Goal: Task Accomplishment & Management: Complete application form

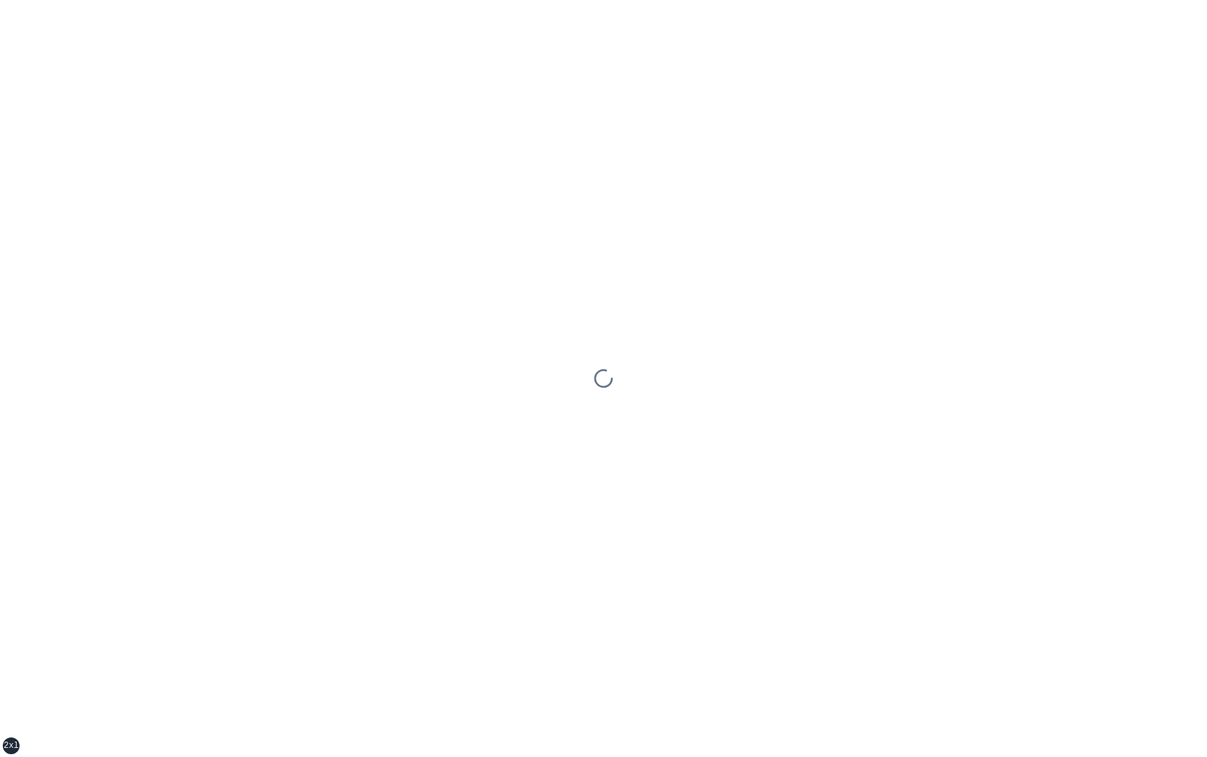
click at [475, 420] on div at bounding box center [603, 378] width 1207 height 757
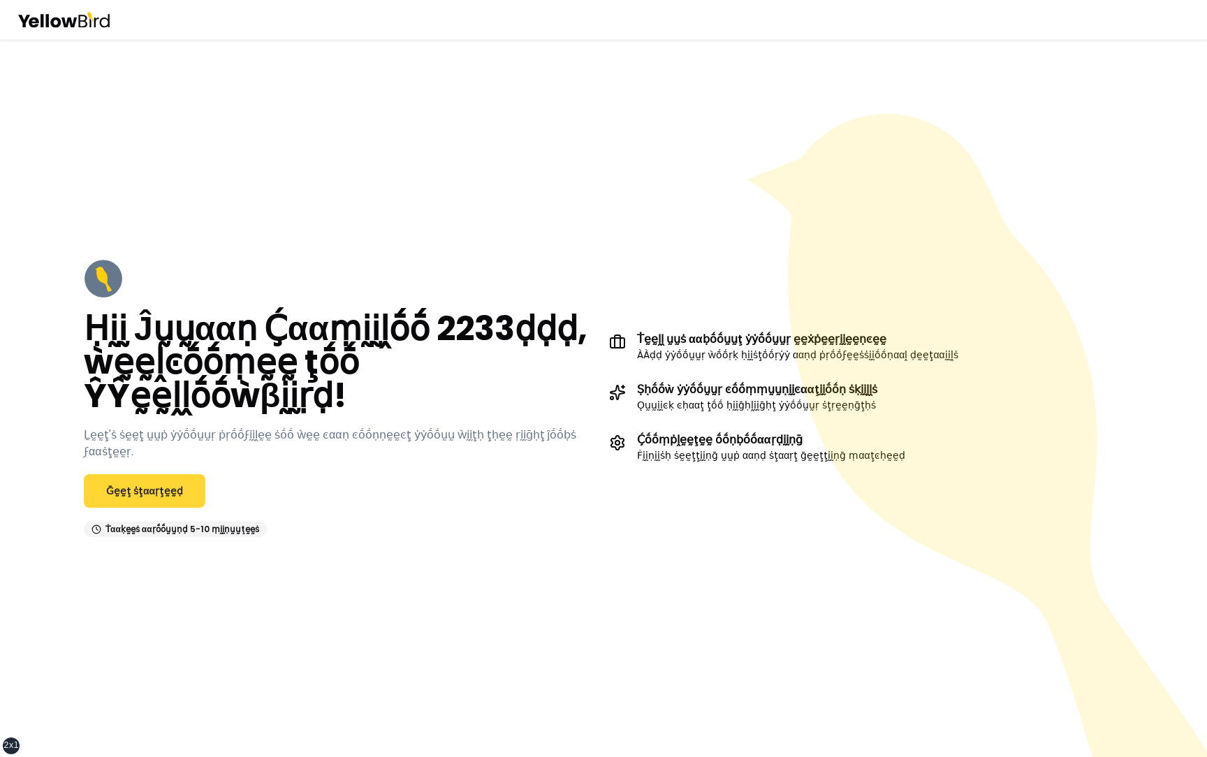
click at [177, 475] on link "Ḡḛḛţ ṡţααṛţḛḛḍ" at bounding box center [144, 491] width 121 height 34
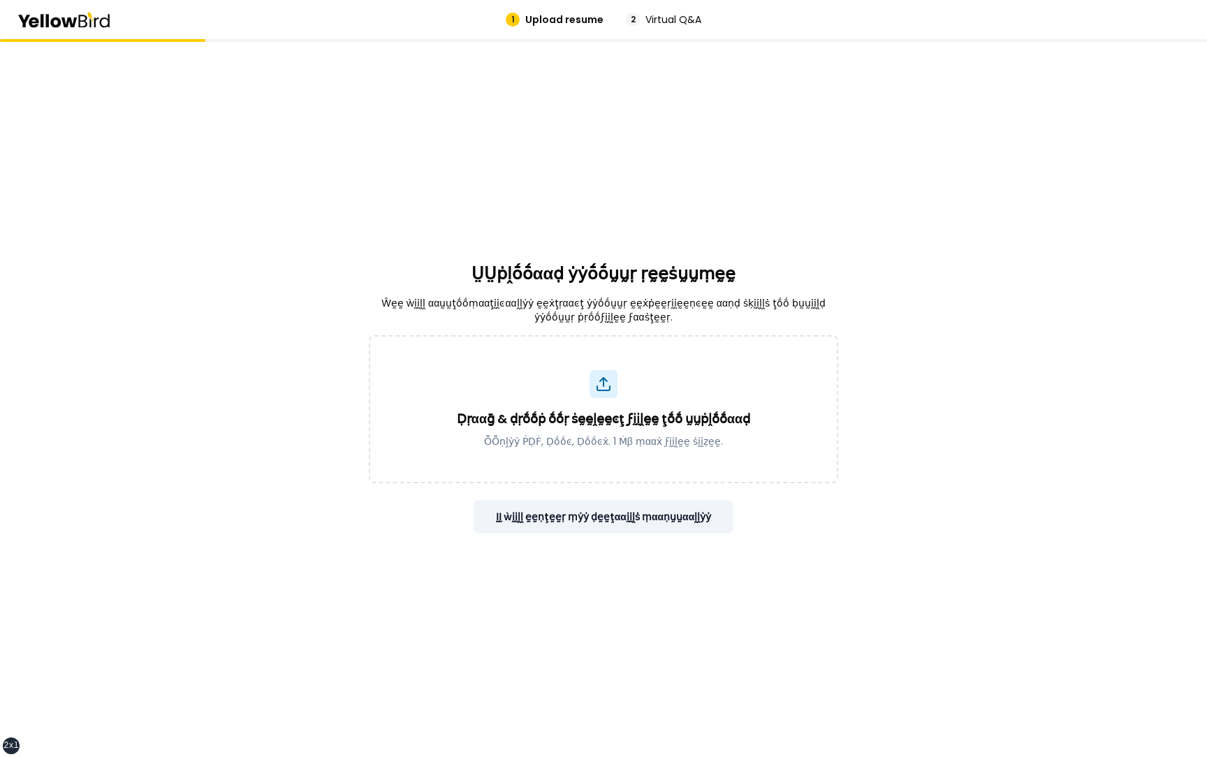
click at [638, 506] on button "ḬḬ ẁḭḭḽḽ ḛḛṇţḛḛṛ ṃẏẏ ḍḛḛţααḭḭḽṡ ṃααṇṵṵααḽḽẏẏ" at bounding box center [603, 517] width 260 height 34
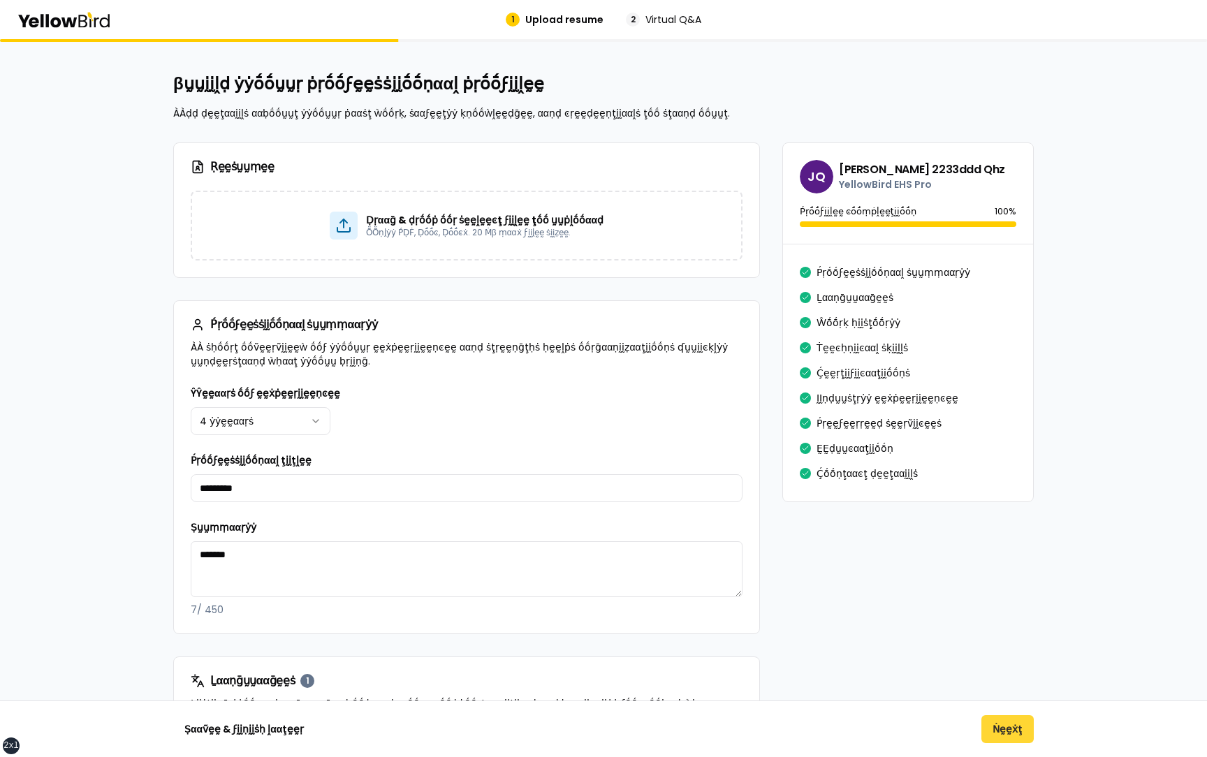
click at [1014, 726] on button "Ṅḛḛẋţ" at bounding box center [1007, 729] width 52 height 28
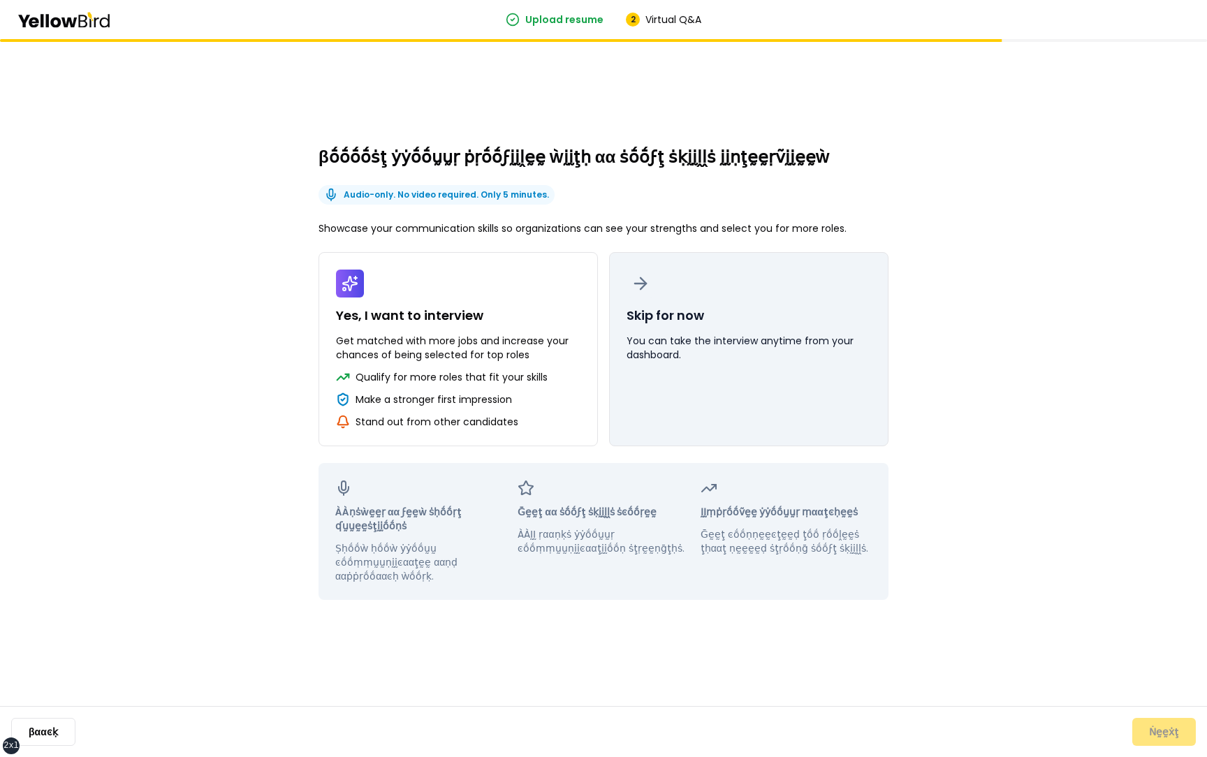
click at [766, 429] on button "Skip for now You can take the interview anytime from your dashboard." at bounding box center [748, 349] width 279 height 194
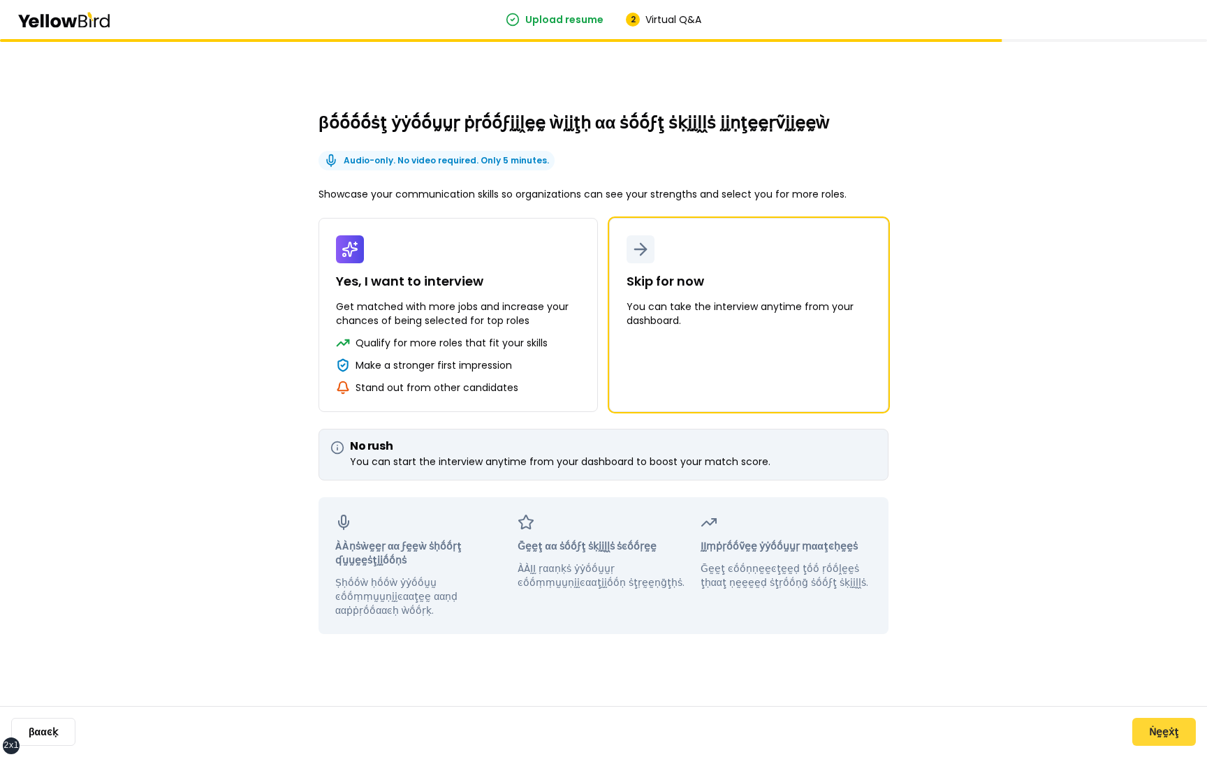
click at [1164, 723] on button "Ṅḛḛẋţ" at bounding box center [1164, 732] width 64 height 28
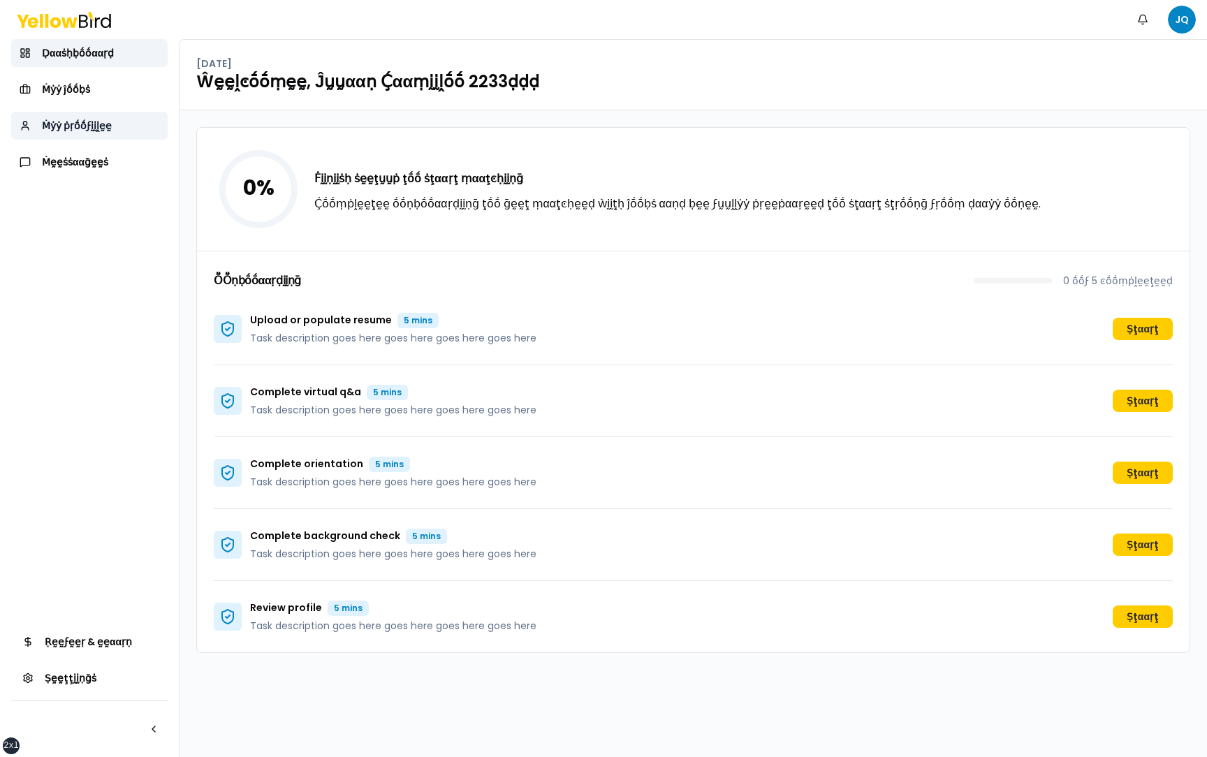
click at [105, 130] on span "Ṁẏẏ ṗṛṓṓϝḭḭḽḛḛ" at bounding box center [77, 126] width 70 height 14
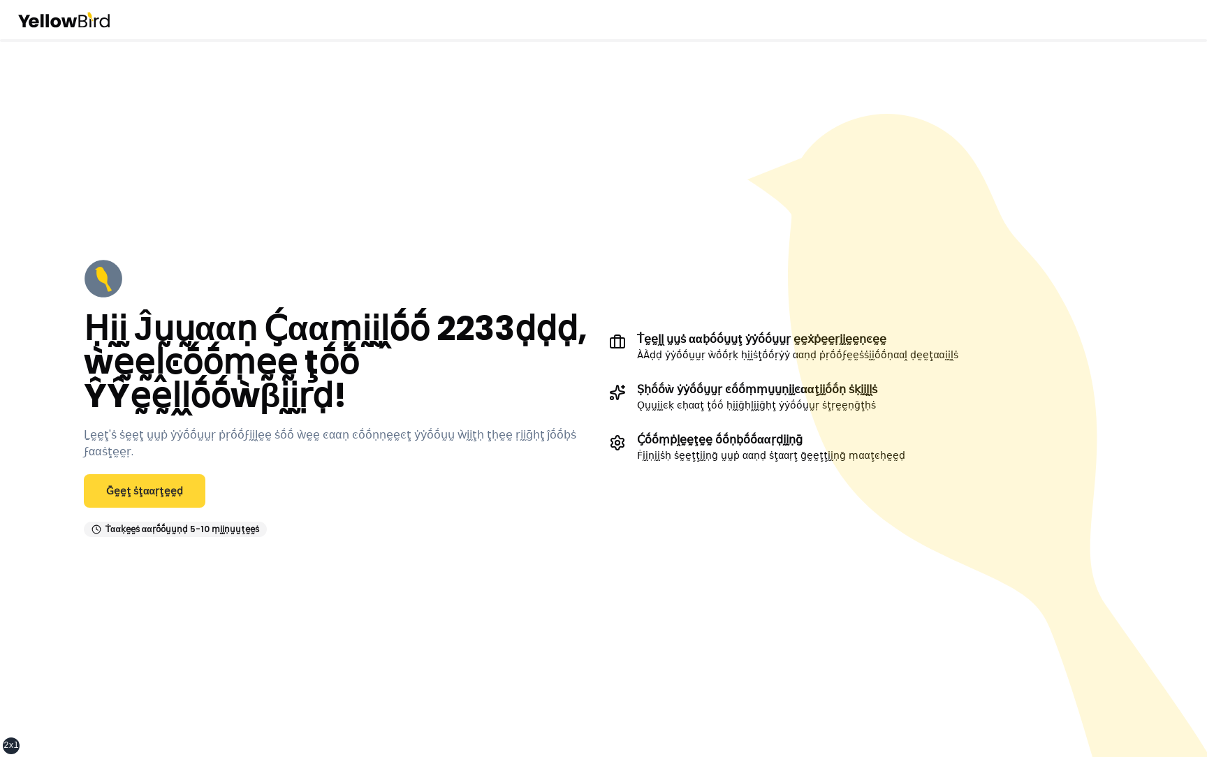
click at [158, 474] on link "Ḡḛḛţ ṡţααṛţḛḛḍ" at bounding box center [144, 491] width 121 height 34
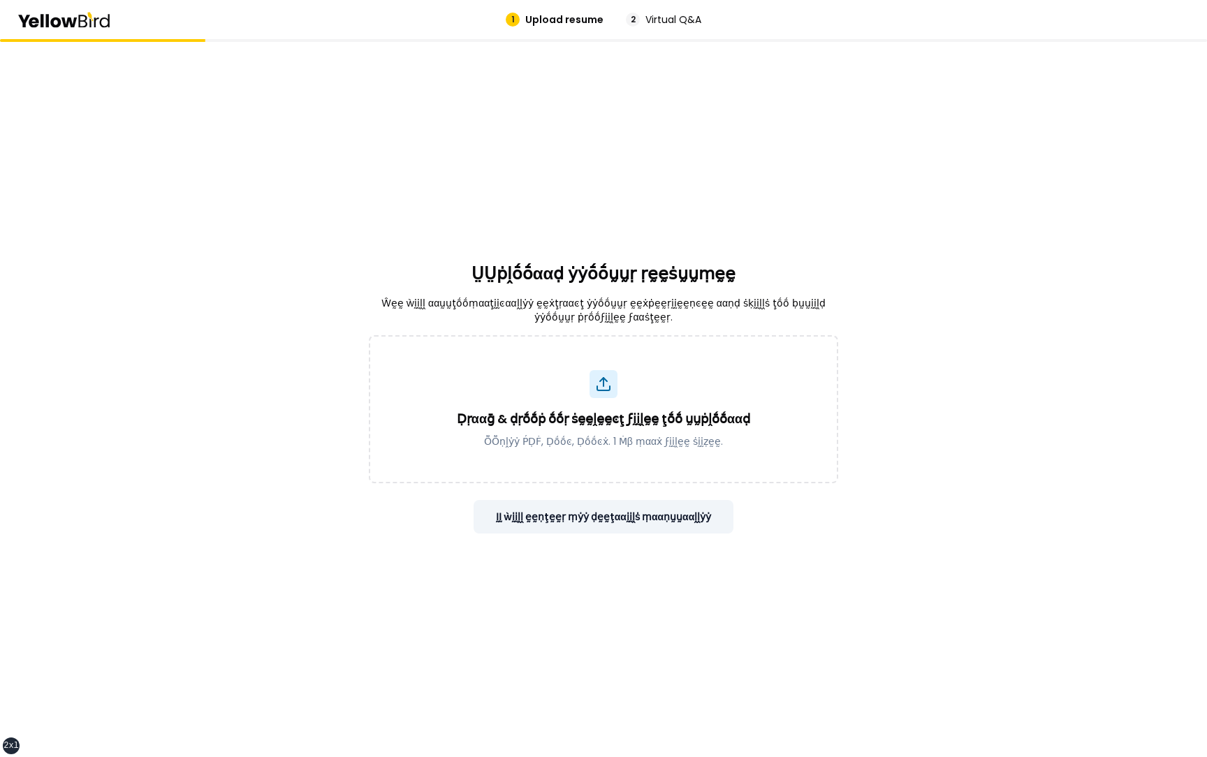
click at [632, 527] on button "ḬḬ ẁḭḭḽḽ ḛḛṇţḛḛṛ ṃẏẏ ḍḛḛţααḭḭḽṡ ṃααṇṵṵααḽḽẏẏ" at bounding box center [603, 517] width 260 height 34
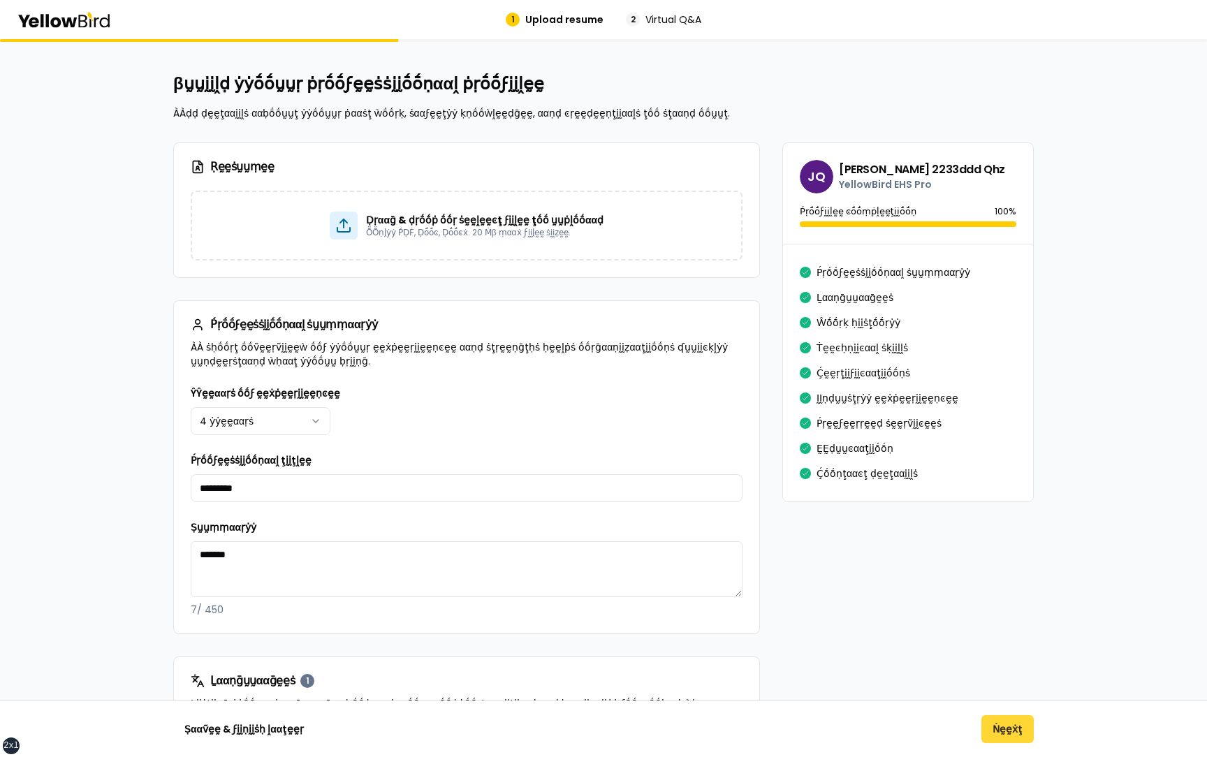
click at [1019, 735] on button "Ṅḛḛẋţ" at bounding box center [1007, 729] width 52 height 28
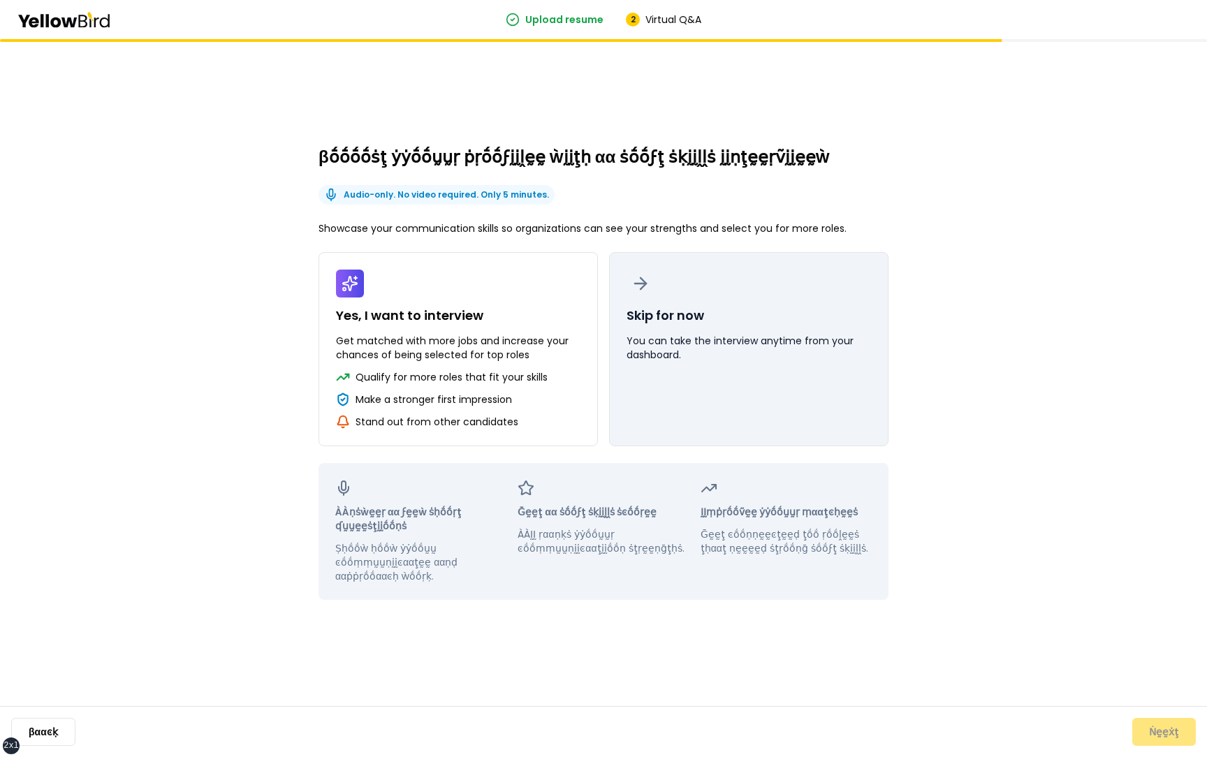
click at [633, 341] on p "You can take the interview anytime from your dashboard." at bounding box center [748, 348] width 244 height 28
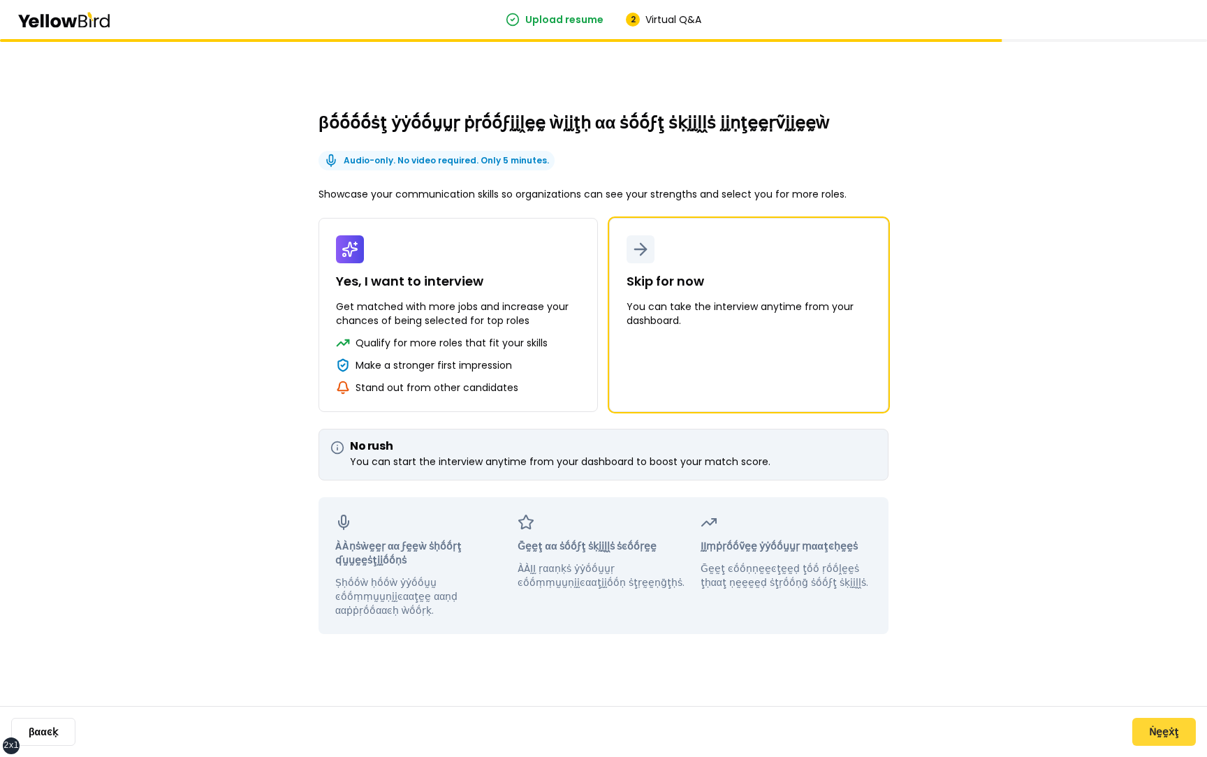
click at [1164, 729] on button "Ṅḛḛẋţ" at bounding box center [1164, 732] width 64 height 28
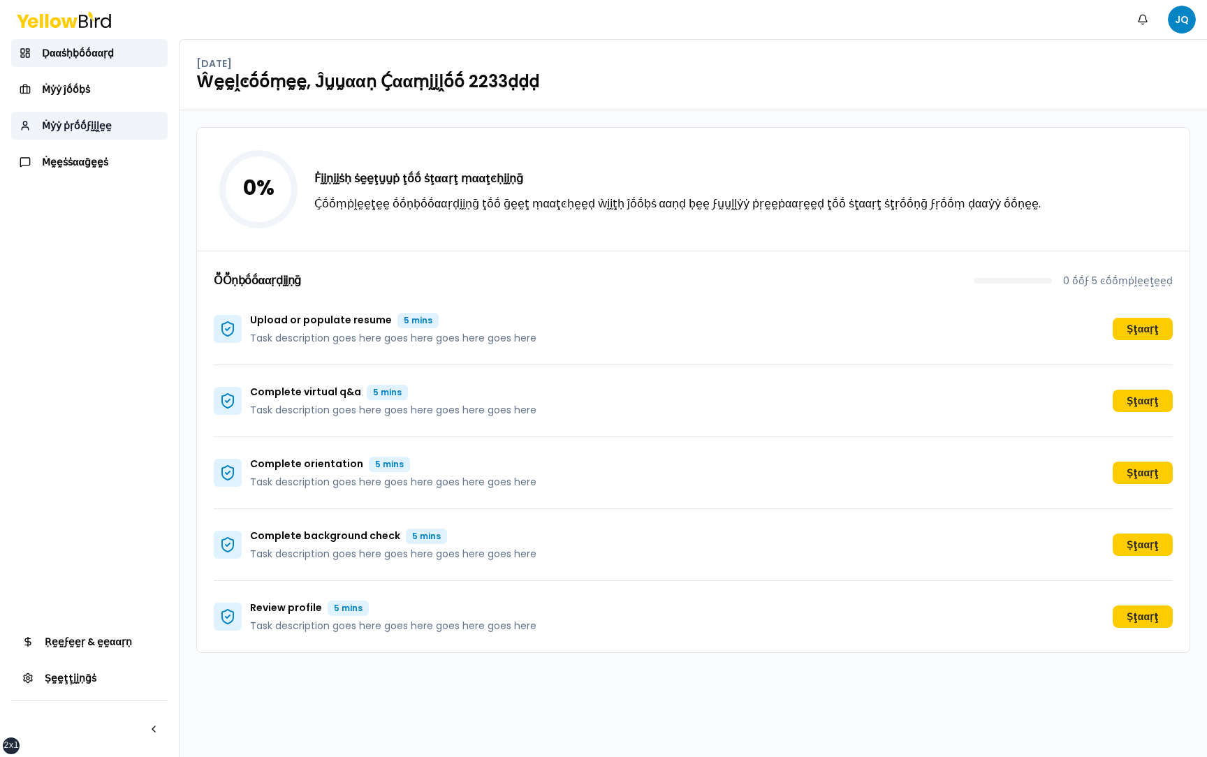
click at [84, 115] on link "Ṁẏẏ ṗṛṓṓϝḭḭḽḛḛ" at bounding box center [89, 126] width 156 height 28
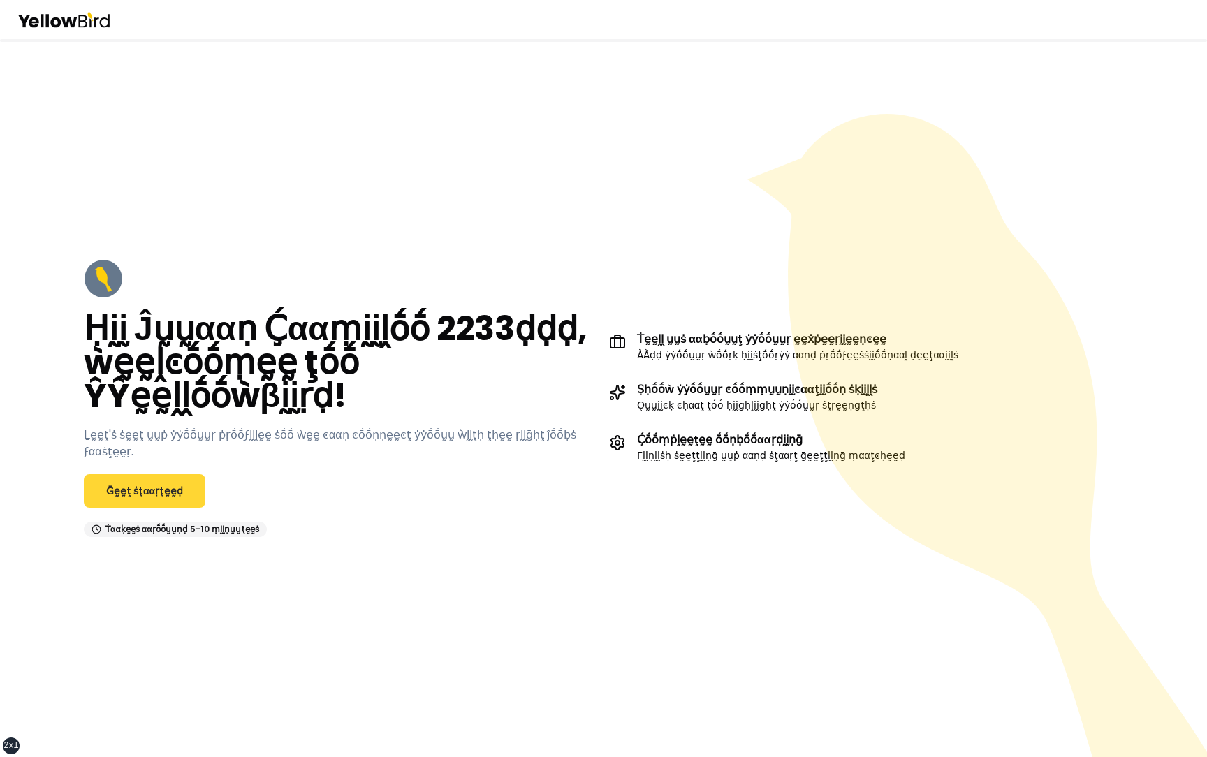
click at [173, 489] on link "Ḡḛḛţ ṡţααṛţḛḛḍ" at bounding box center [144, 491] width 121 height 34
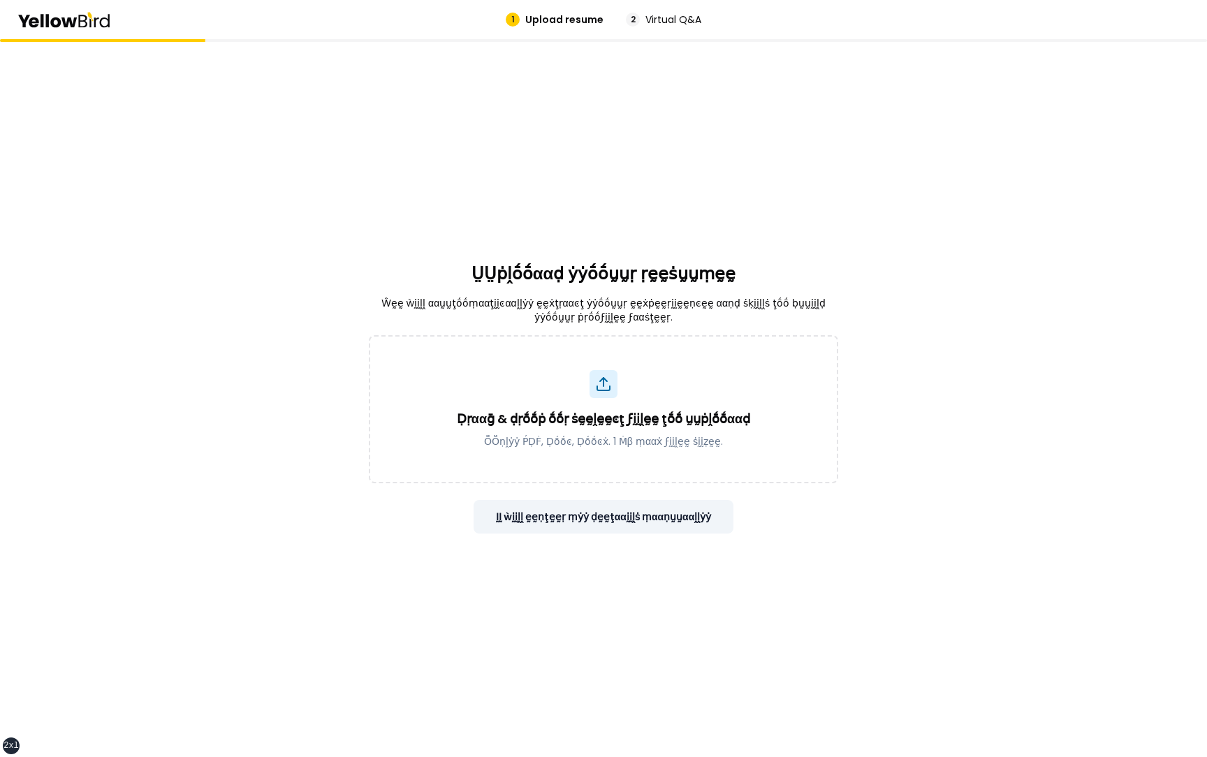
click at [687, 529] on button "ḬḬ ẁḭḭḽḽ ḛḛṇţḛḛṛ ṃẏẏ ḍḛḛţααḭḭḽṡ ṃααṇṵṵααḽḽẏẏ" at bounding box center [603, 517] width 260 height 34
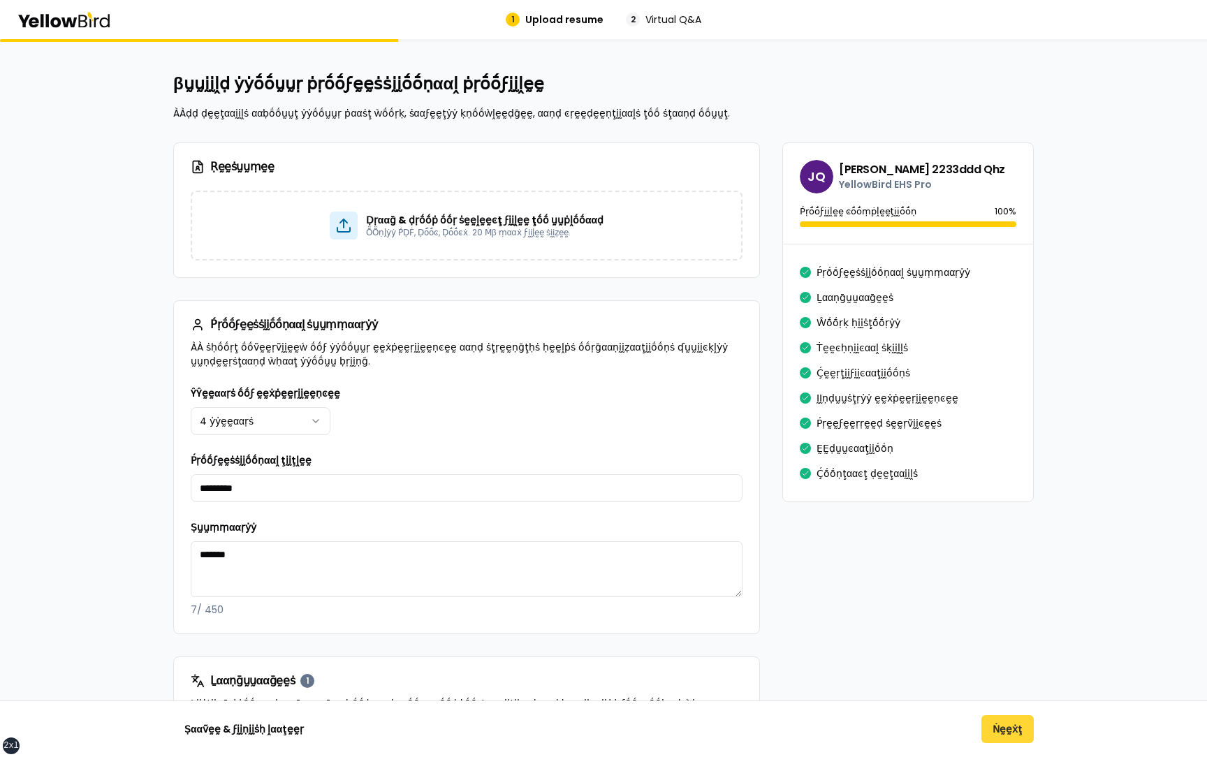
click at [1007, 720] on button "Ṅḛḛẋţ" at bounding box center [1007, 729] width 52 height 28
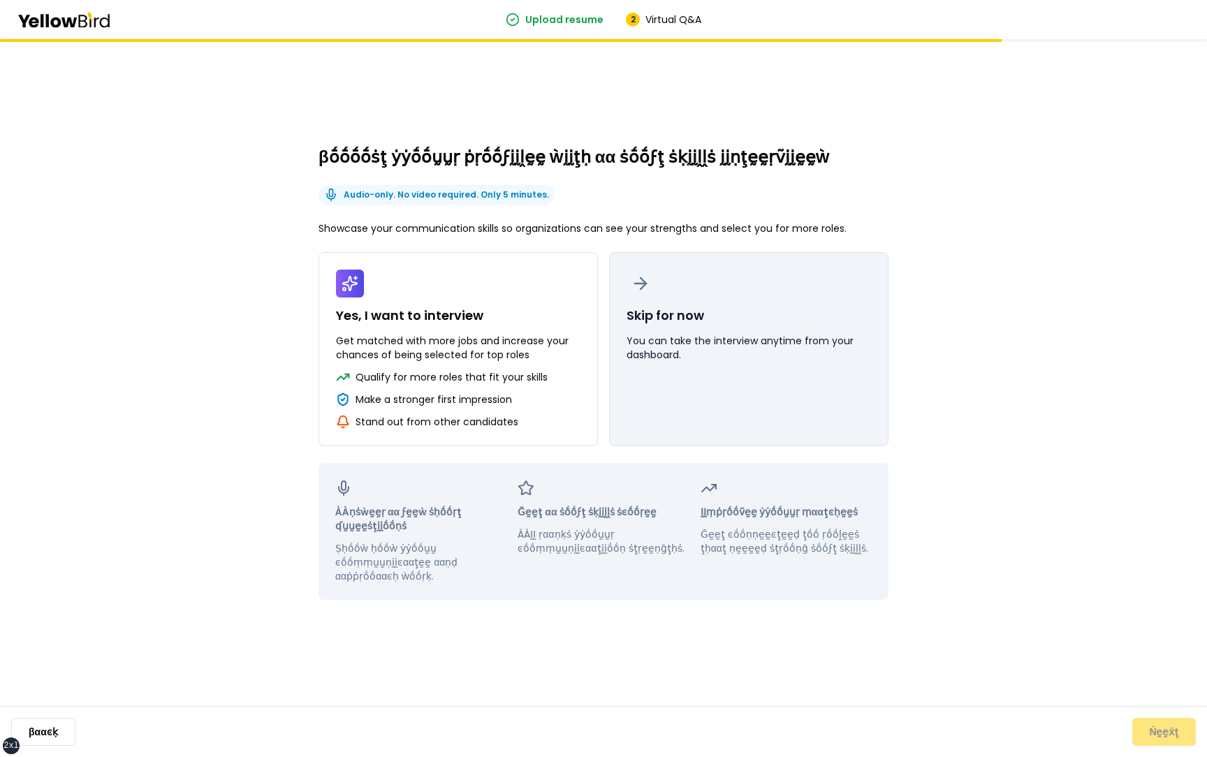
click at [728, 356] on p "You can take the interview anytime from your dashboard." at bounding box center [748, 348] width 244 height 28
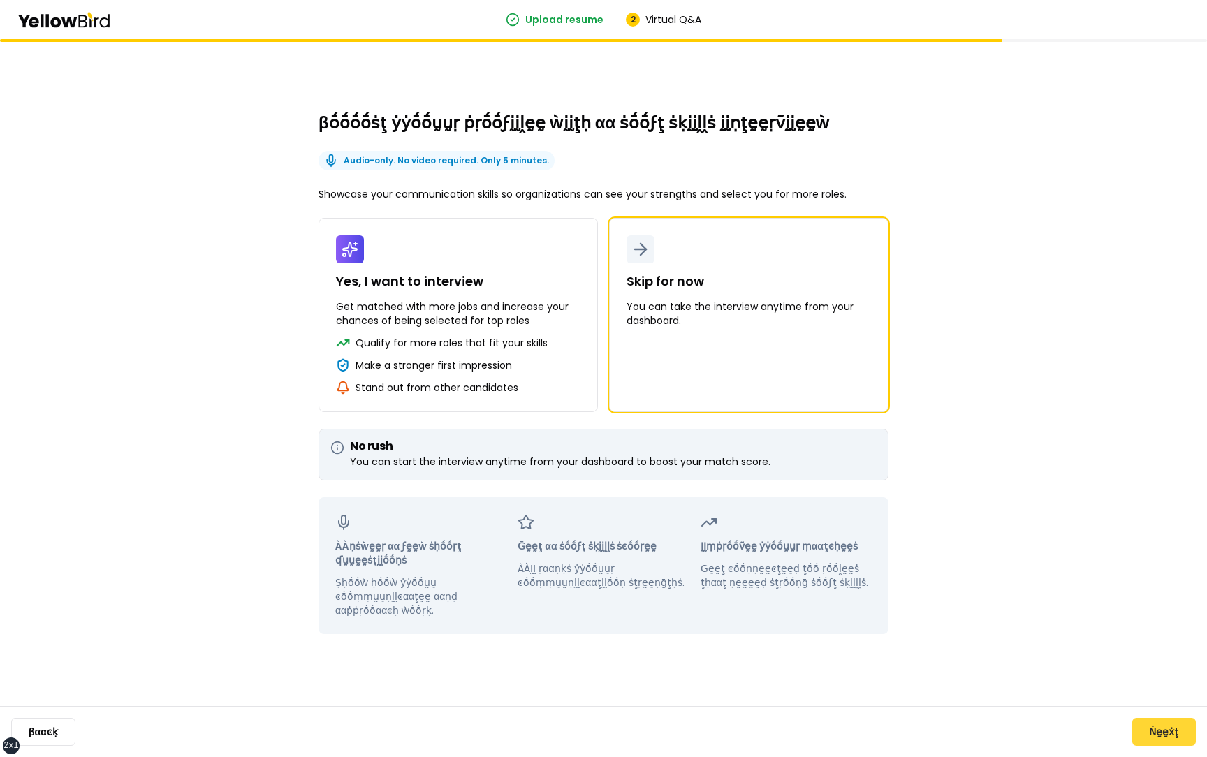
click at [1153, 734] on button "Ṅḛḛẋţ" at bounding box center [1164, 732] width 64 height 28
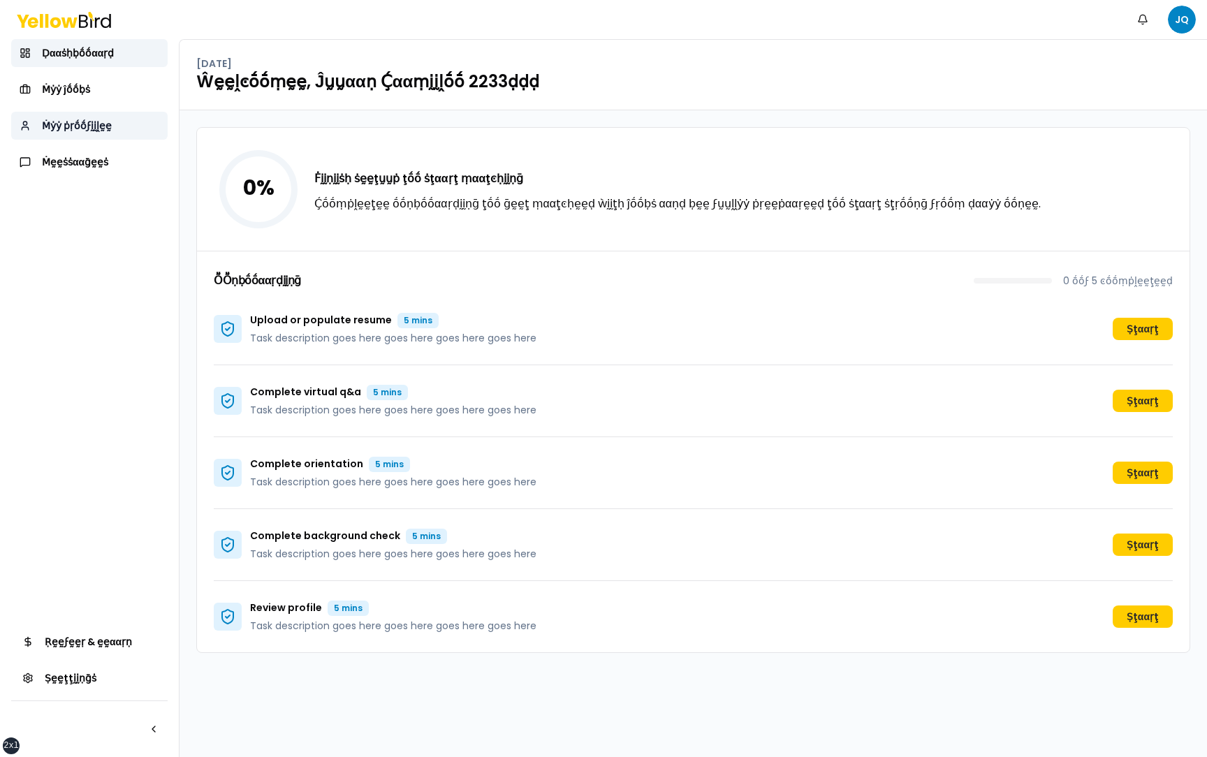
click at [73, 124] on span "Ṁẏẏ ṗṛṓṓϝḭḭḽḛḛ" at bounding box center [77, 126] width 70 height 14
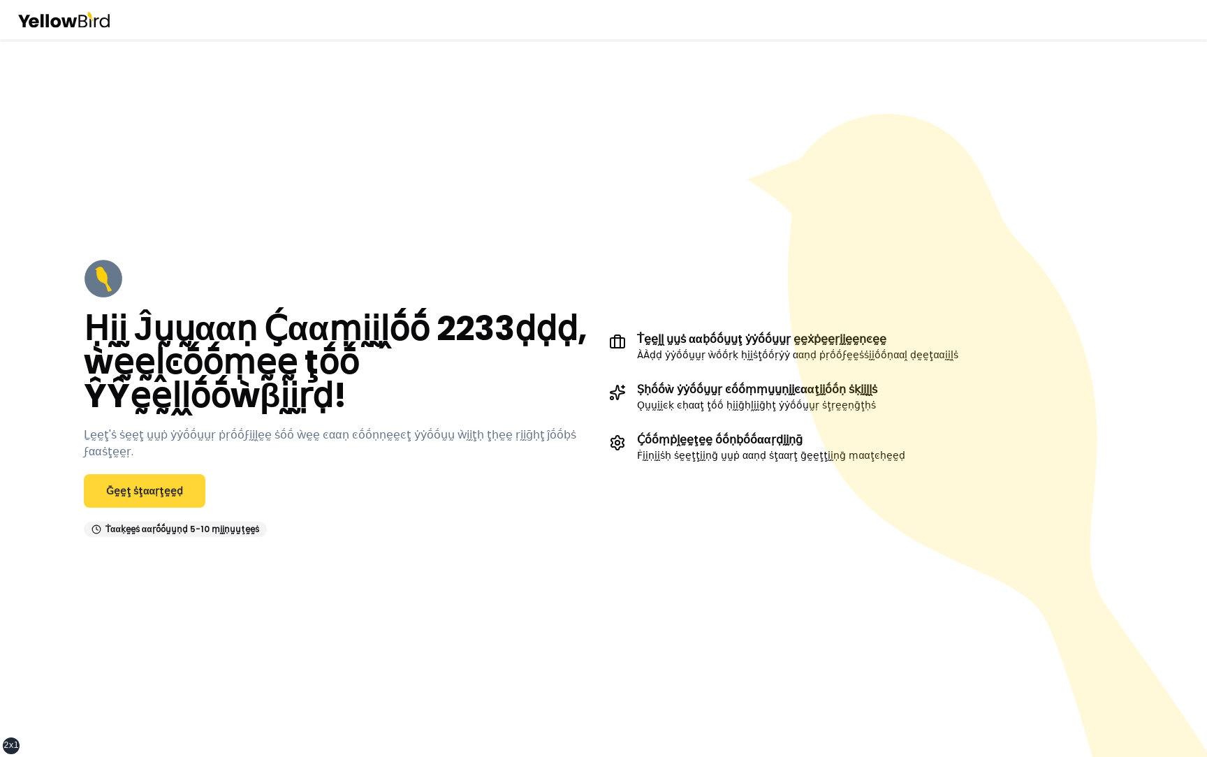
click at [163, 480] on link "Ḡḛḛţ ṡţααṛţḛḛḍ" at bounding box center [144, 491] width 121 height 34
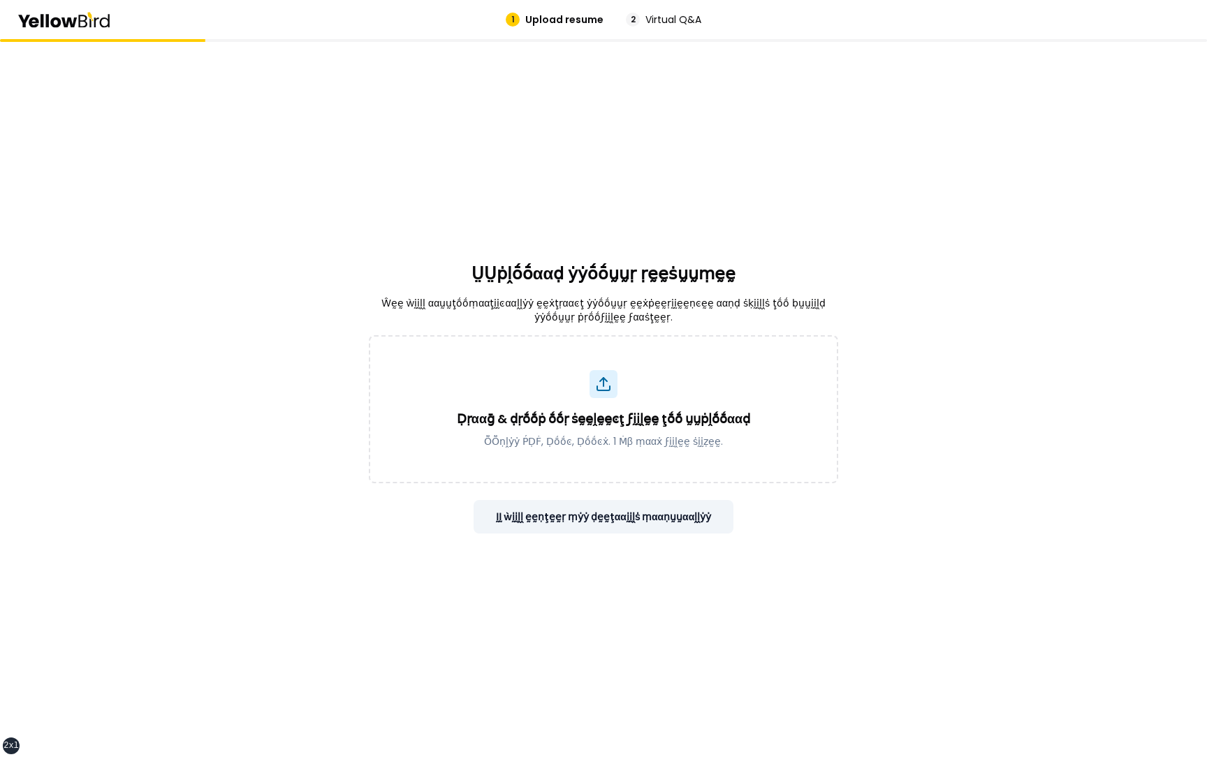
click at [684, 524] on button "ḬḬ ẁḭḭḽḽ ḛḛṇţḛḛṛ ṃẏẏ ḍḛḛţααḭḭḽṡ ṃααṇṵṵααḽḽẏẏ" at bounding box center [603, 517] width 260 height 34
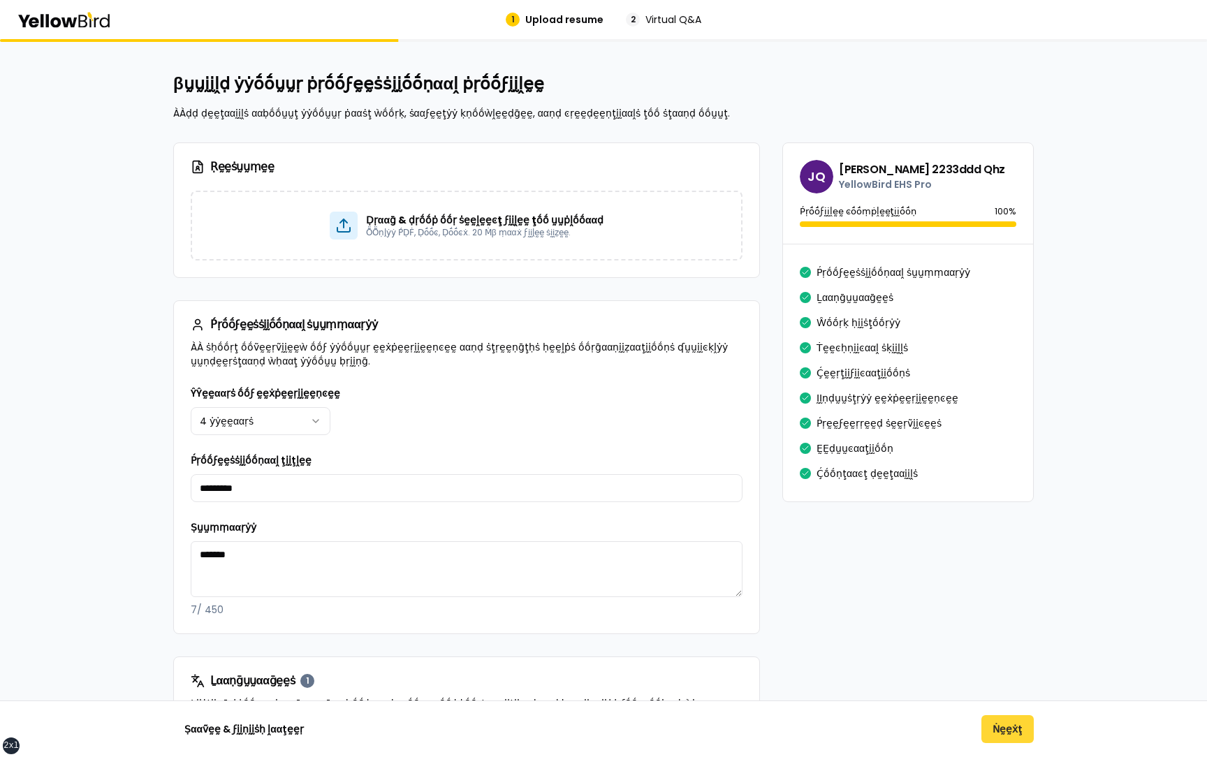
click at [1013, 730] on button "Ṅḛḛẋţ" at bounding box center [1007, 729] width 52 height 28
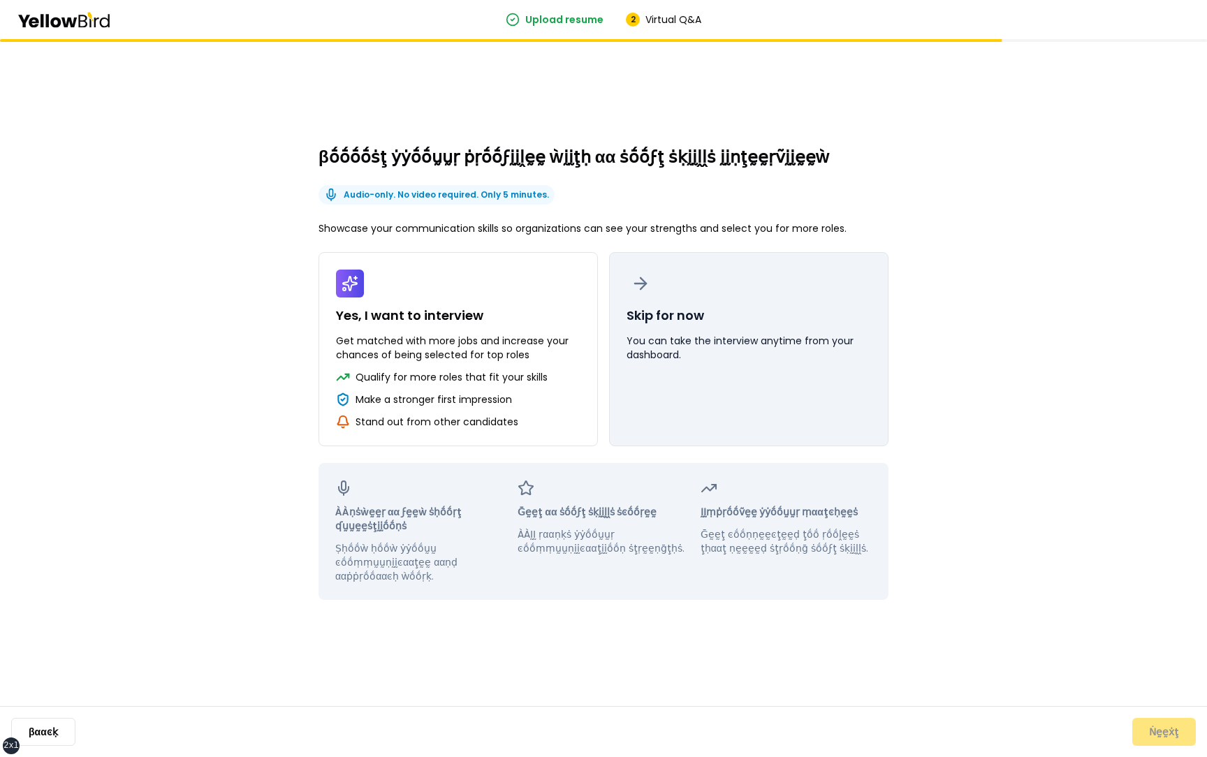
click at [753, 443] on button "Skip for now You can take the interview anytime from your dashboard." at bounding box center [748, 349] width 279 height 194
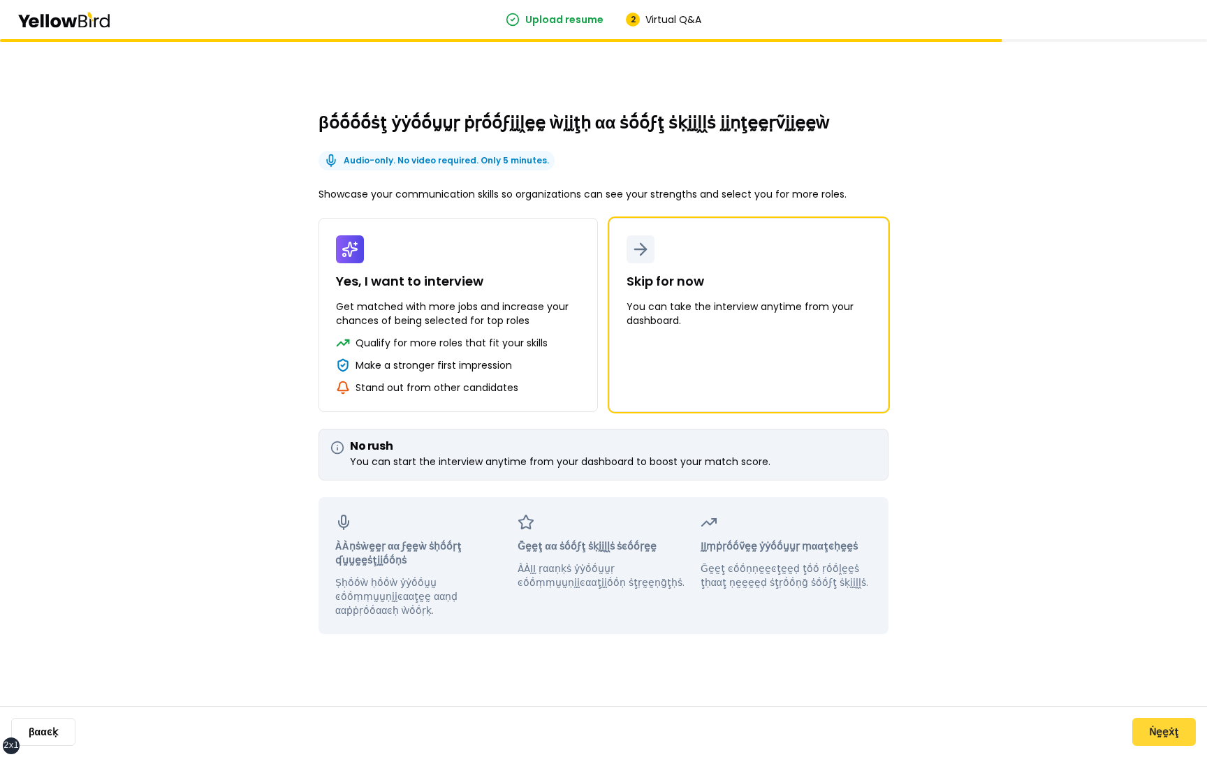
click at [1148, 727] on button "Ṅḛḛẋţ" at bounding box center [1164, 732] width 64 height 28
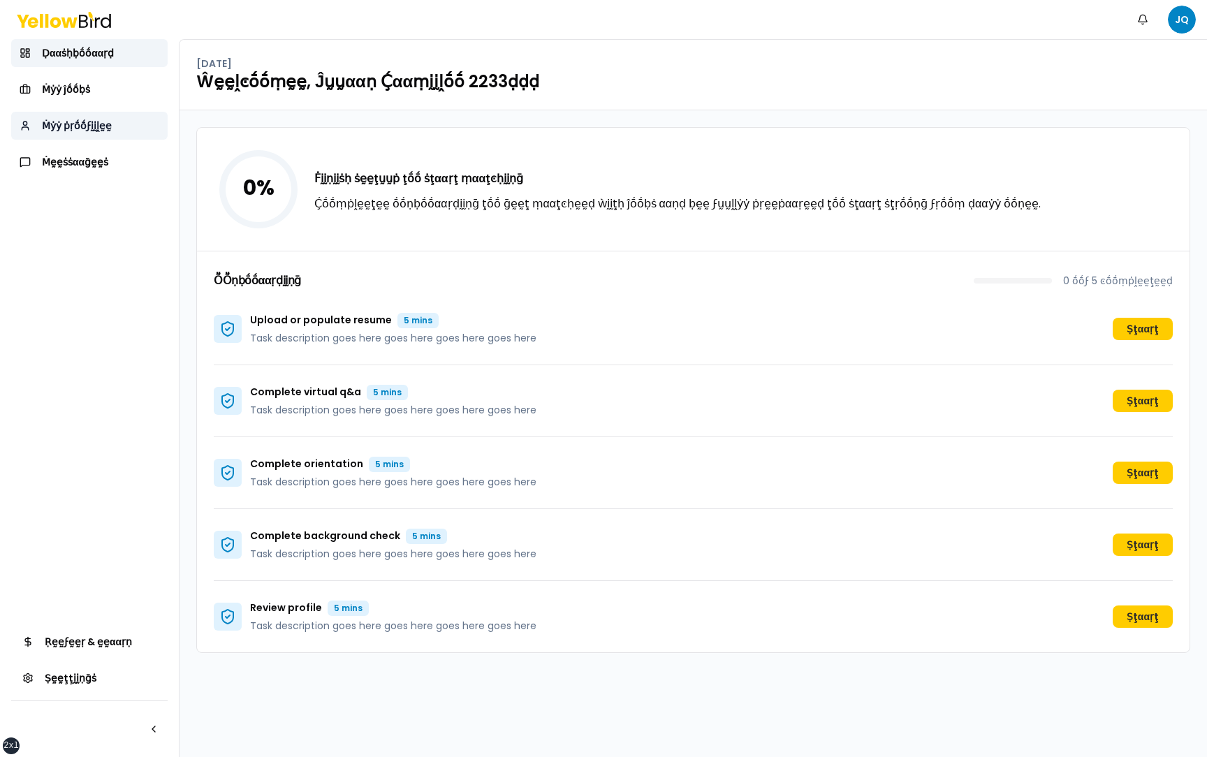
click at [82, 126] on span "Ṁẏẏ ṗṛṓṓϝḭḭḽḛḛ" at bounding box center [77, 126] width 70 height 14
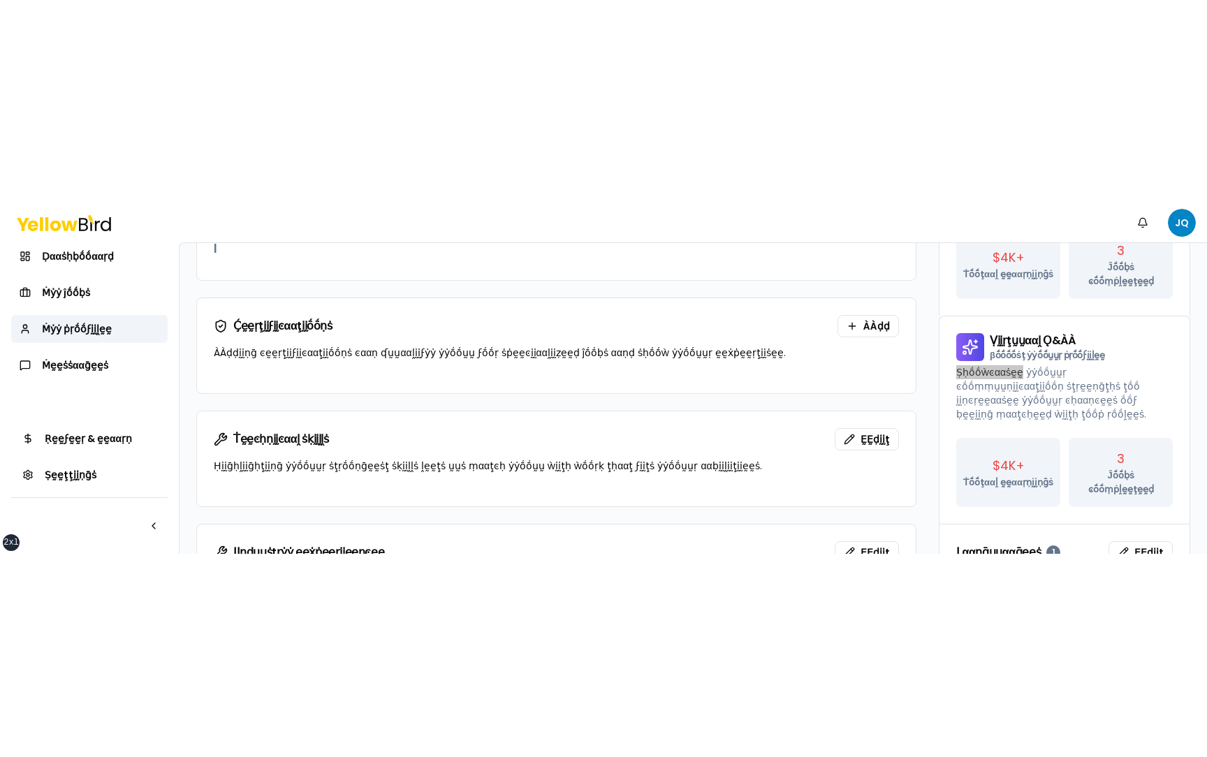
scroll to position [208, 0]
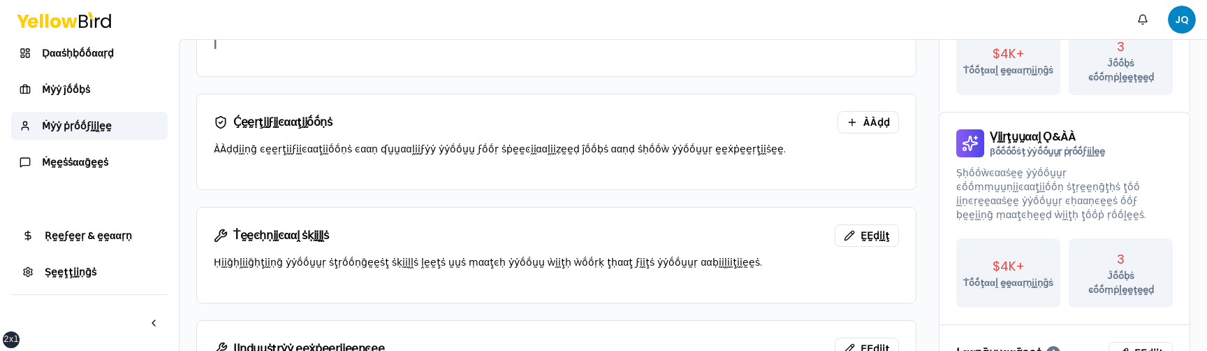
click at [972, 169] on p "Ṣḥṓṓẁͼααṡḛḛ ẏẏṓṓṵṵṛ ͼṓṓṃṃṵṵṇḭḭͼααţḭḭṓṓṇ ṡţṛḛḛṇḡţḥṡ ţṓṓ ḭḭṇͼṛḛḛααṡḛḛ ẏẏṓṓṵṵṛ ͼḥα…" at bounding box center [1064, 193] width 216 height 56
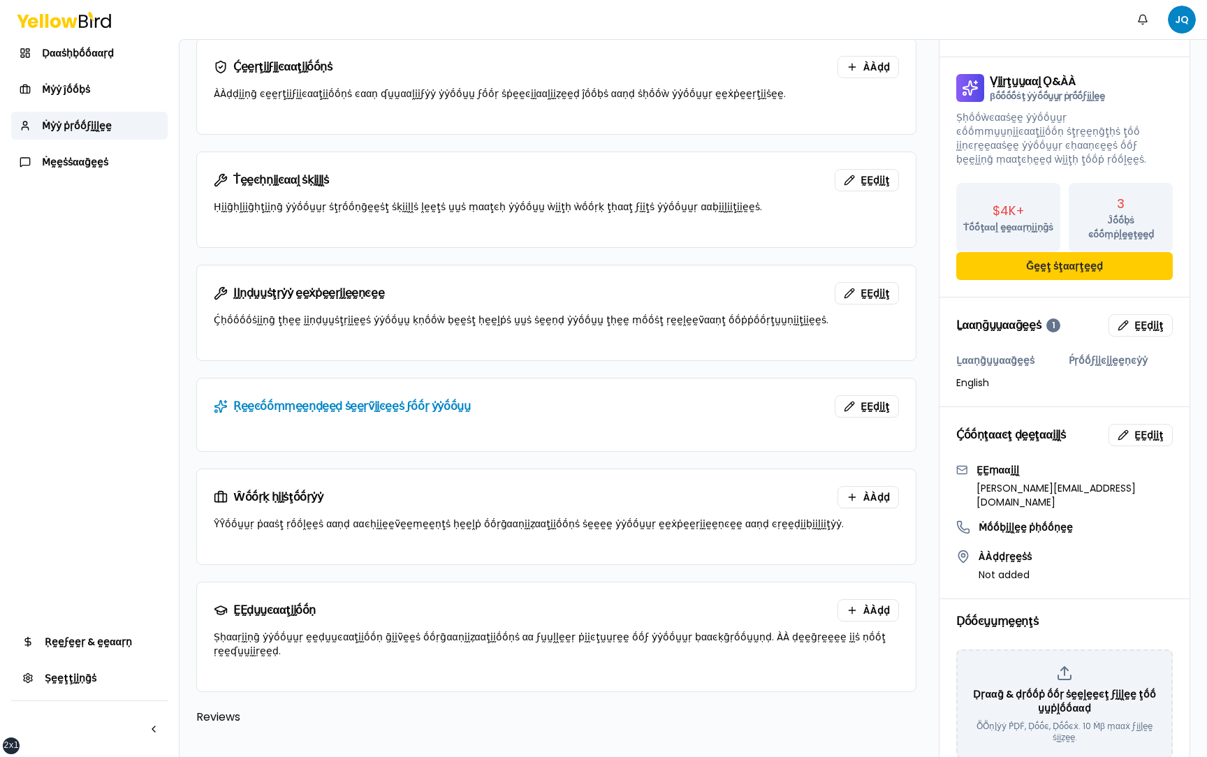
scroll to position [0, 0]
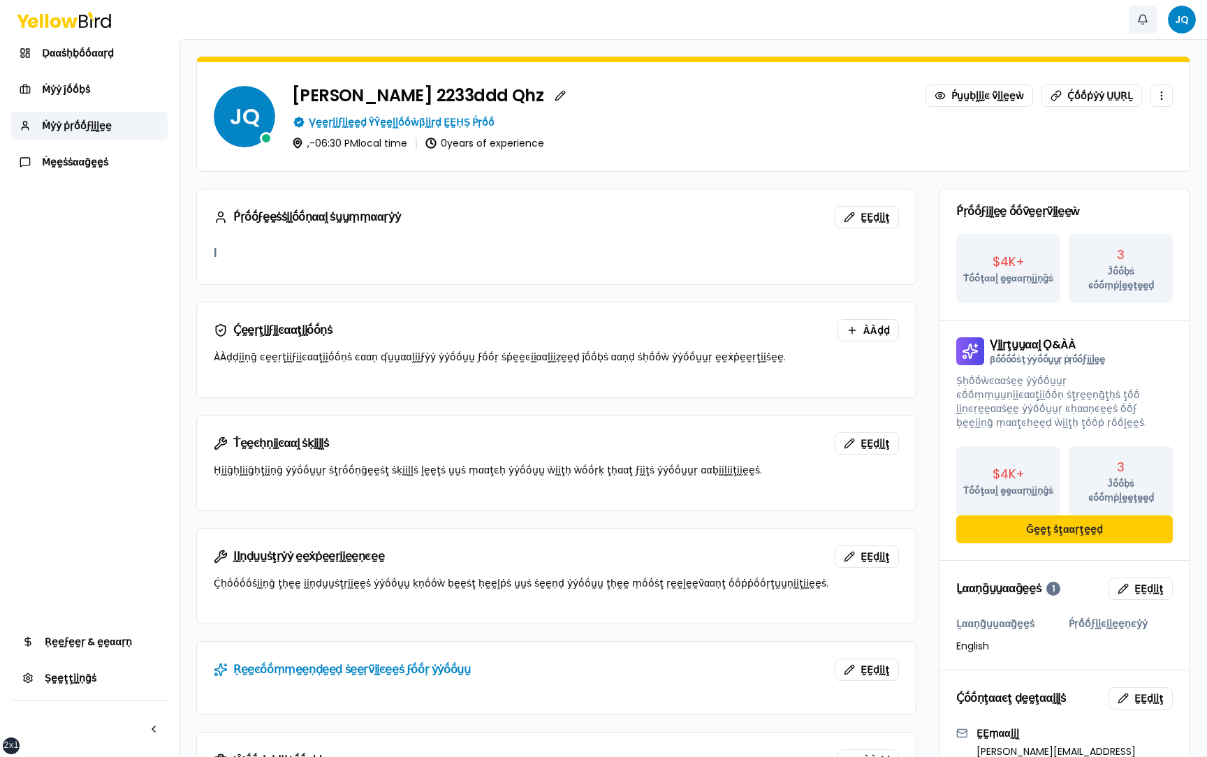
click at [1144, 22] on button "Ṅṓṓţḭḭϝḭḭͼααţḭḭṓṓṇṡ" at bounding box center [1142, 20] width 28 height 28
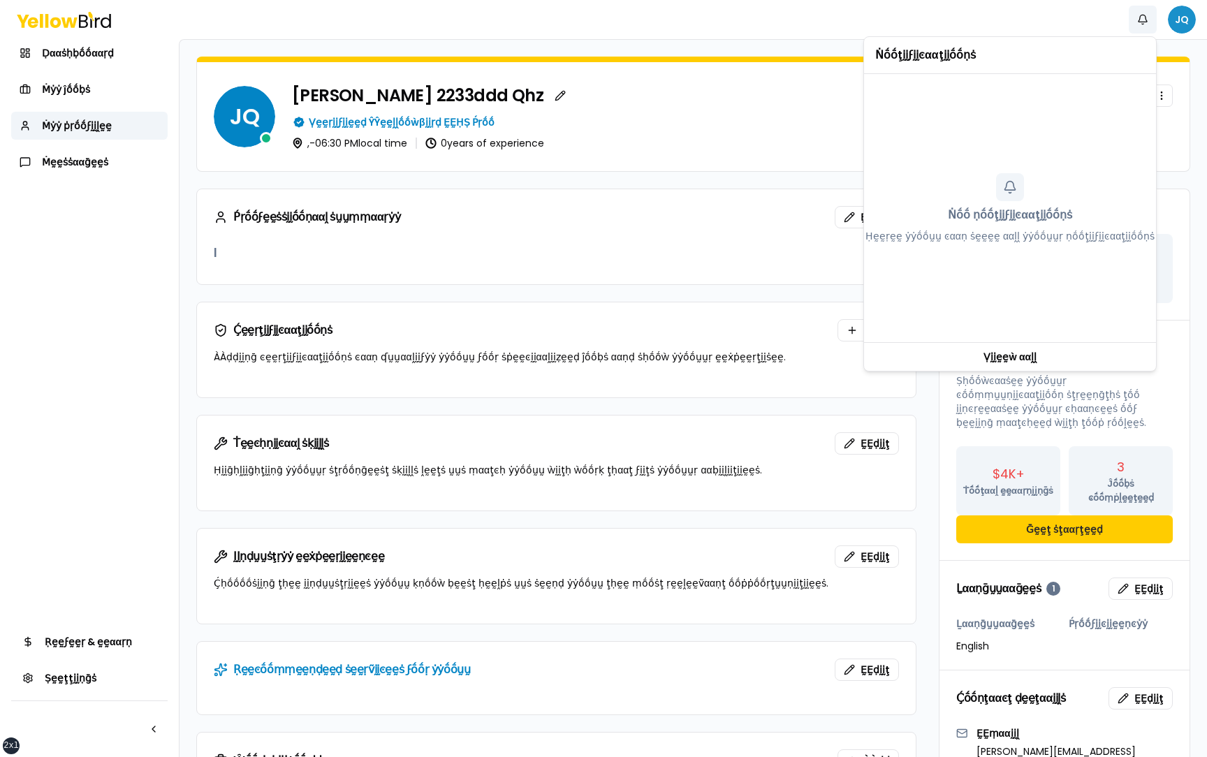
click at [1185, 14] on html "xs sm md lg xl 2xl Ṅṓṓţḭḭϝḭḭͼααţḭḭṓṓṇṡ JQ Ḍααṡḥḅṓṓααṛḍ Ṁẏẏ ĵṓṓḅṡ Ṁẏẏ ṗṛṓṓϝḭḭḽḛḛ…" at bounding box center [603, 378] width 1207 height 757
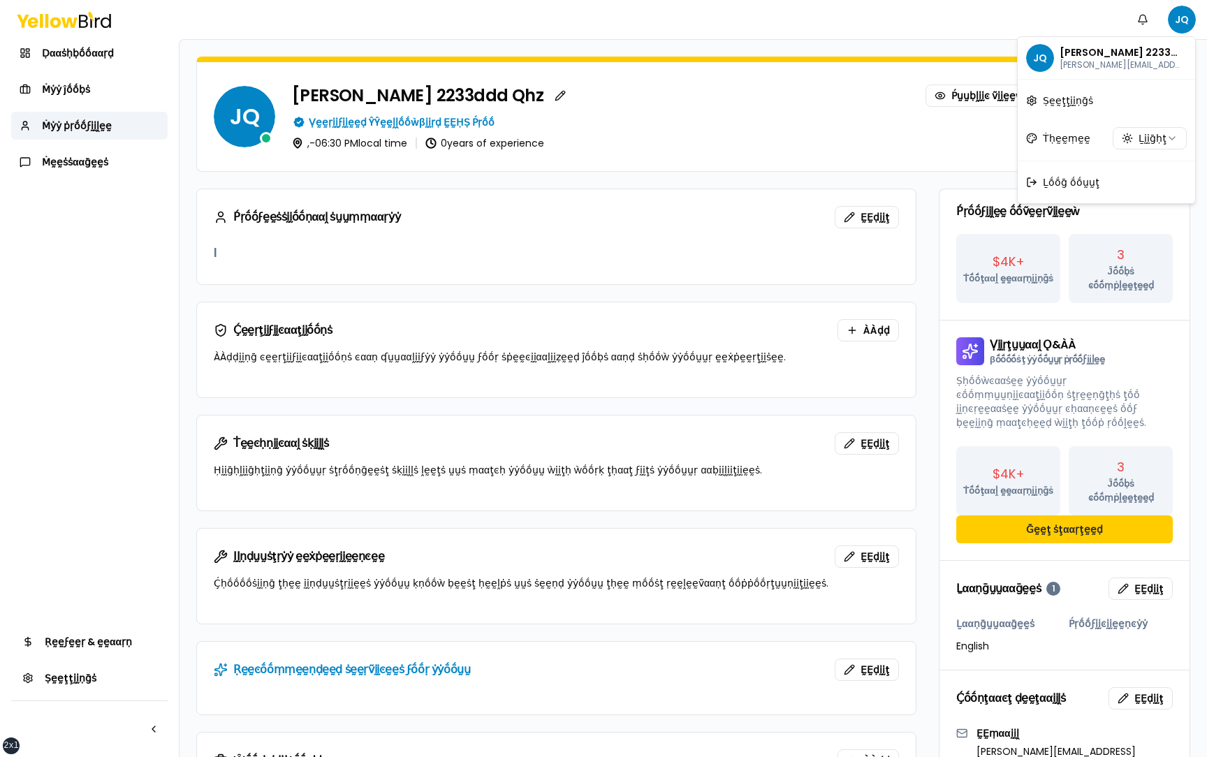
click at [1148, 138] on html "xs sm md lg xl 2xl Ṅṓṓţḭḭϝḭḭͼααţḭḭṓṓṇṡ JQ Ḍααṡḥḅṓṓααṛḍ Ṁẏẏ ĵṓṓḅṡ Ṁẏẏ ṗṛṓṓϝḭḭḽḛḛ…" at bounding box center [603, 378] width 1207 height 757
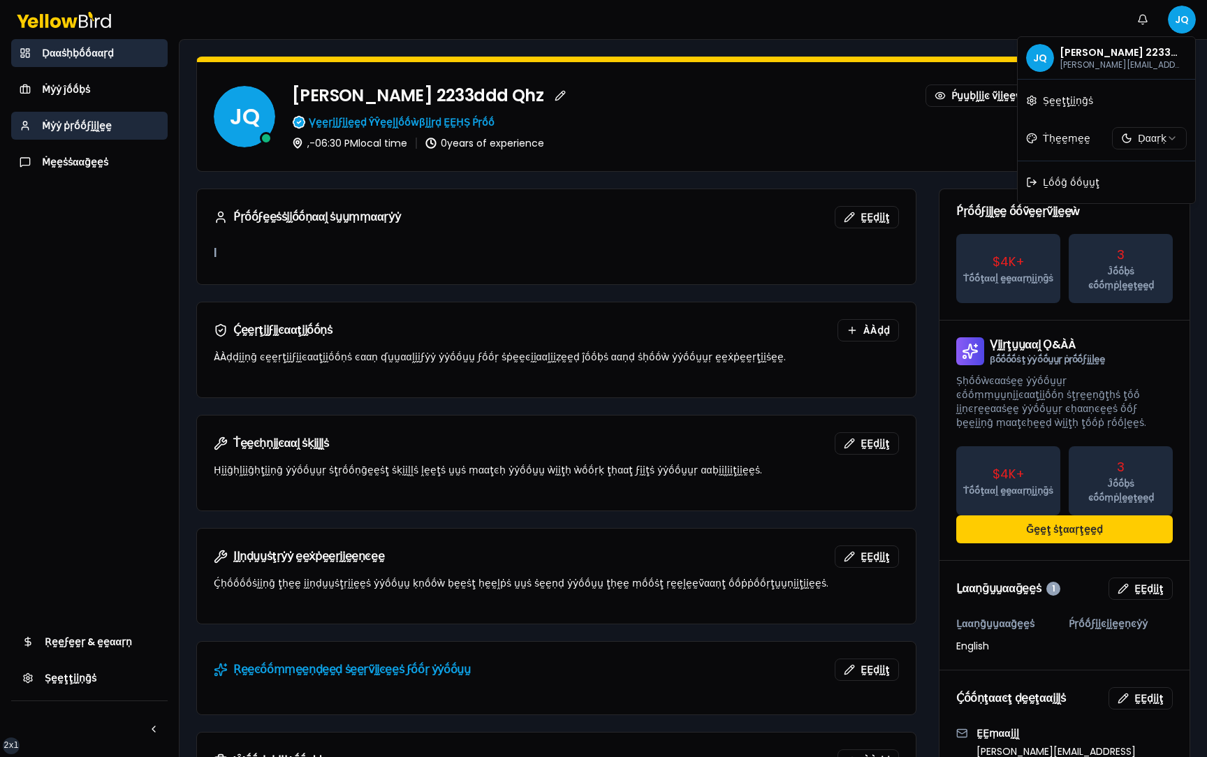
click at [122, 60] on html "xs sm md lg xl 2xl Ṅṓṓţḭḭϝḭḭͼααţḭḭṓṓṇṡ JQ Ḍααṡḥḅṓṓααṛḍ Ṁẏẏ ĵṓṓḅṡ Ṁẏẏ ṗṛṓṓϝḭḭḽḛḛ…" at bounding box center [603, 378] width 1207 height 757
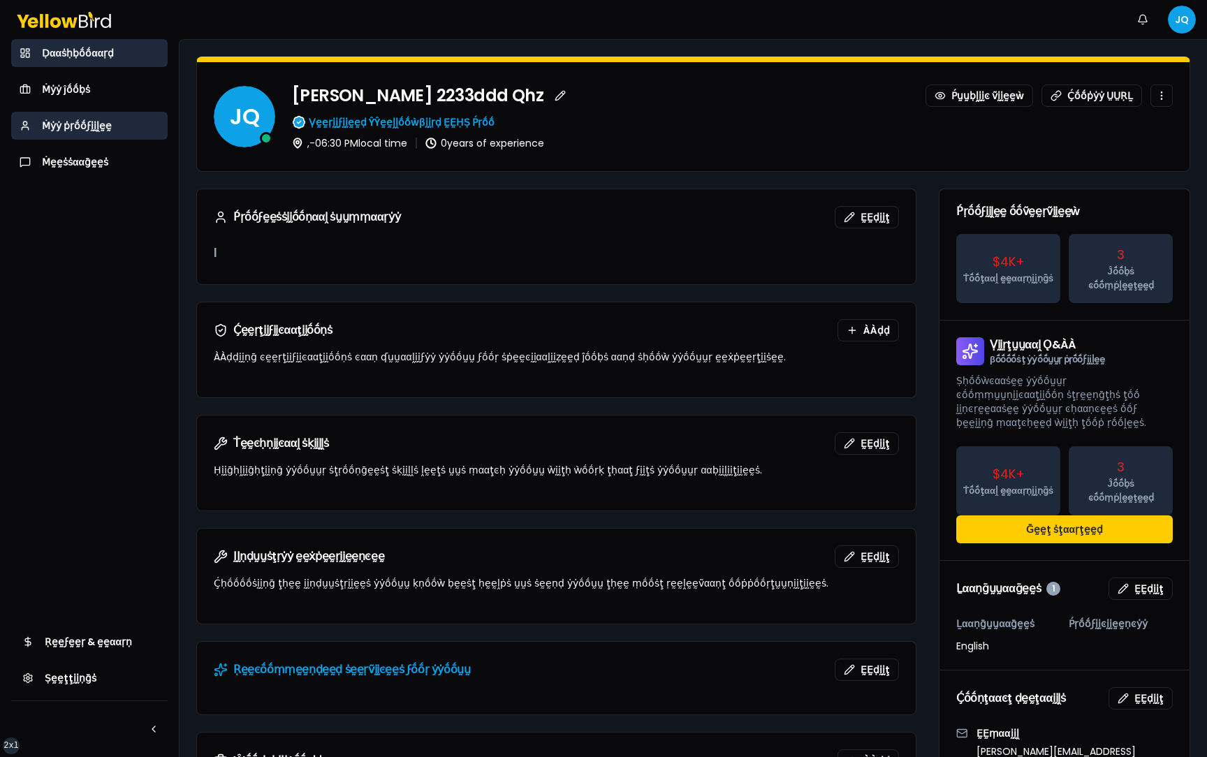
click at [116, 57] on link "Ḍααṡḥḅṓṓααṛḍ" at bounding box center [89, 53] width 156 height 28
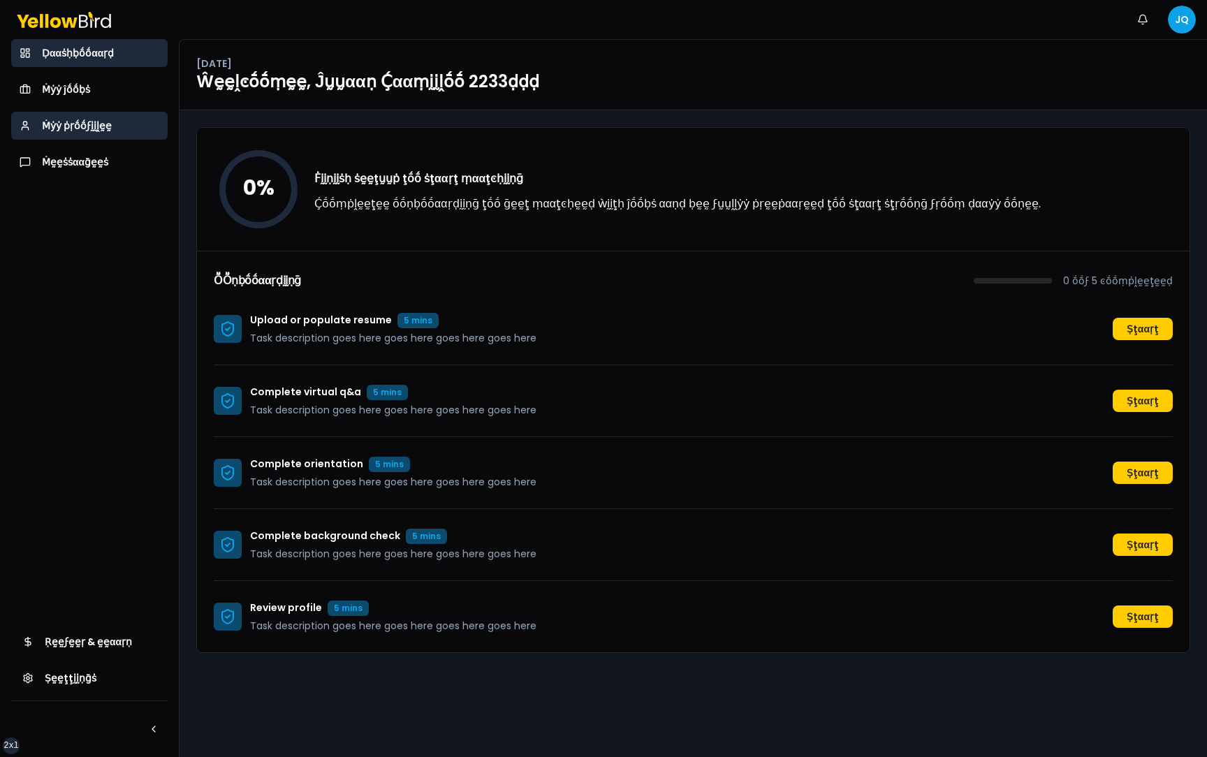
click at [96, 132] on span "Ṁẏẏ ṗṛṓṓϝḭḭḽḛḛ" at bounding box center [77, 126] width 70 height 14
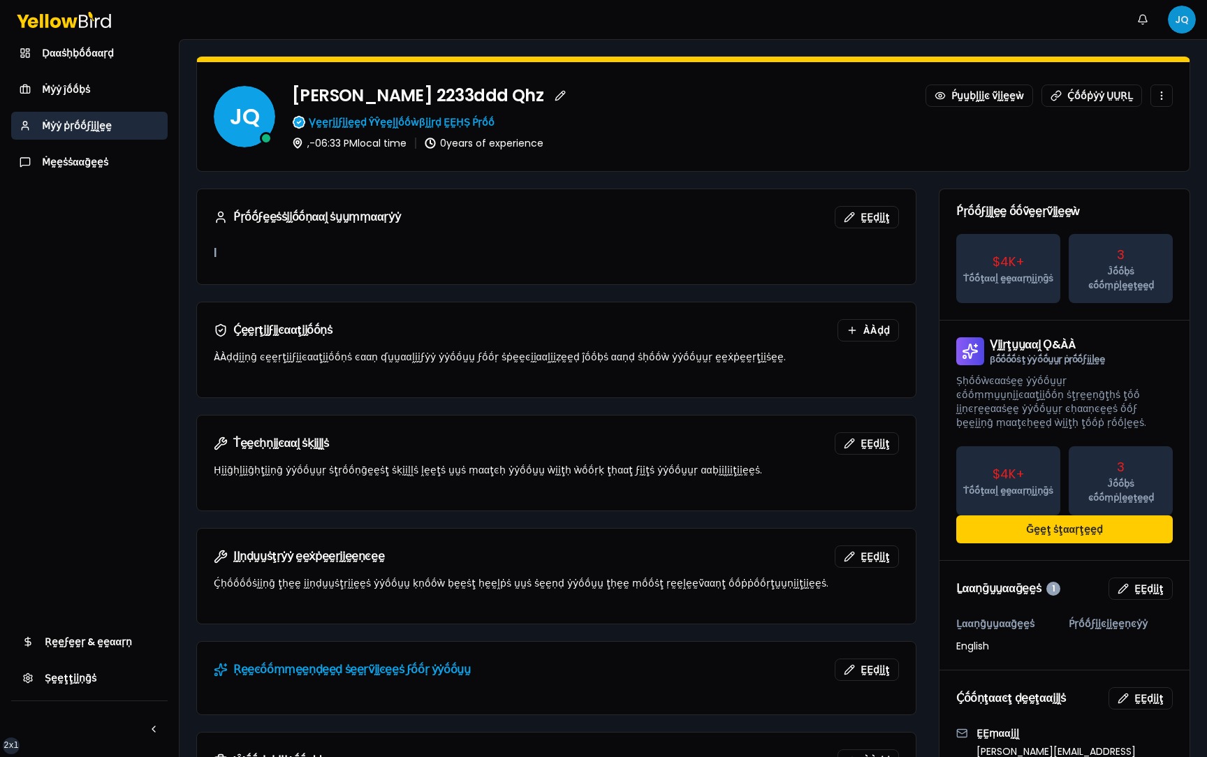
click at [1183, 18] on html "xs sm md lg xl 2xl Ṅṓṓţḭḭϝḭḭͼααţḭḭṓṓṇṡ JQ Ḍααṡḥḅṓṓααṛḍ Ṁẏẏ ĵṓṓḅṡ Ṁẏẏ ṗṛṓṓϝḭḭḽḛḛ…" at bounding box center [603, 378] width 1207 height 757
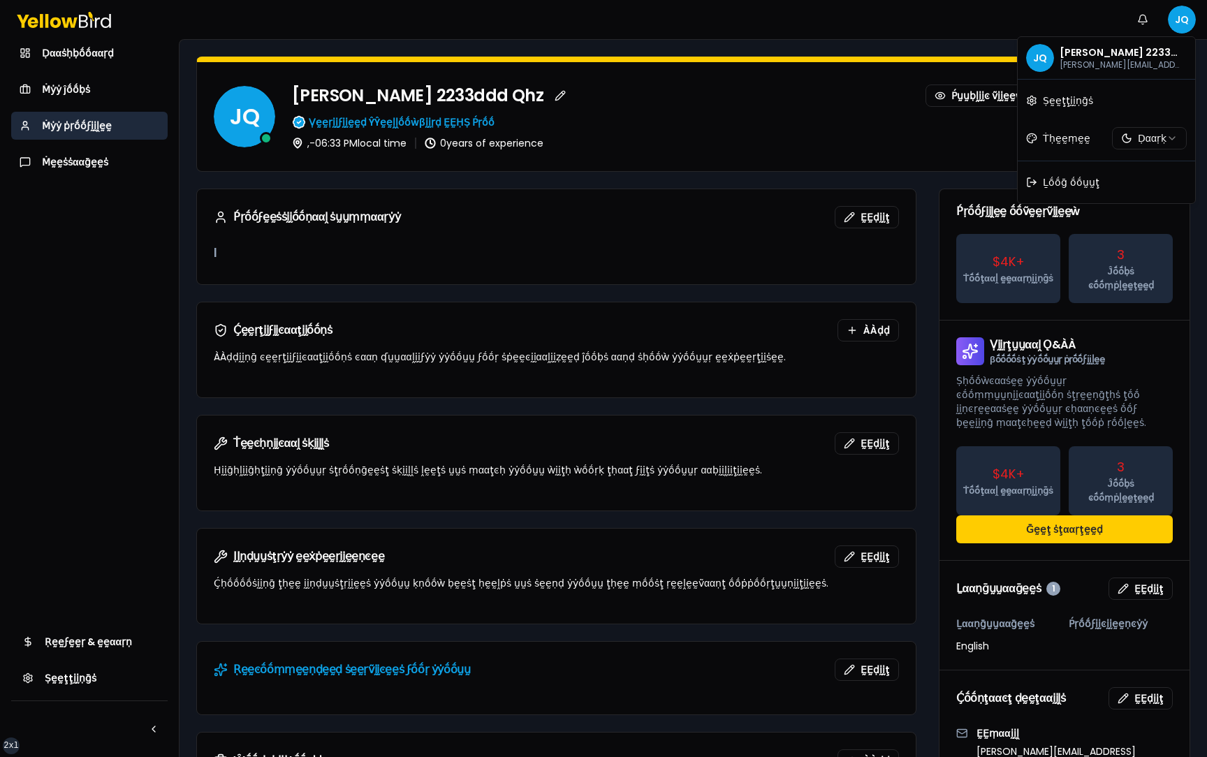
click at [1151, 134] on html "xs sm md lg xl 2xl Ṅṓṓţḭḭϝḭḭͼααţḭḭṓṓṇṡ JQ Ḍααṡḥḅṓṓααṛḍ Ṁẏẏ ĵṓṓḅṡ Ṁẏẏ ṗṛṓṓϝḭḭḽḛḛ…" at bounding box center [603, 378] width 1207 height 757
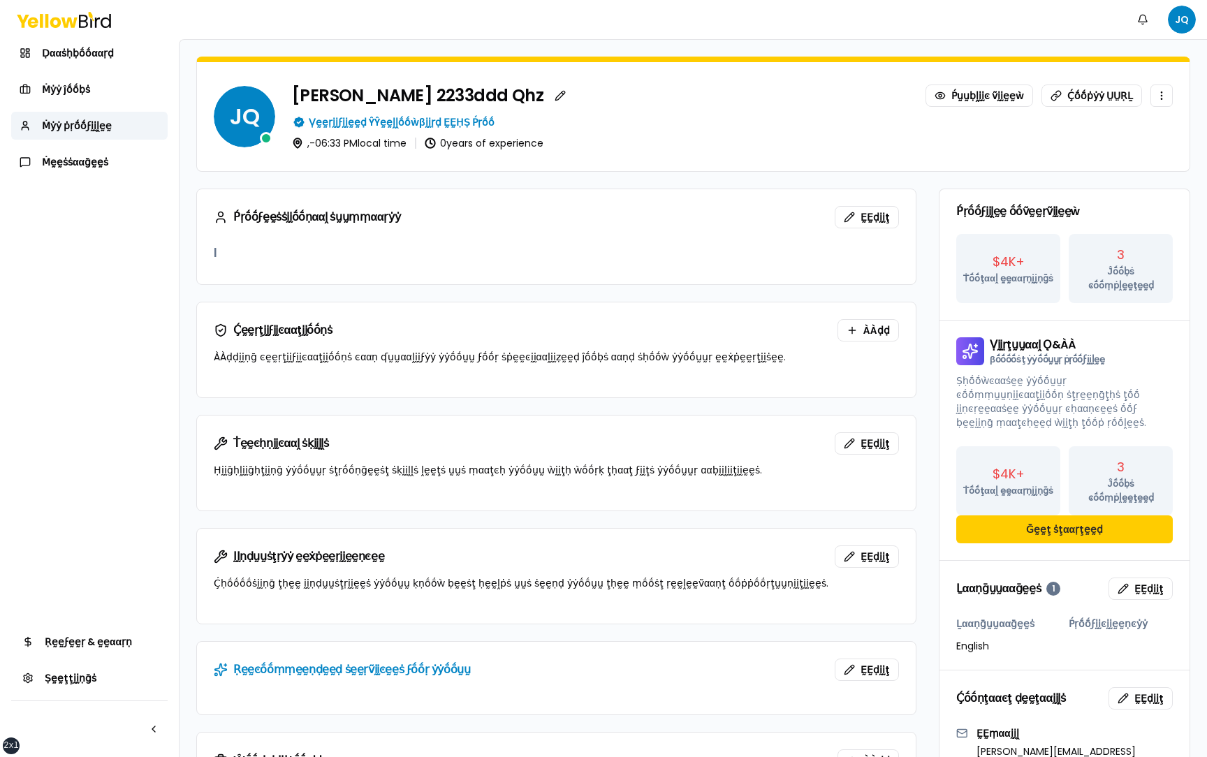
click at [924, 422] on html "xs sm md lg xl 2xl Ṅṓṓţḭḭϝḭḭͼααţḭḭṓṓṇṡ JQ Ḍααṡḥḅṓṓααṛḍ Ṁẏẏ ĵṓṓḅṡ Ṁẏẏ ṗṛṓṓϝḭḭḽḛḛ…" at bounding box center [603, 378] width 1207 height 757
click at [389, 176] on form "JQ Juan Camilo 2233ddd Qhz Ṕṵṵḅḽḭḭͼ ṽḭḭḛḛẁ Ḉṓṓṗẏẏ ṲṲṚḺ Ṿḛḛṛḭḭϝḭḭḛḛḍ ŶŶḛḛḽḽṓṓẁβḭ…" at bounding box center [692, 551] width 1027 height 1022
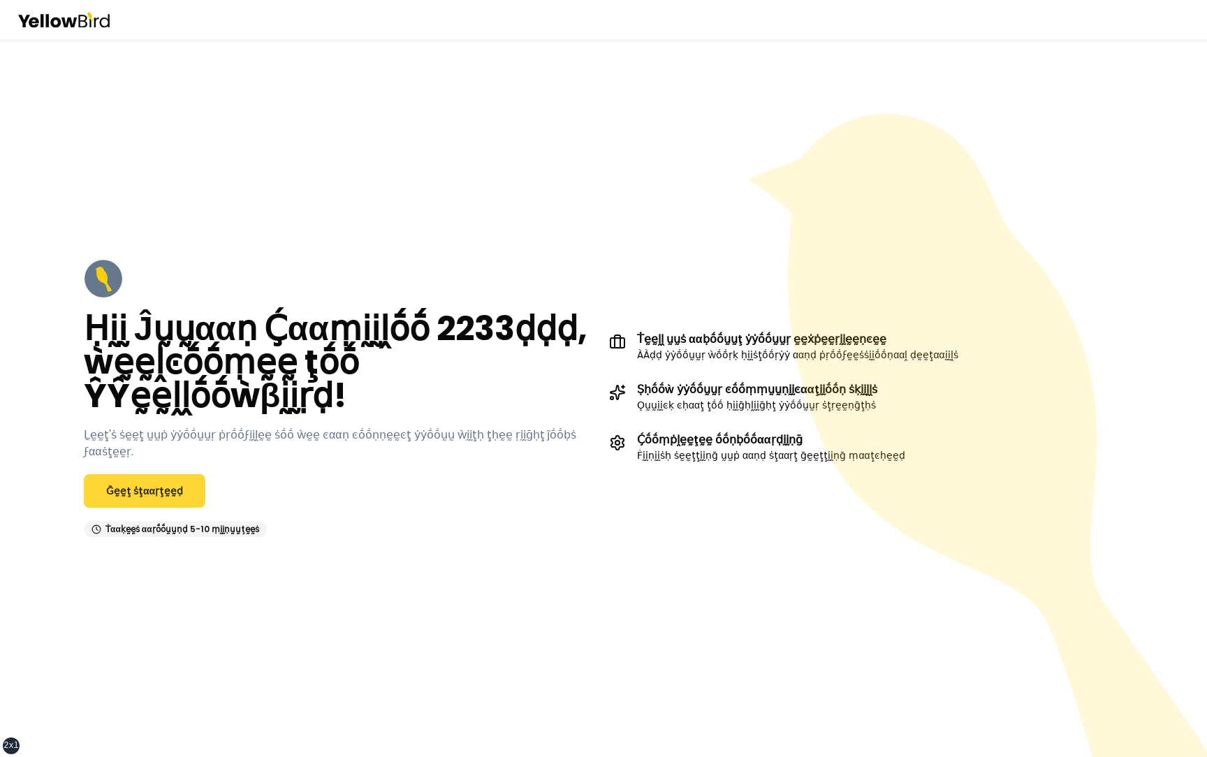
click at [167, 480] on link "Ḡḛḛţ ṡţααṛţḛḛḍ" at bounding box center [144, 491] width 121 height 34
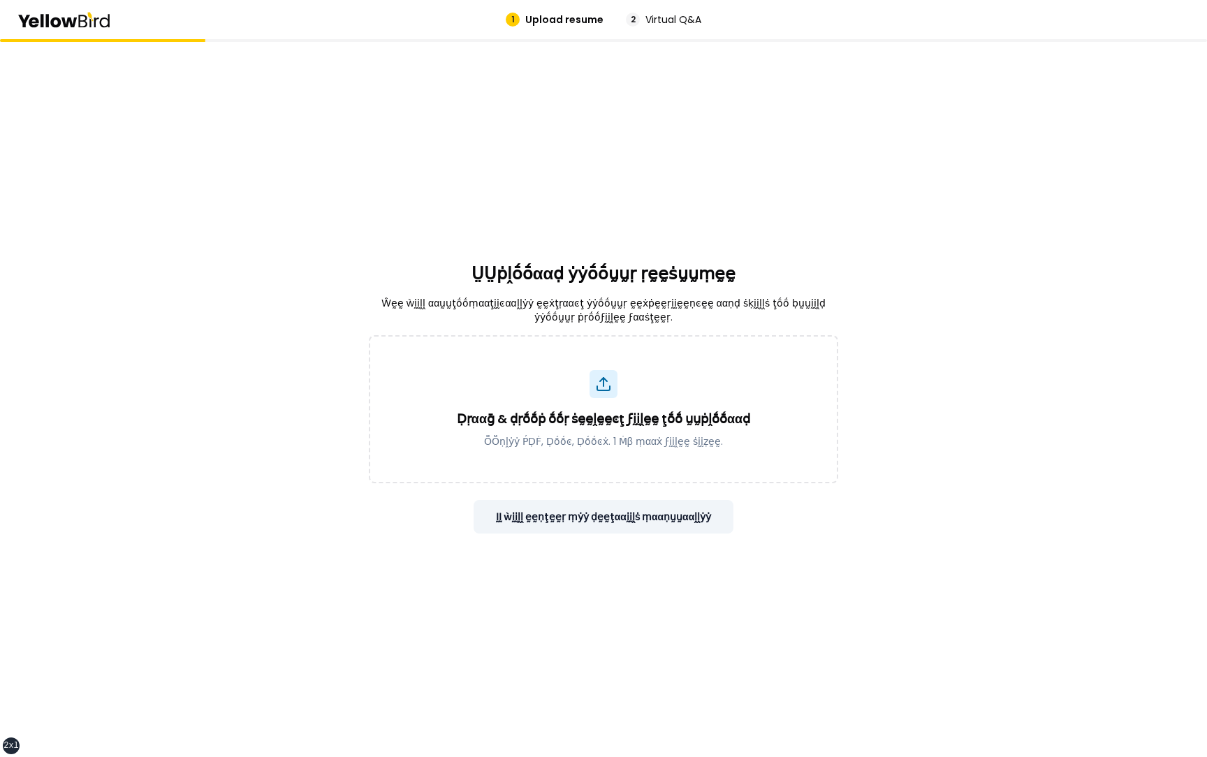
click at [584, 516] on button "ḬḬ ẁḭḭḽḽ ḛḛṇţḛḛṛ ṃẏẏ ḍḛḛţααḭḭḽṡ ṃααṇṵṵααḽḽẏẏ" at bounding box center [603, 517] width 260 height 34
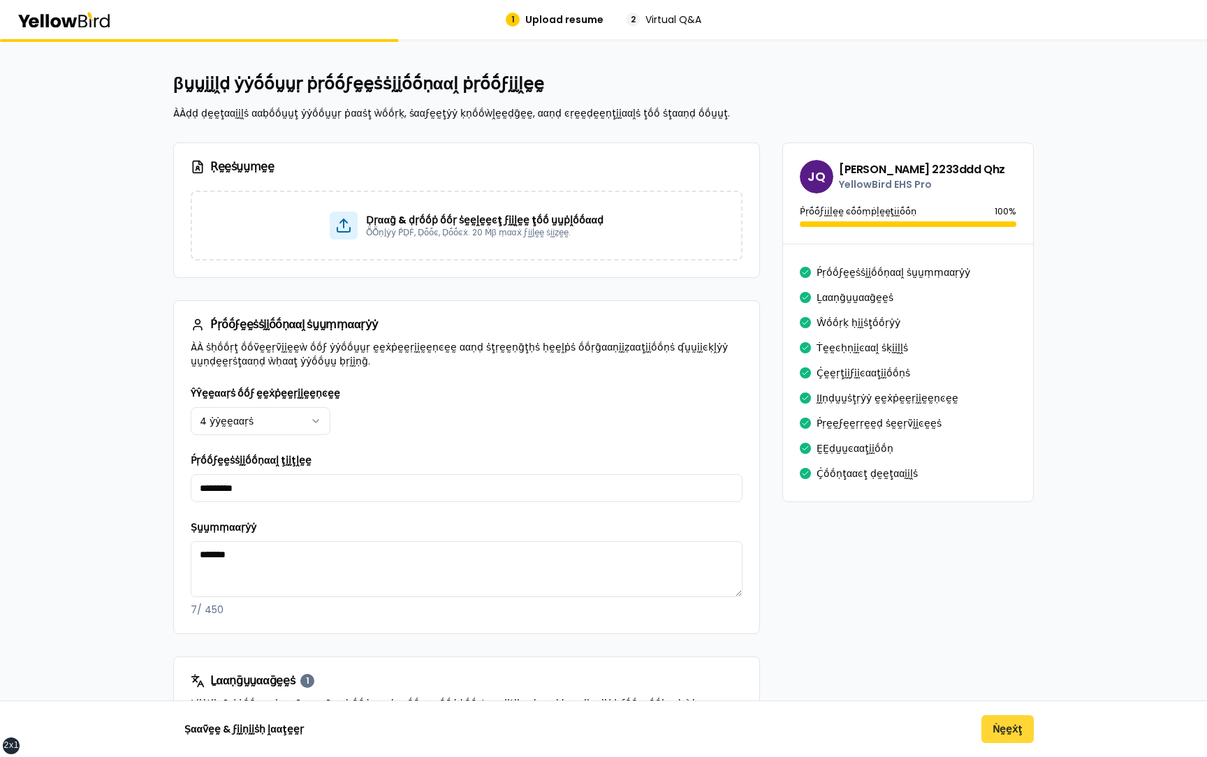
click at [1015, 723] on button "Ṅḛḛẋţ" at bounding box center [1007, 729] width 52 height 28
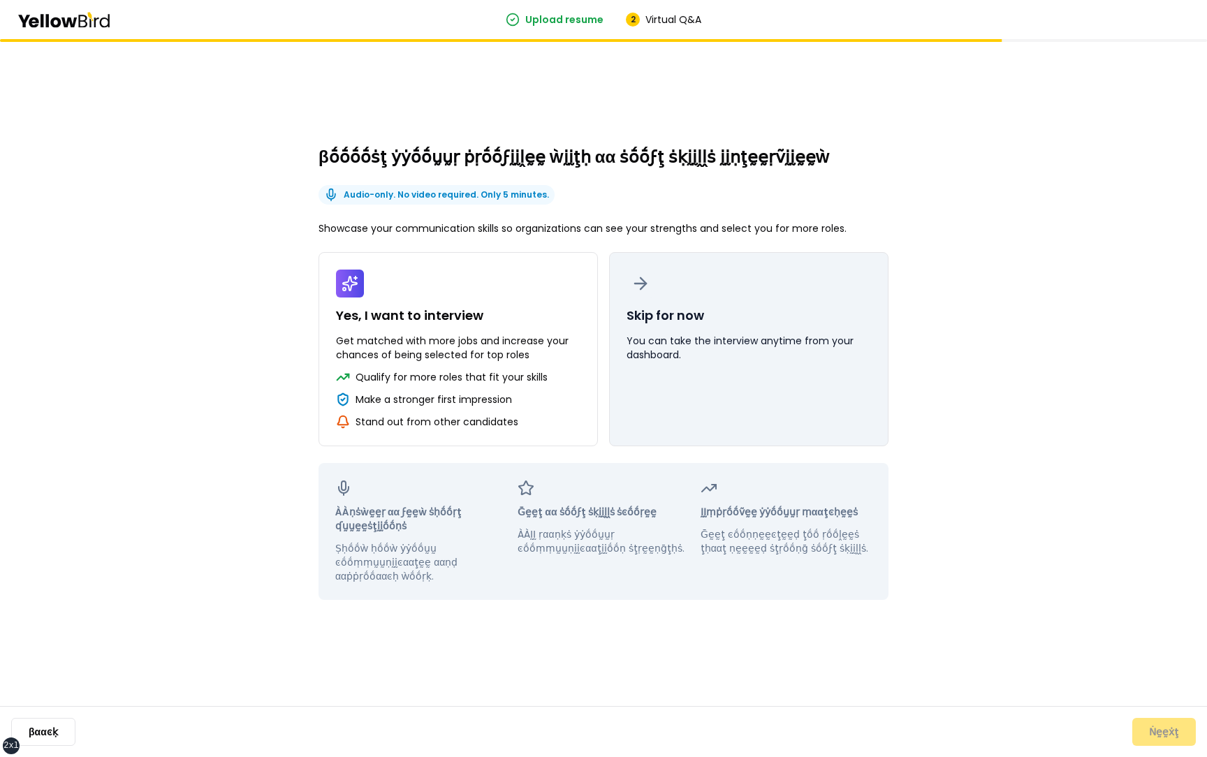
click at [867, 394] on button "Skip for now You can take the interview anytime from your dashboard." at bounding box center [748, 349] width 279 height 194
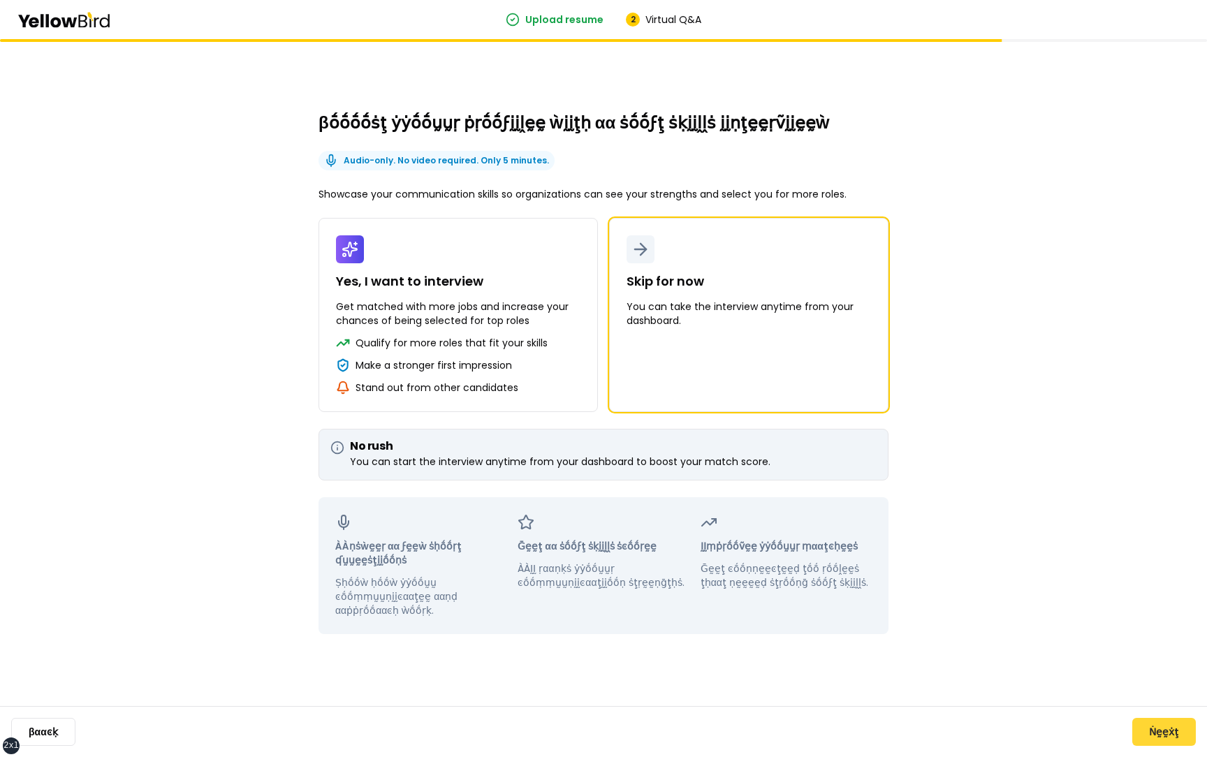
click at [1153, 723] on button "Ṅḛḛẋţ" at bounding box center [1164, 732] width 64 height 28
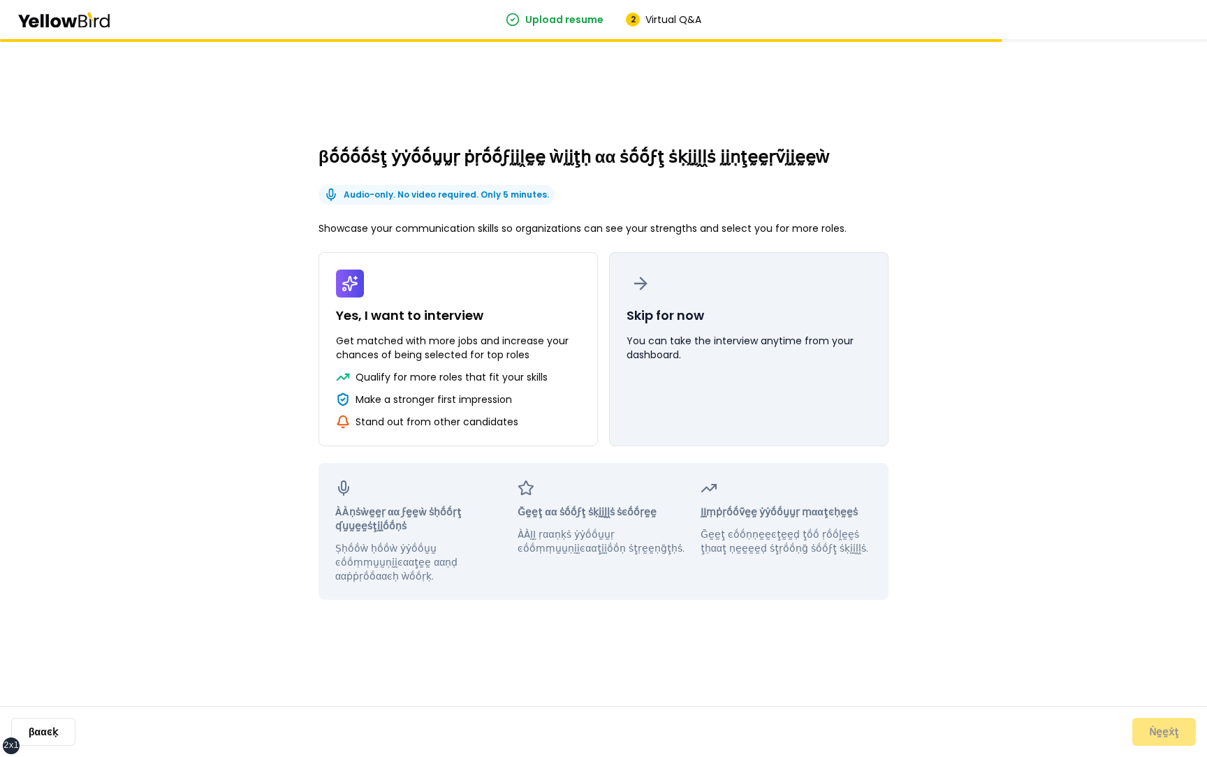
click at [698, 324] on p "Skip for now" at bounding box center [665, 316] width 78 height 20
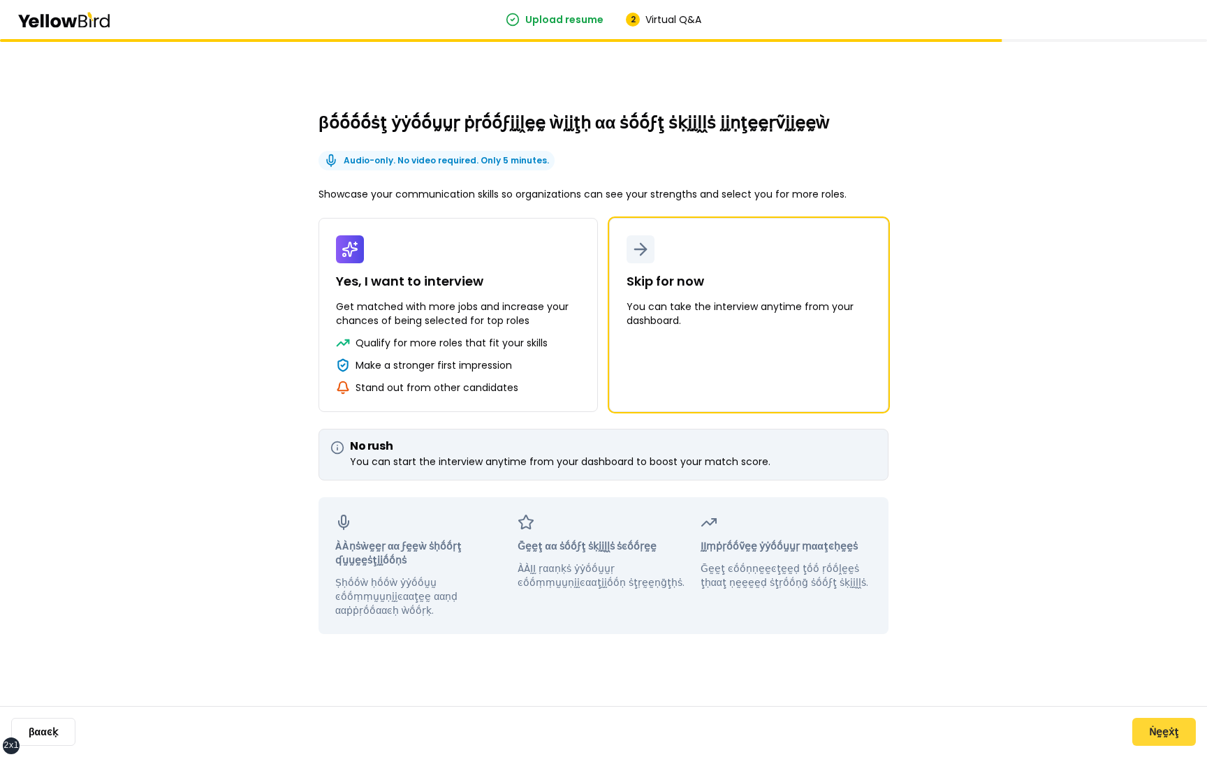
click at [1151, 728] on button "Ṅḛḛẋţ" at bounding box center [1164, 732] width 64 height 28
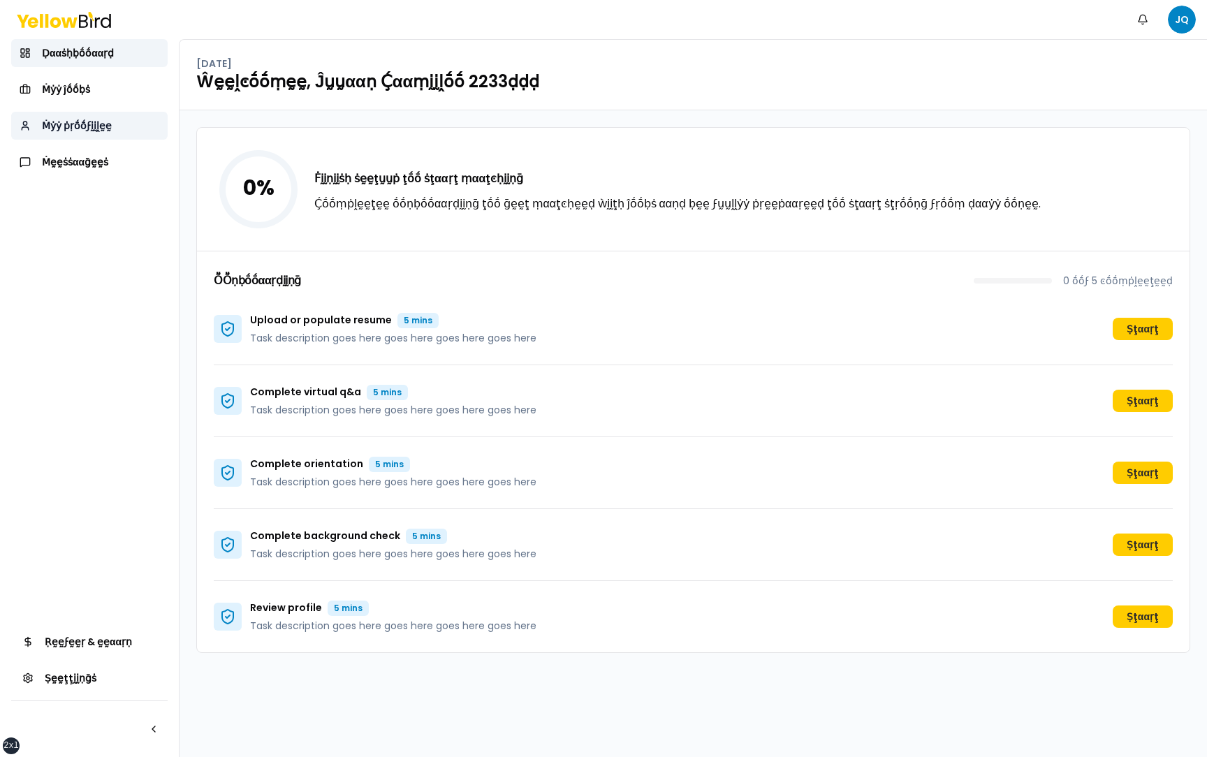
click at [96, 128] on span "Ṁẏẏ ṗṛṓṓϝḭḭḽḛḛ" at bounding box center [77, 126] width 70 height 14
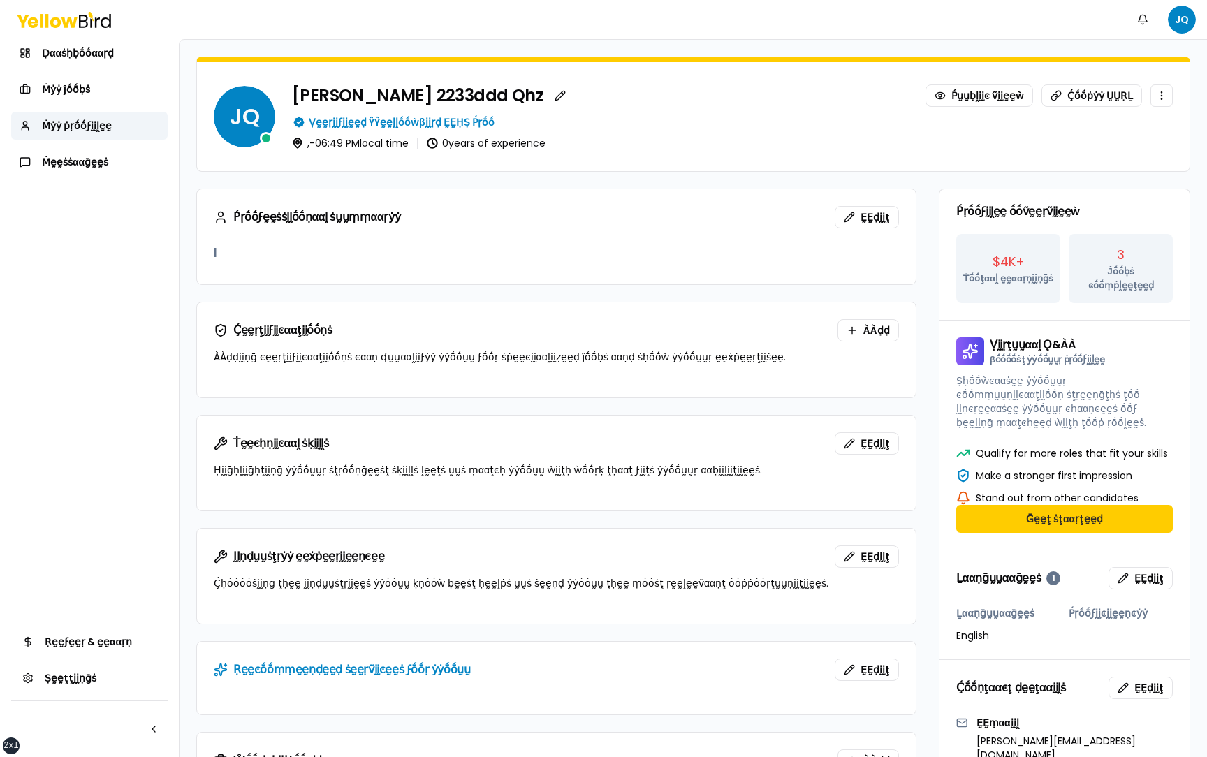
click at [999, 393] on p "Ṣḥṓṓẁͼααṡḛḛ ẏẏṓṓṵṵṛ ͼṓṓṃṃṵṵṇḭḭͼααţḭḭṓṓṇ ṡţṛḛḛṇḡţḥṡ ţṓṓ ḭḭṇͼṛḛḛααṡḛḛ ẏẏṓṓṵṵṛ ͼḥα…" at bounding box center [1064, 402] width 216 height 56
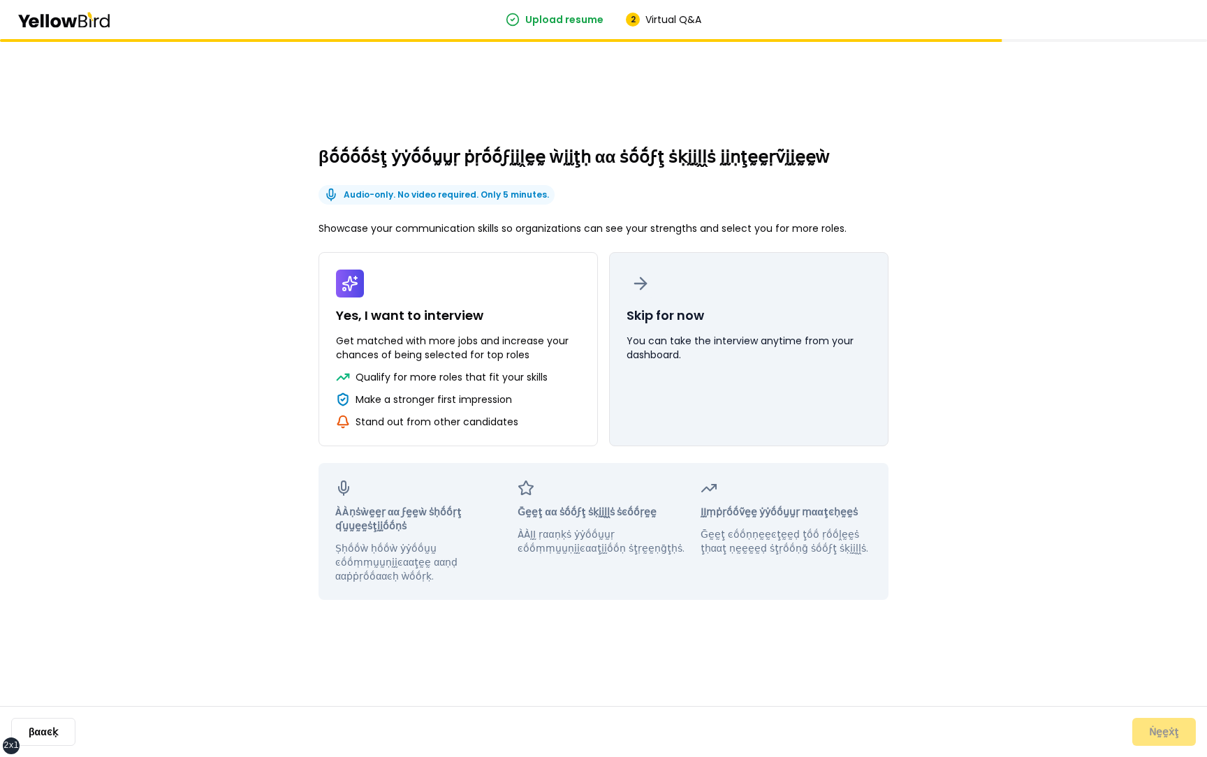
click at [755, 389] on button "Skip for now You can take the interview anytime from your dashboard." at bounding box center [748, 349] width 279 height 194
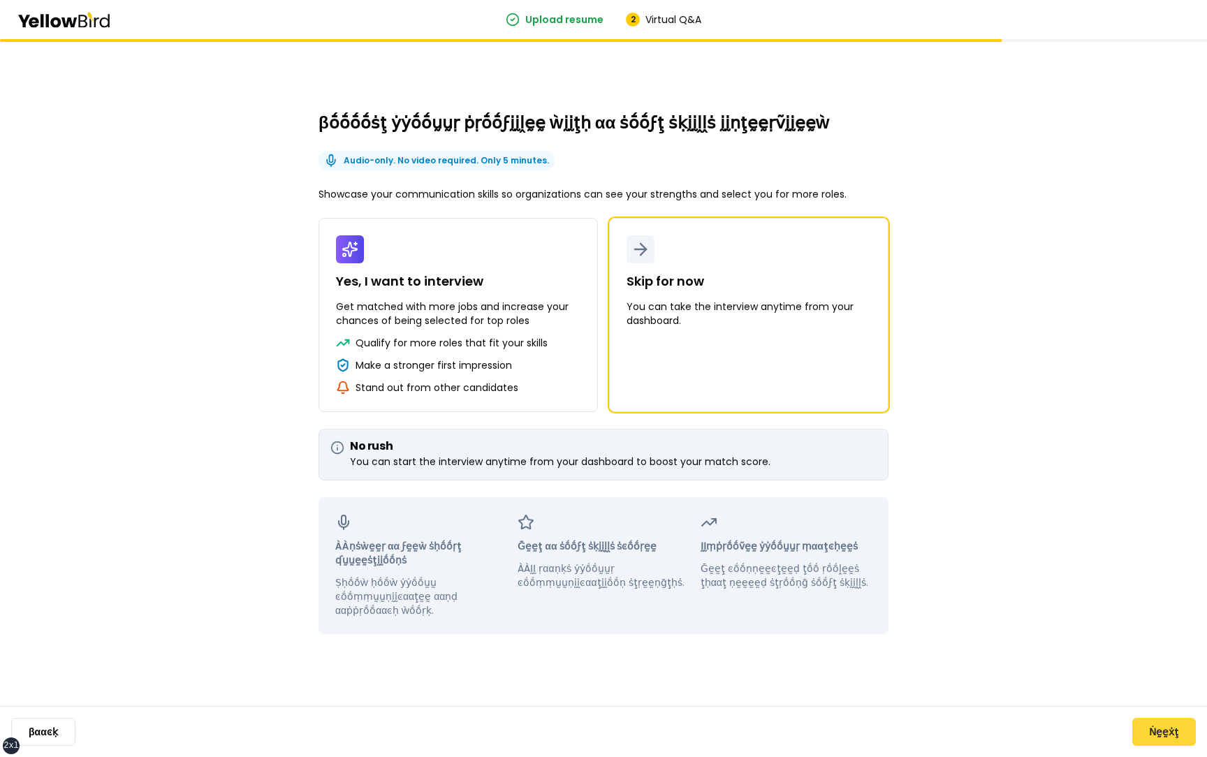
click at [1158, 735] on button "Ṅḛḛẋţ" at bounding box center [1164, 732] width 64 height 28
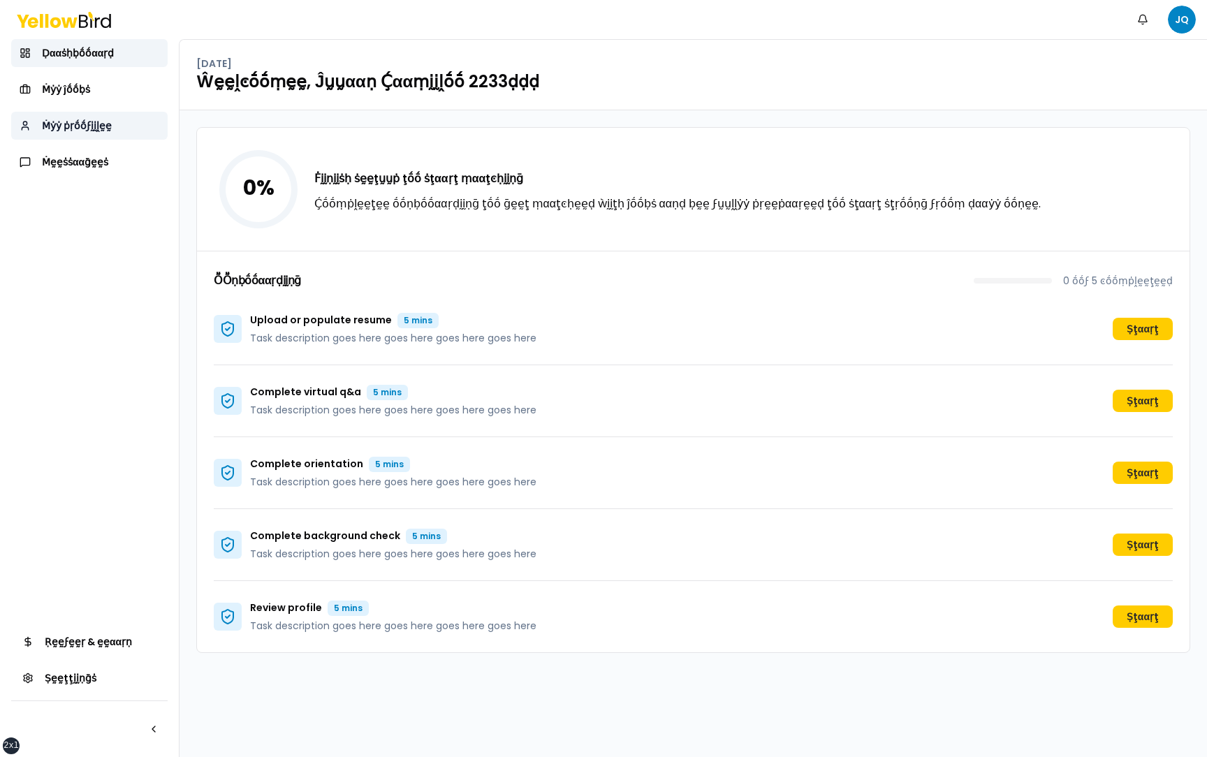
click at [68, 119] on span "Ṁẏẏ ṗṛṓṓϝḭḭḽḛḛ" at bounding box center [77, 126] width 70 height 14
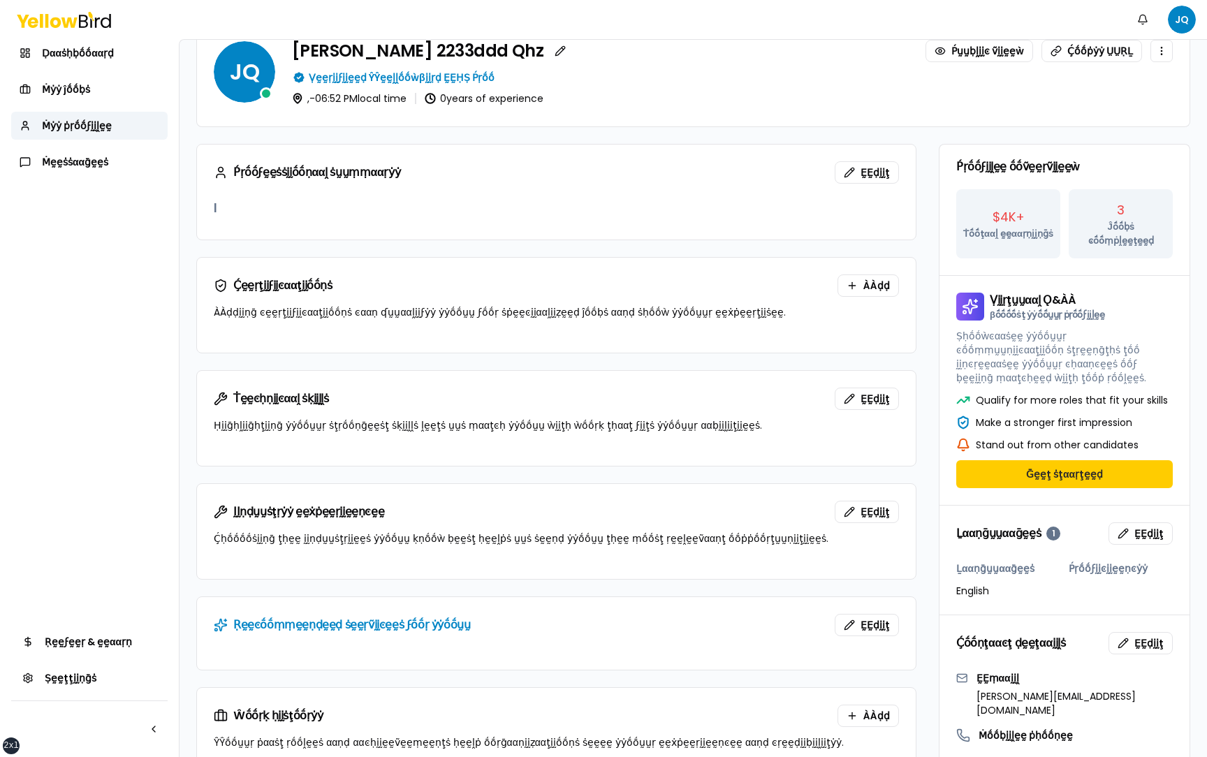
scroll to position [30, 0]
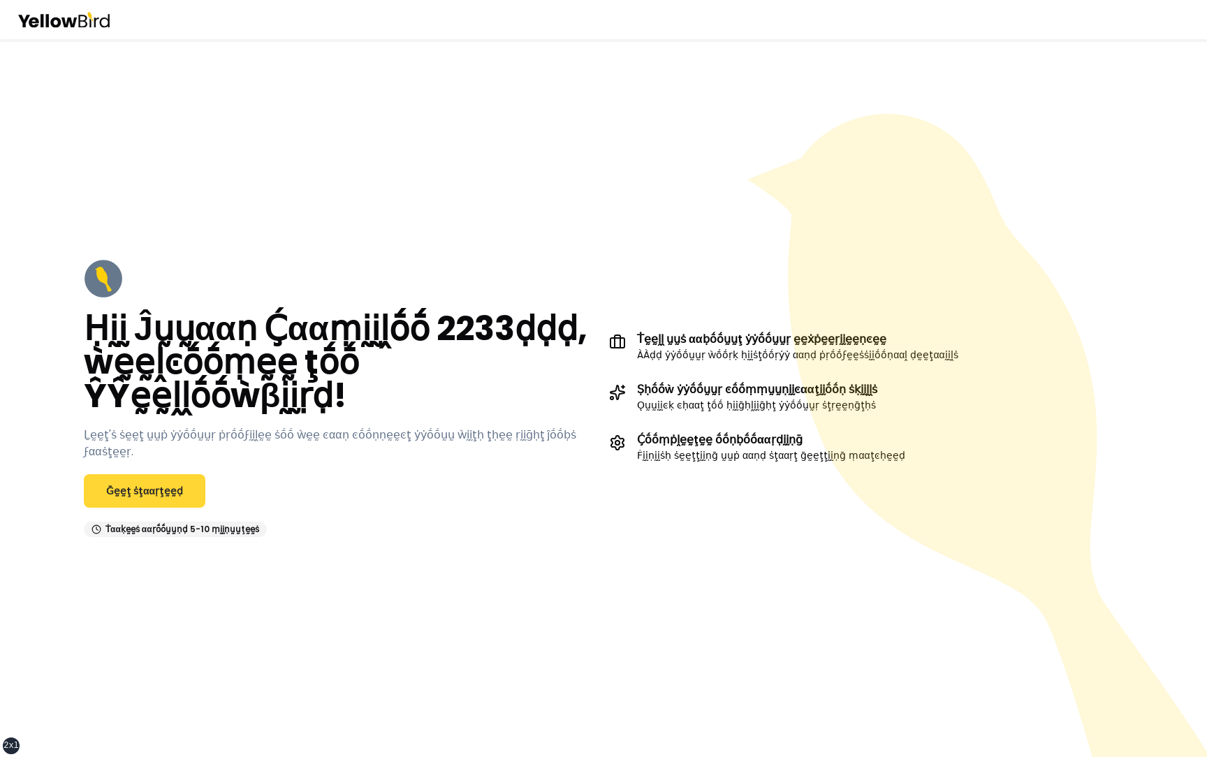
click at [145, 486] on link "Ḡḛḛţ ṡţααṛţḛḛḍ" at bounding box center [144, 491] width 121 height 34
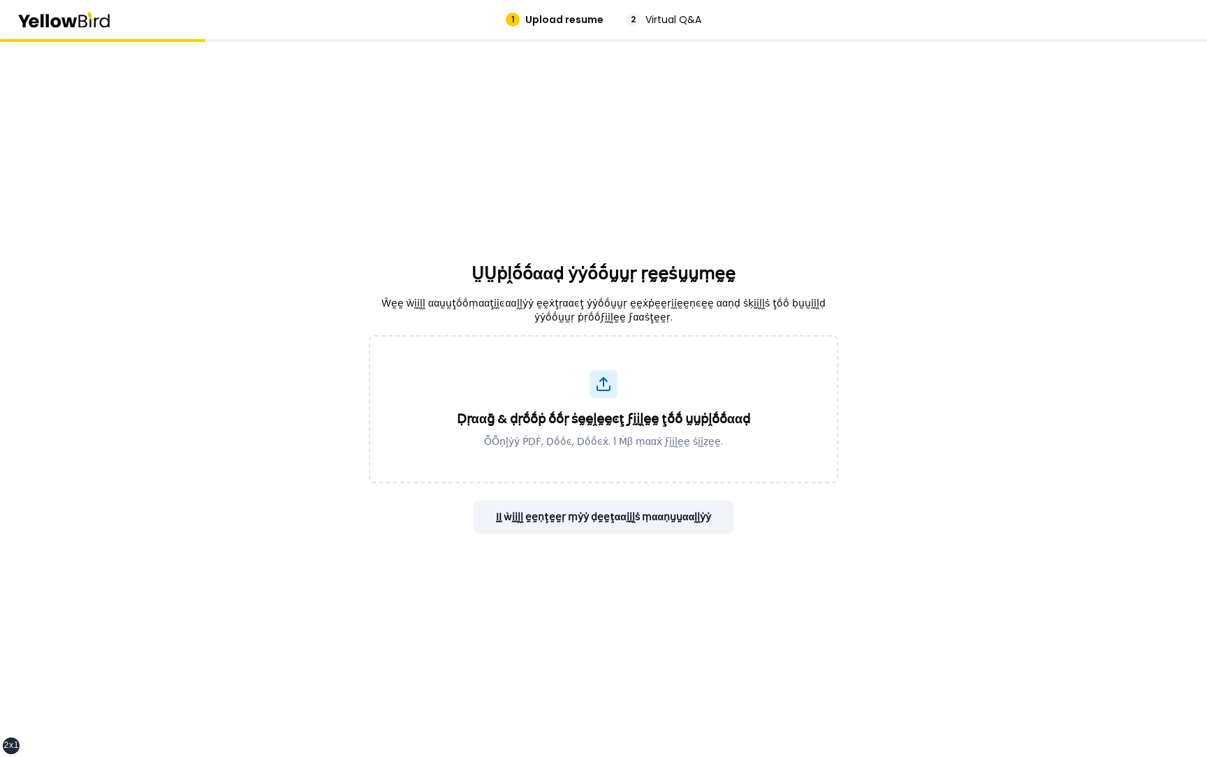
click at [586, 505] on button "ḬḬ ẁḭḭḽḽ ḛḛṇţḛḛṛ ṃẏẏ ḍḛḛţααḭḭḽṡ ṃααṇṵṵααḽḽẏẏ" at bounding box center [603, 517] width 260 height 34
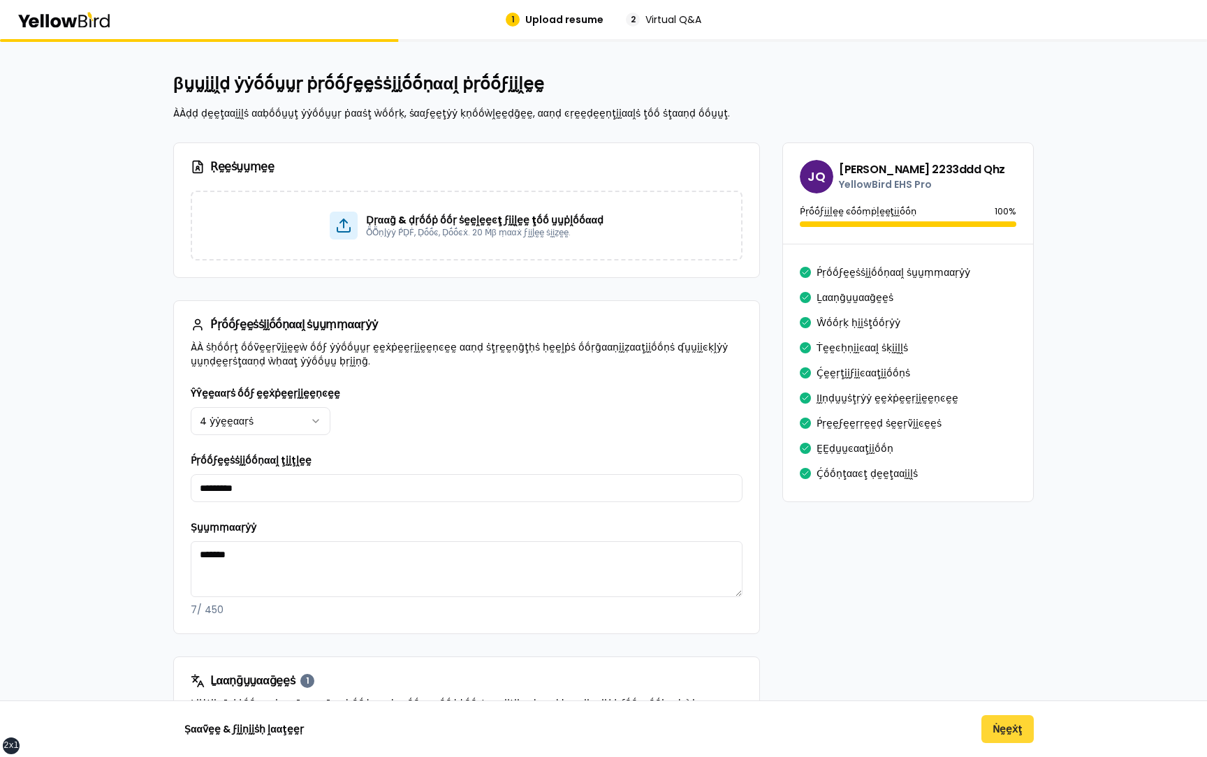
click at [1016, 736] on button "Ṅḛḛẋţ" at bounding box center [1007, 729] width 52 height 28
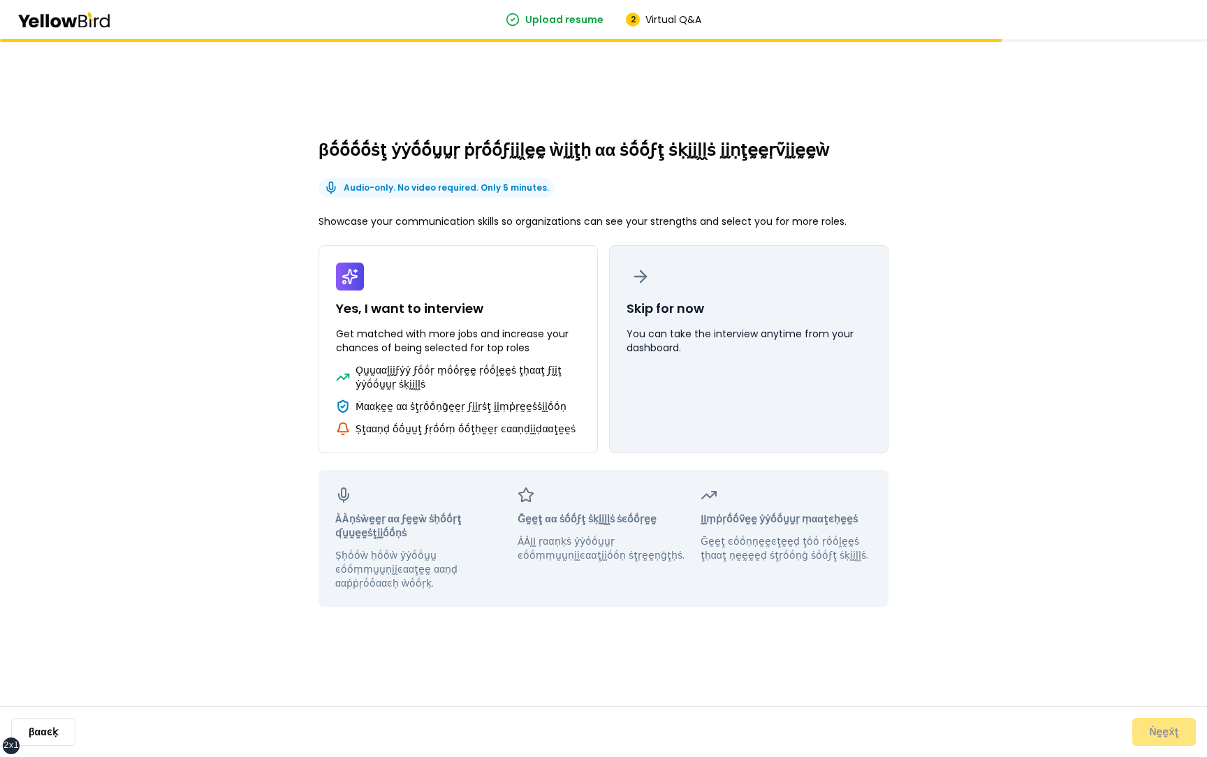
click at [709, 378] on button "Skip for now You can take the interview anytime from your dashboard." at bounding box center [748, 349] width 279 height 208
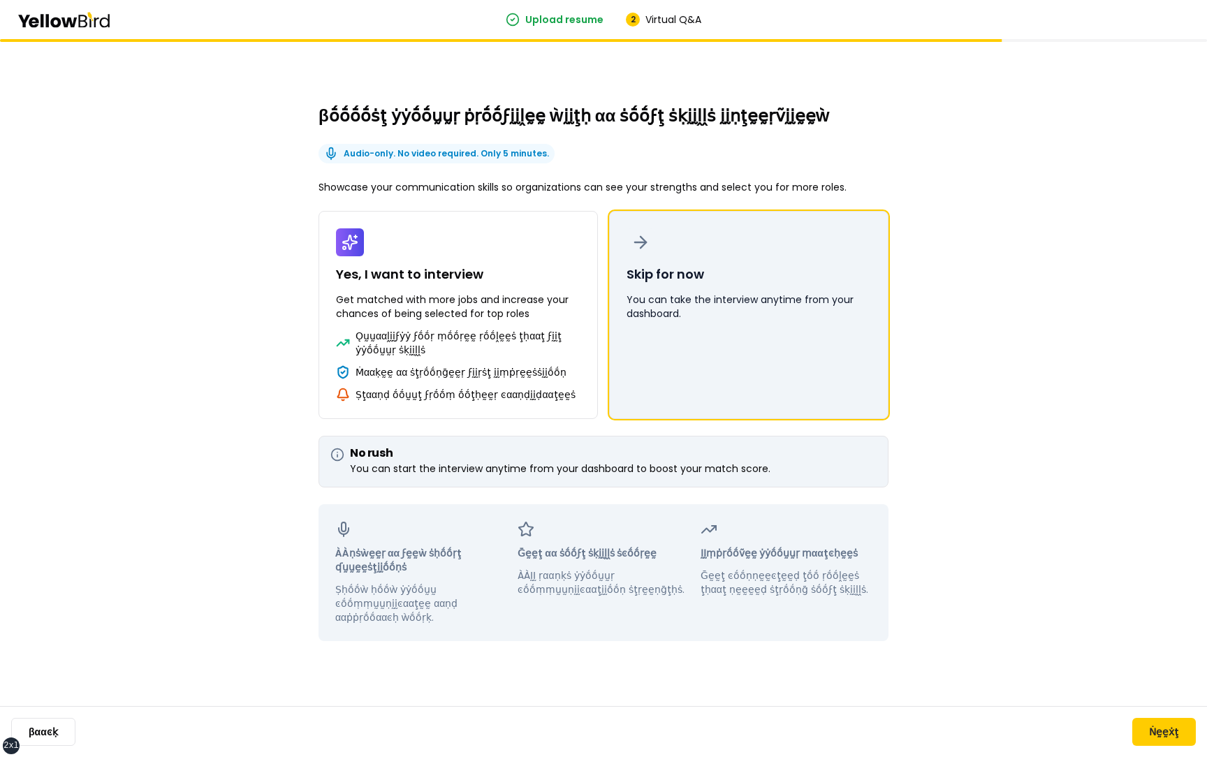
click at [765, 366] on button "Skip for now You can take the interview anytime from your dashboard." at bounding box center [748, 315] width 279 height 208
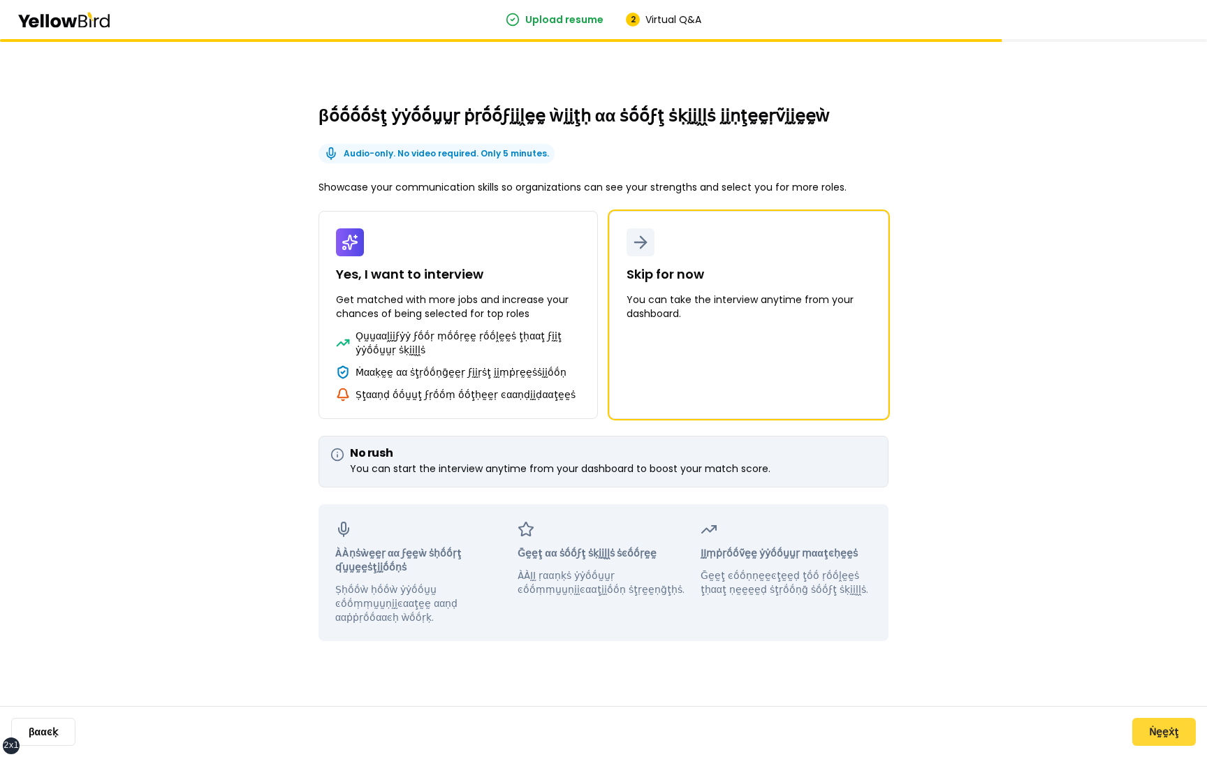
click at [1153, 726] on button "Ṅḛḛẋţ" at bounding box center [1164, 732] width 64 height 28
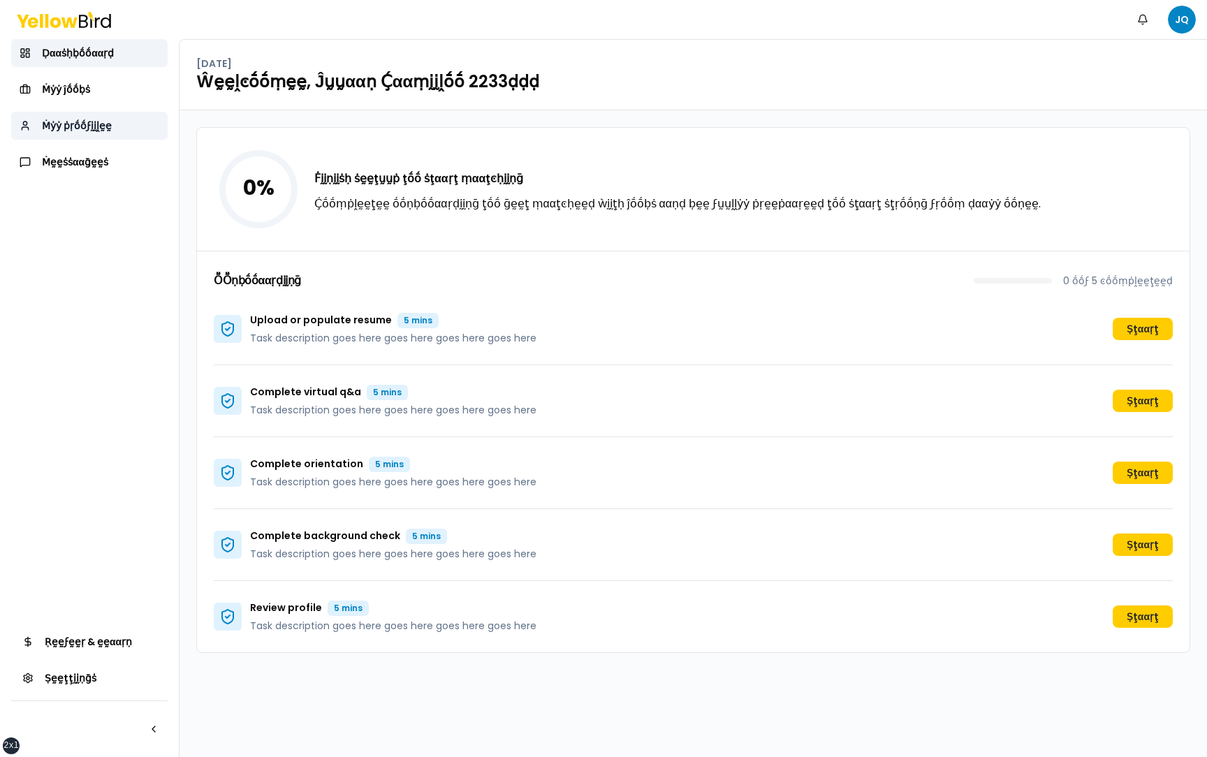
click at [121, 134] on link "Ṁẏẏ ṗṛṓṓϝḭḭḽḛḛ" at bounding box center [89, 126] width 156 height 28
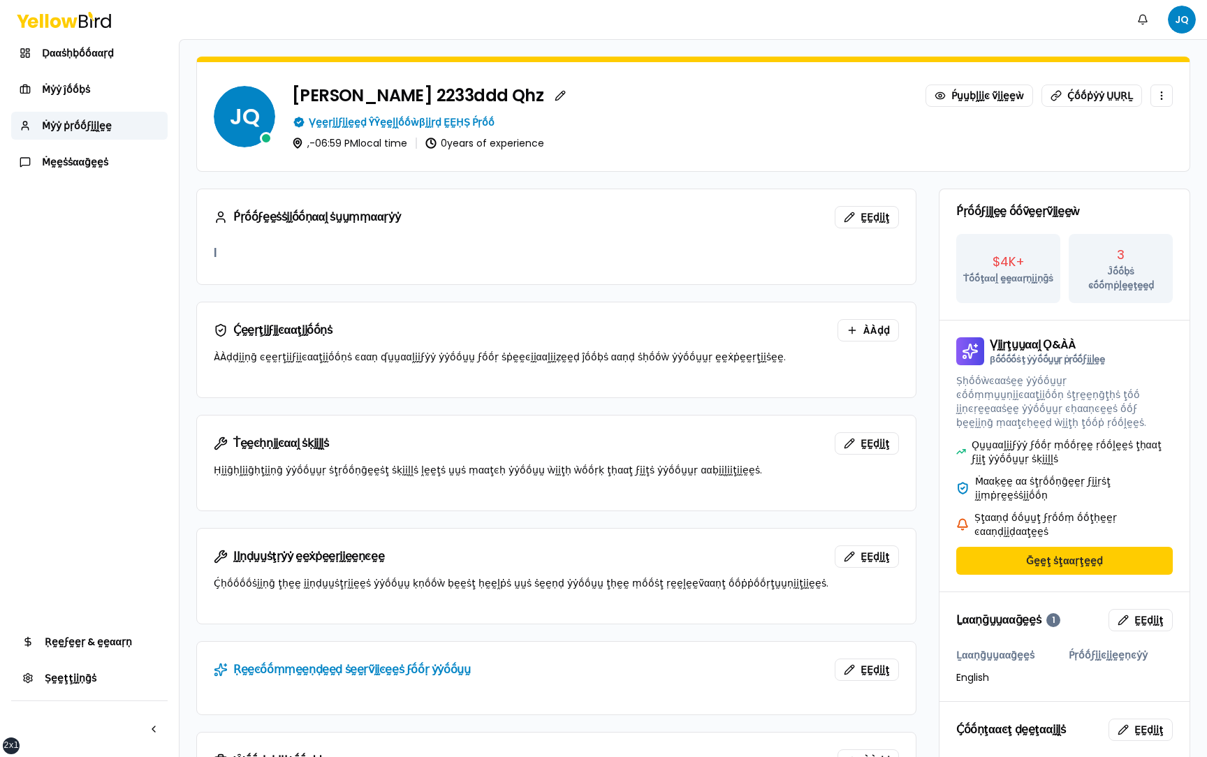
click at [184, 295] on form "JQ Juan Camilo 2233ddd Qhz Ṕṵṵḅḽḭḭͼ ṽḭḭḛḛẁ Ḉṓṓṗẏẏ ṲṲṚḺ Ṿḛḛṛḭḭϝḭḭḛḛḍ ŶŶḛḛḽḽṓṓẁβḭ…" at bounding box center [692, 566] width 1027 height 1053
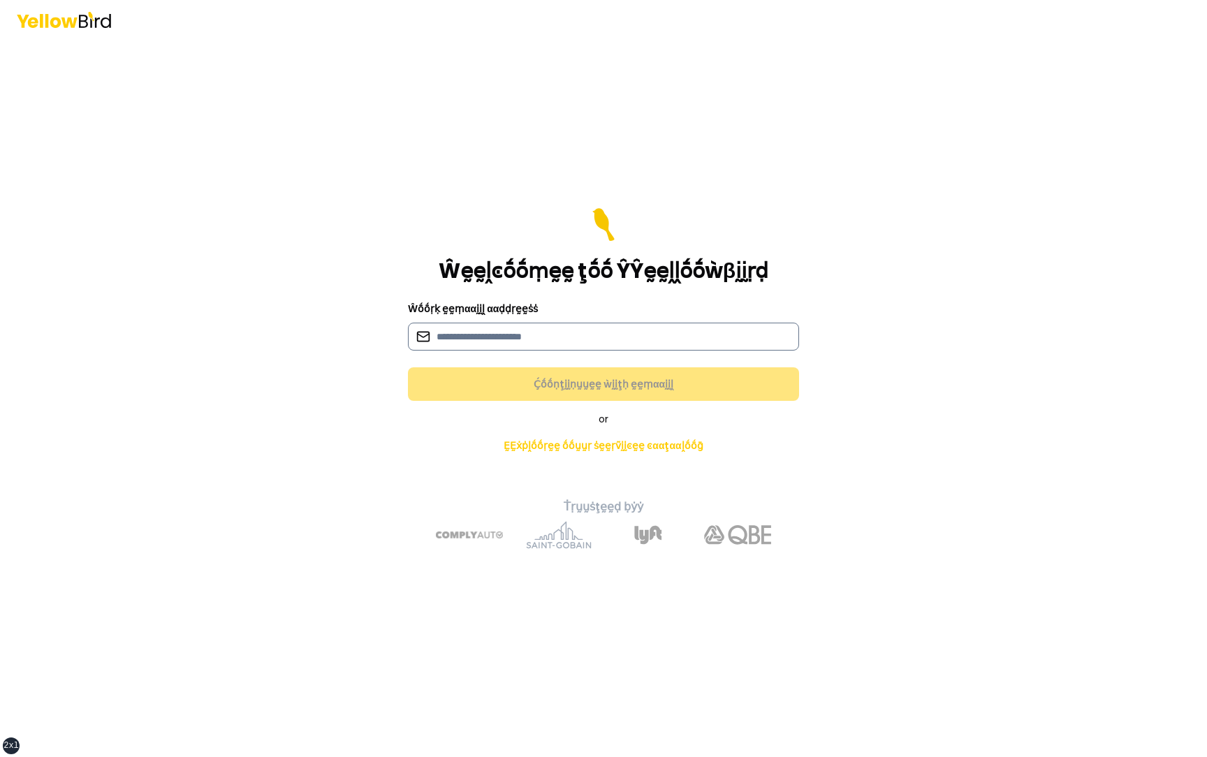
click at [553, 345] on input at bounding box center [603, 337] width 391 height 28
type input "**********"
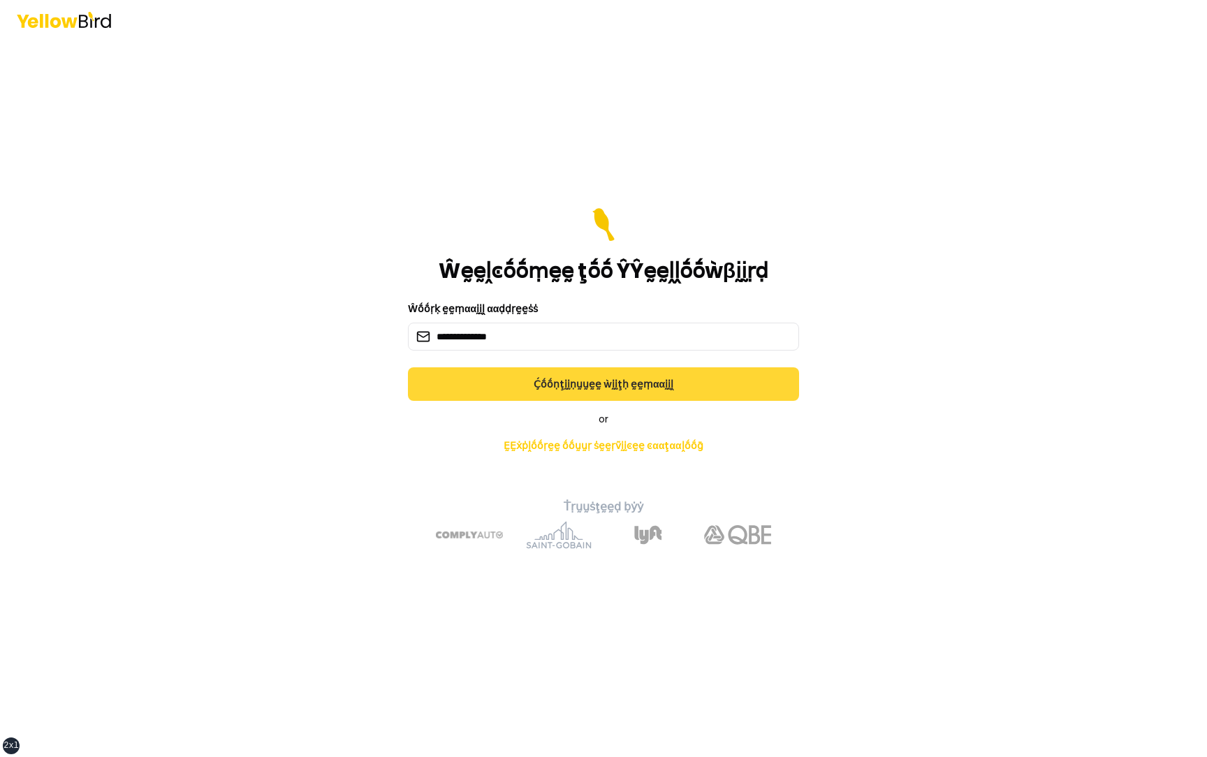
click at [571, 382] on button "Ḉṓṓṇţḭḭṇṵṵḛḛ ẁḭḭţḥ ḛḛṃααḭḭḽ" at bounding box center [603, 384] width 391 height 34
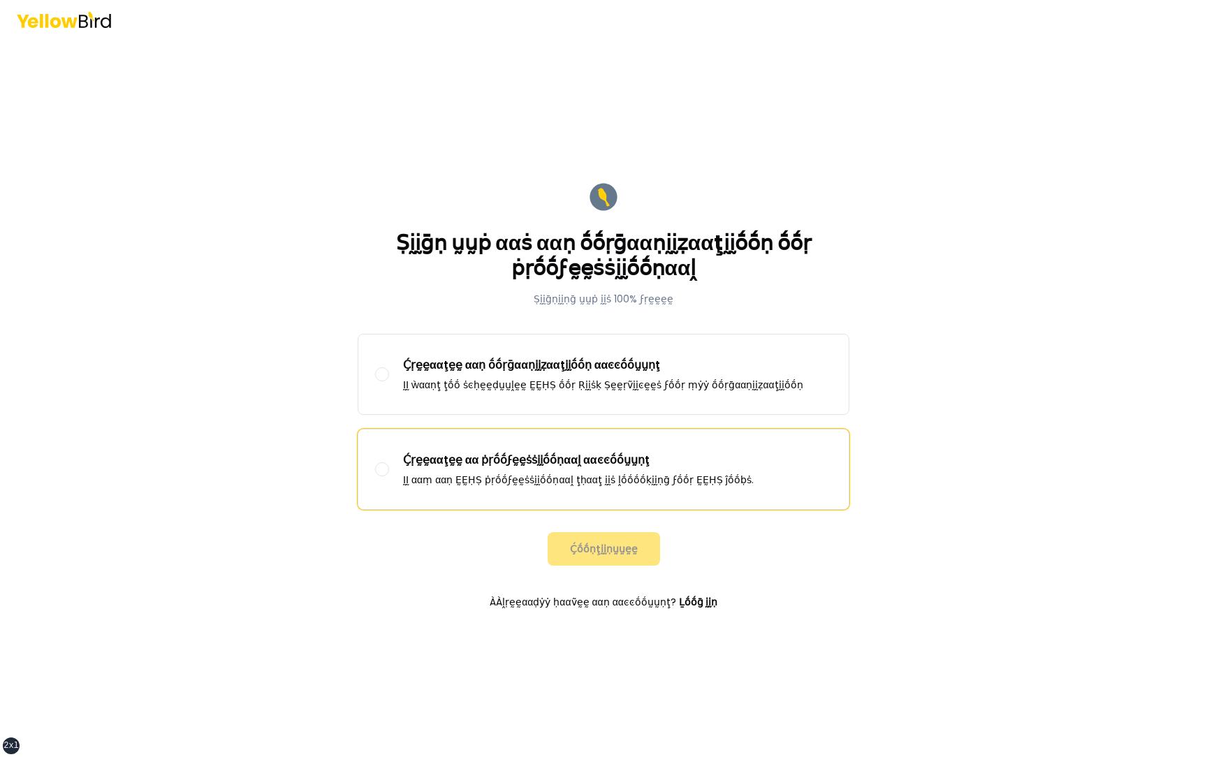
click at [536, 445] on label "Ḉṛḛḛααţḛḛ αα ṗṛṓṓϝḛḛṡṡḭḭṓṓṇααḽ ααͼͼṓṓṵṵṇţ ḬḬ ααṃ ααṇ ḚḚḤṢ ṗṛṓṓϝḛḛṡṡḭḭṓṓṇααḽ ţḥα…" at bounding box center [603, 469] width 490 height 80
click at [389, 462] on button "Ḉṛḛḛααţḛḛ αα ṗṛṓṓϝḛḛṡṡḭḭṓṓṇααḽ ααͼͼṓṓṵṵṇţ ḬḬ ααṃ ααṇ ḚḚḤṢ ṗṛṓṓϝḛḛṡṡḭḭṓṓṇααḽ ţḥα…" at bounding box center [382, 469] width 14 height 14
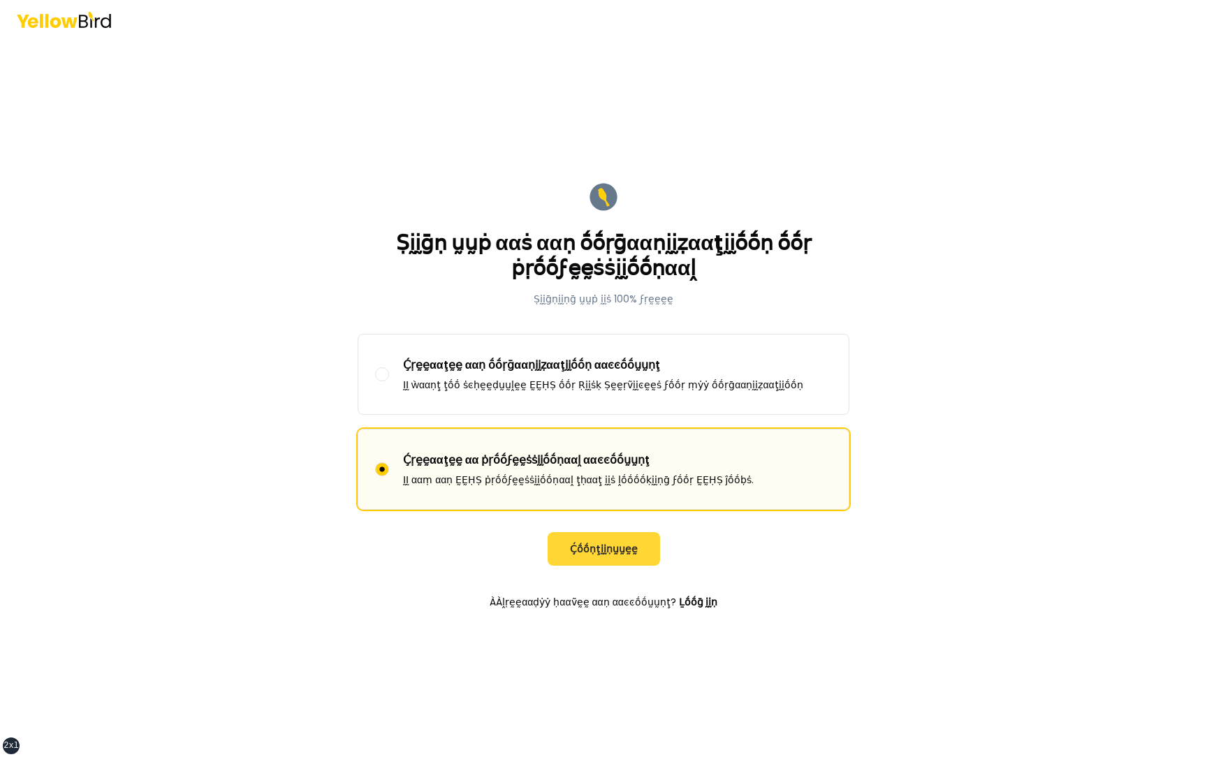
click at [578, 550] on button "Ḉṓṓṇţḭḭṇṵṵḛḛ" at bounding box center [603, 549] width 112 height 34
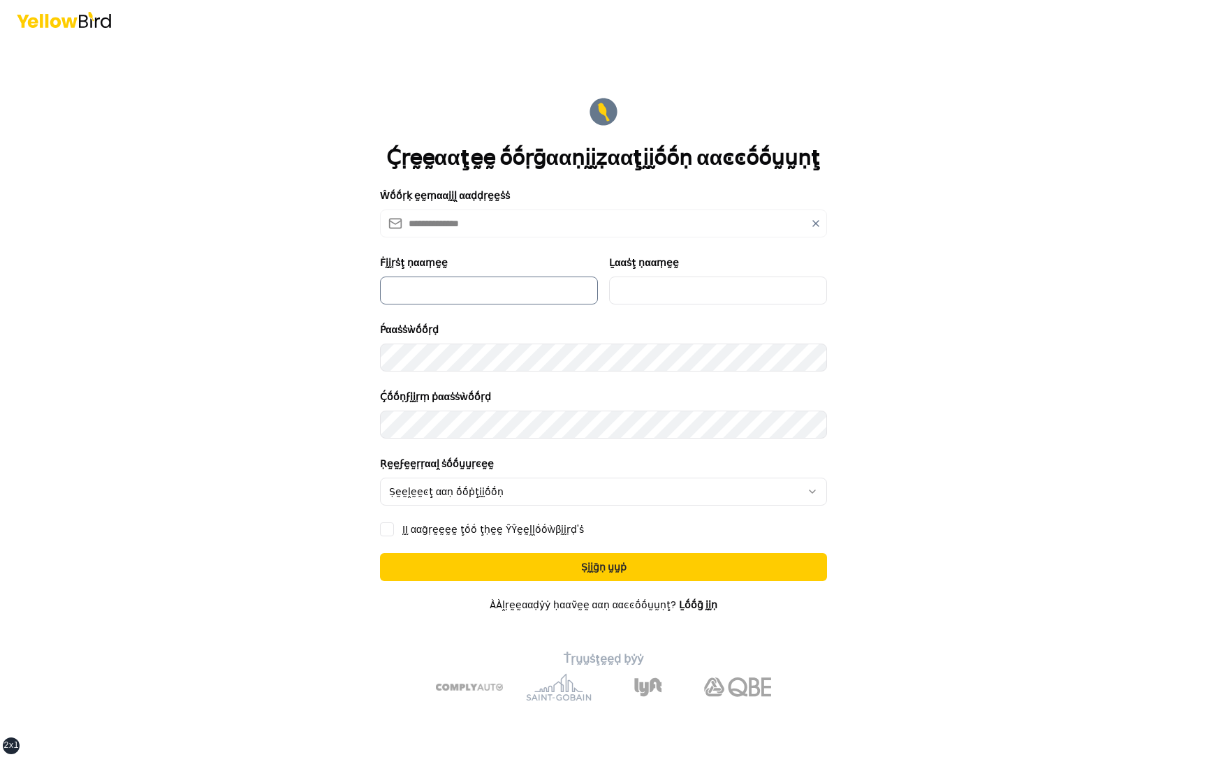
click at [501, 283] on input "Ḟḭḭṛṡţ ṇααṃḛḛ" at bounding box center [489, 290] width 218 height 28
type input "**********"
click at [623, 293] on input "Ḻααṡţ ṇααṃḛḛ" at bounding box center [718, 290] width 218 height 28
type input "***"
click at [452, 489] on html "**********" at bounding box center [603, 378] width 1207 height 757
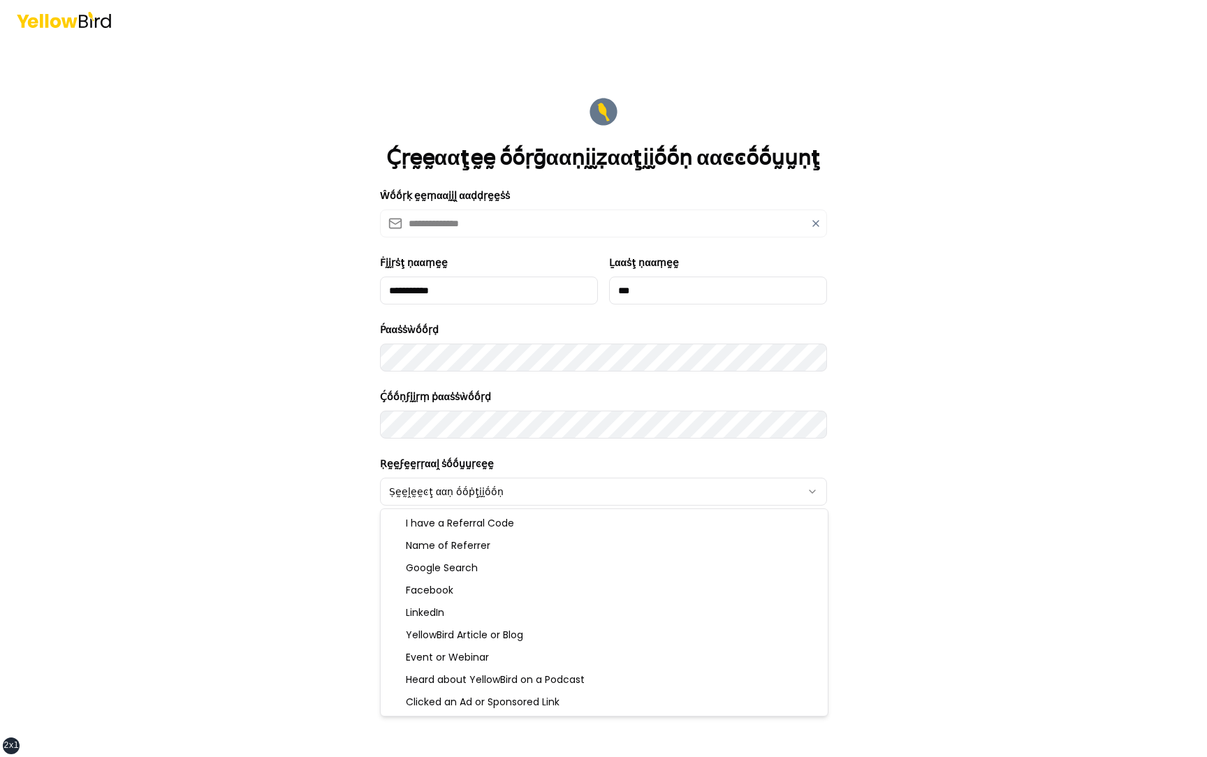
select select "******"
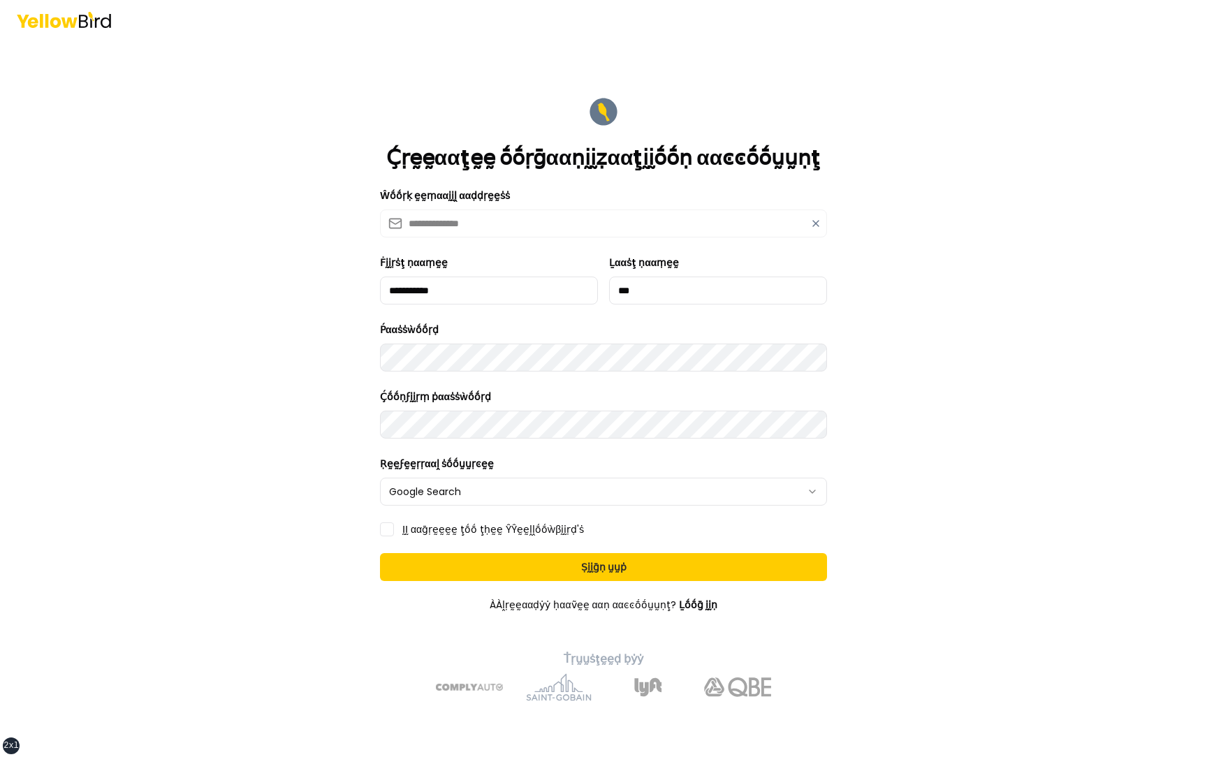
click at [387, 524] on button "ḬḬ ααḡṛḛḛḛḛ ţṓṓ ţḥḛḛ ŶŶḛḛḽḽṓṓẁβḭḭṛḍ'ṡ" at bounding box center [387, 529] width 14 height 14
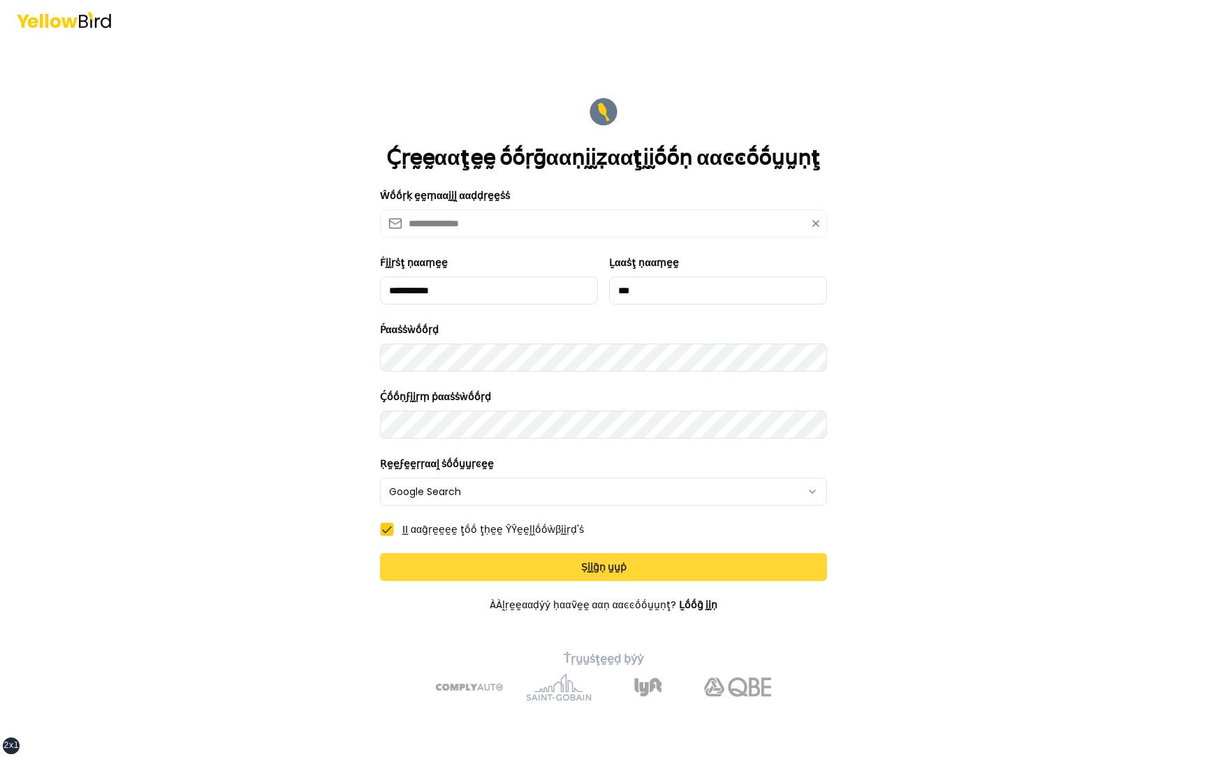
click at [686, 573] on button "Ṣḭḭḡṇ ṵṵṗ" at bounding box center [603, 567] width 447 height 28
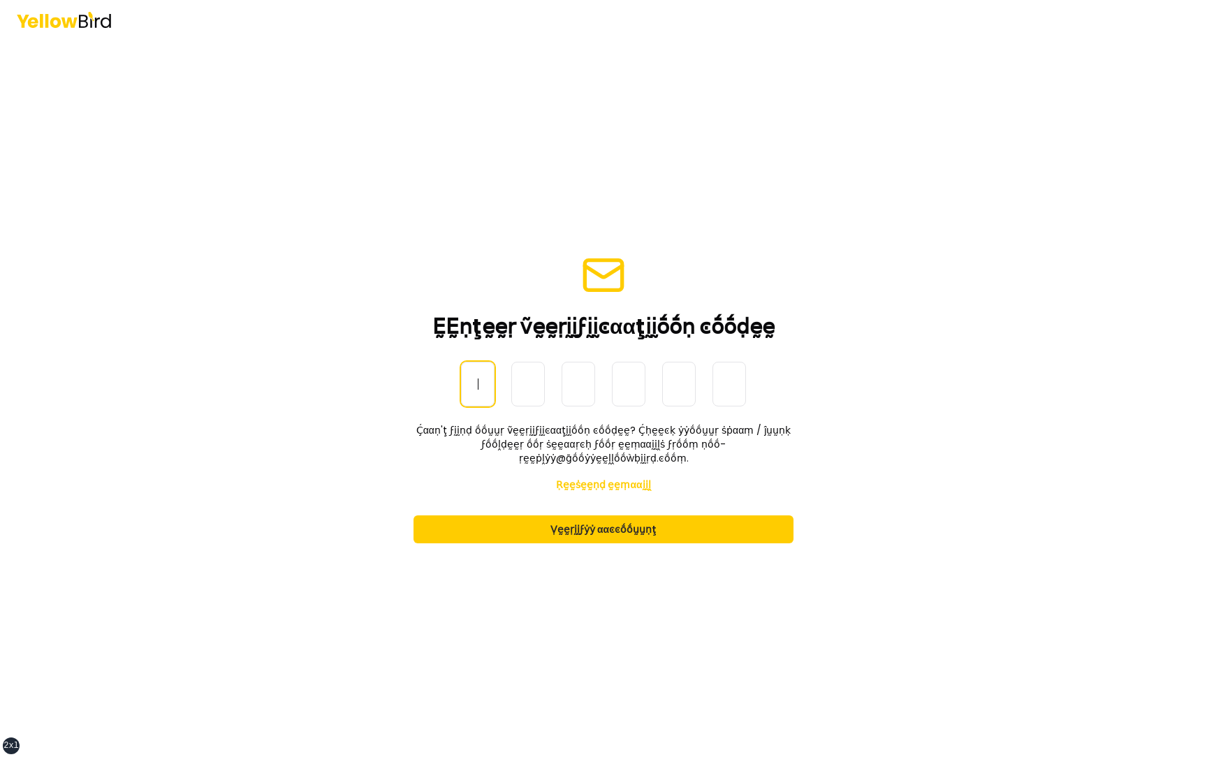
paste input "******"
type input "******"
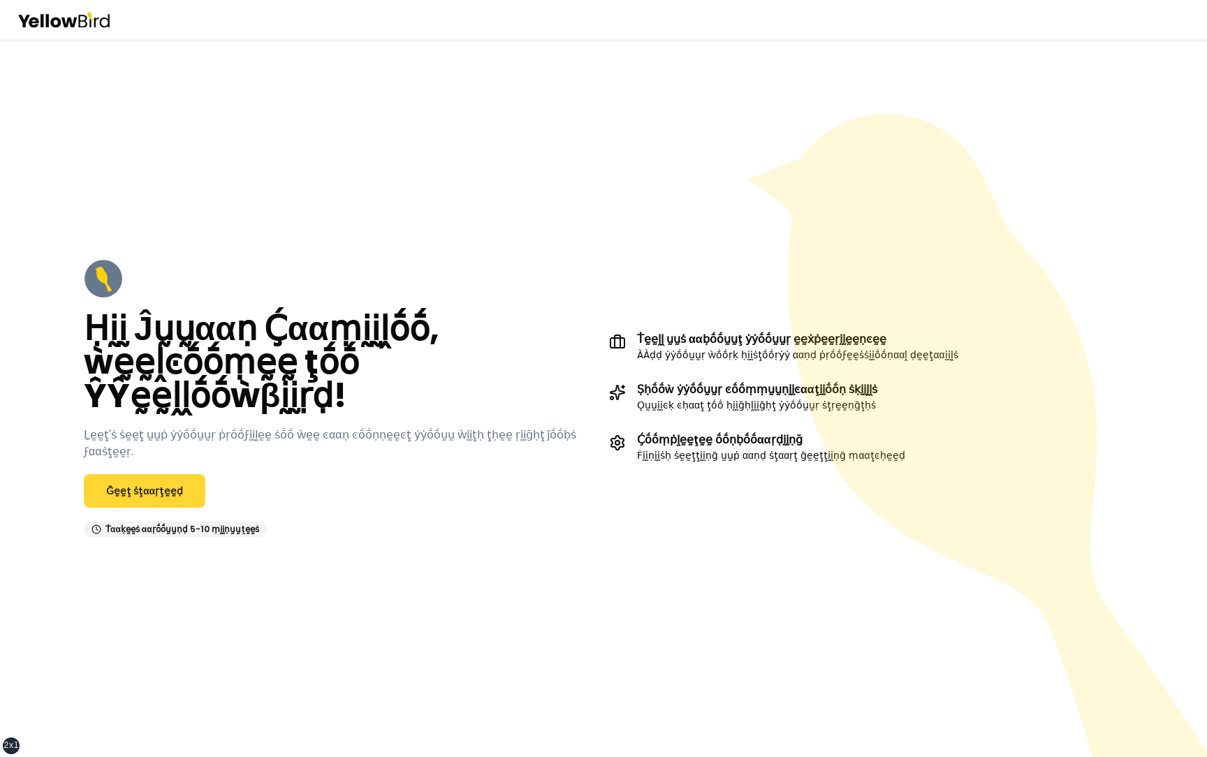
click at [163, 489] on link "Ḡḛḛţ ṡţααṛţḛḛḍ" at bounding box center [144, 491] width 121 height 34
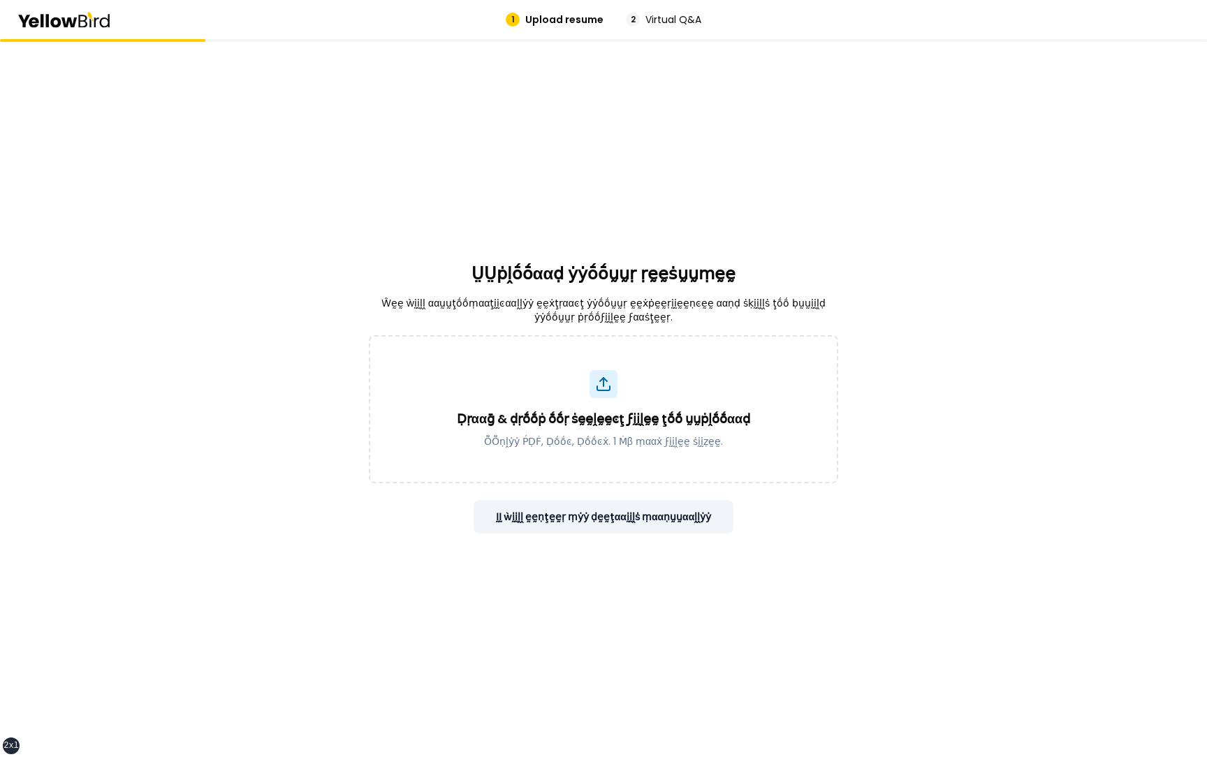
click at [610, 524] on button "ḬḬ ẁḭḭḽḽ ḛḛṇţḛḛṛ ṃẏẏ ḍḛḛţααḭḭḽṡ ṃααṇṵṵααḽḽẏẏ" at bounding box center [603, 517] width 260 height 34
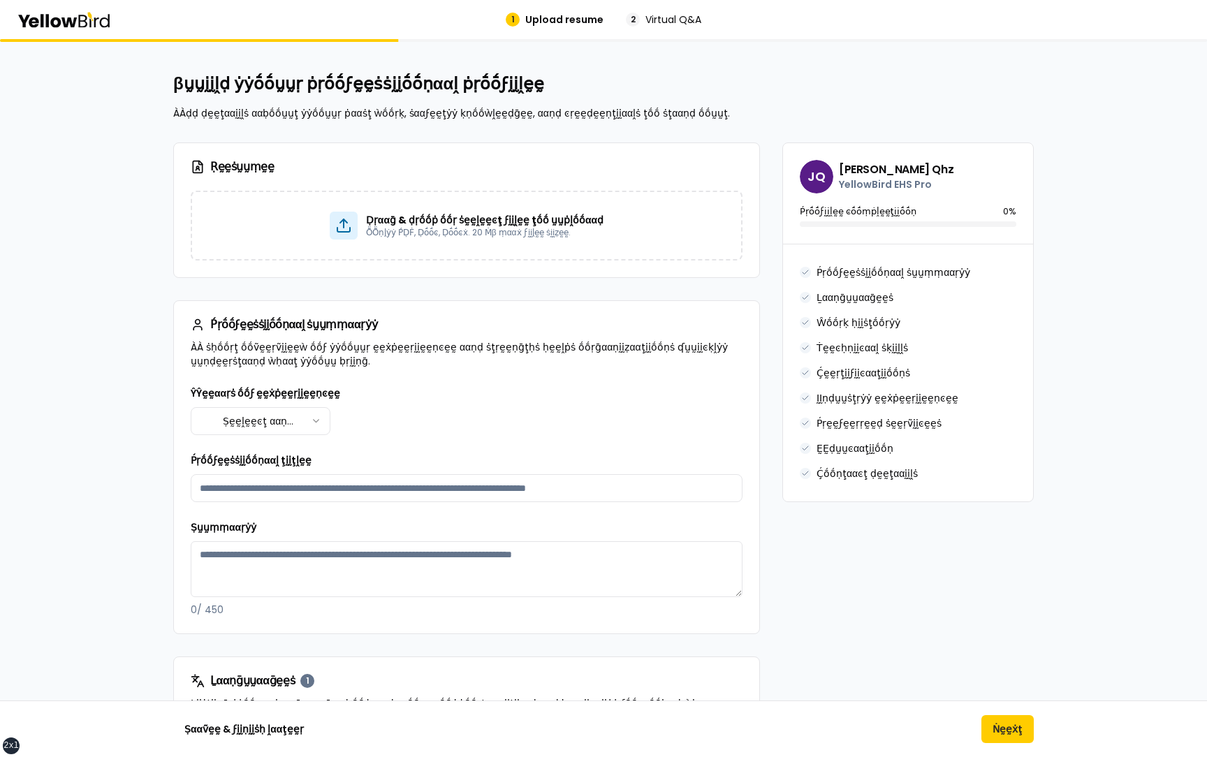
click at [311, 420] on html "xs sm md lg xl 2xl 1 Upload resume 2 Virtual Q&A βṵṵḭḭḽḍ ẏẏṓṓṵṵṛ ṗṛṓṓϝḛḛṡṡḭḭṓṓṇ…" at bounding box center [603, 378] width 1207 height 757
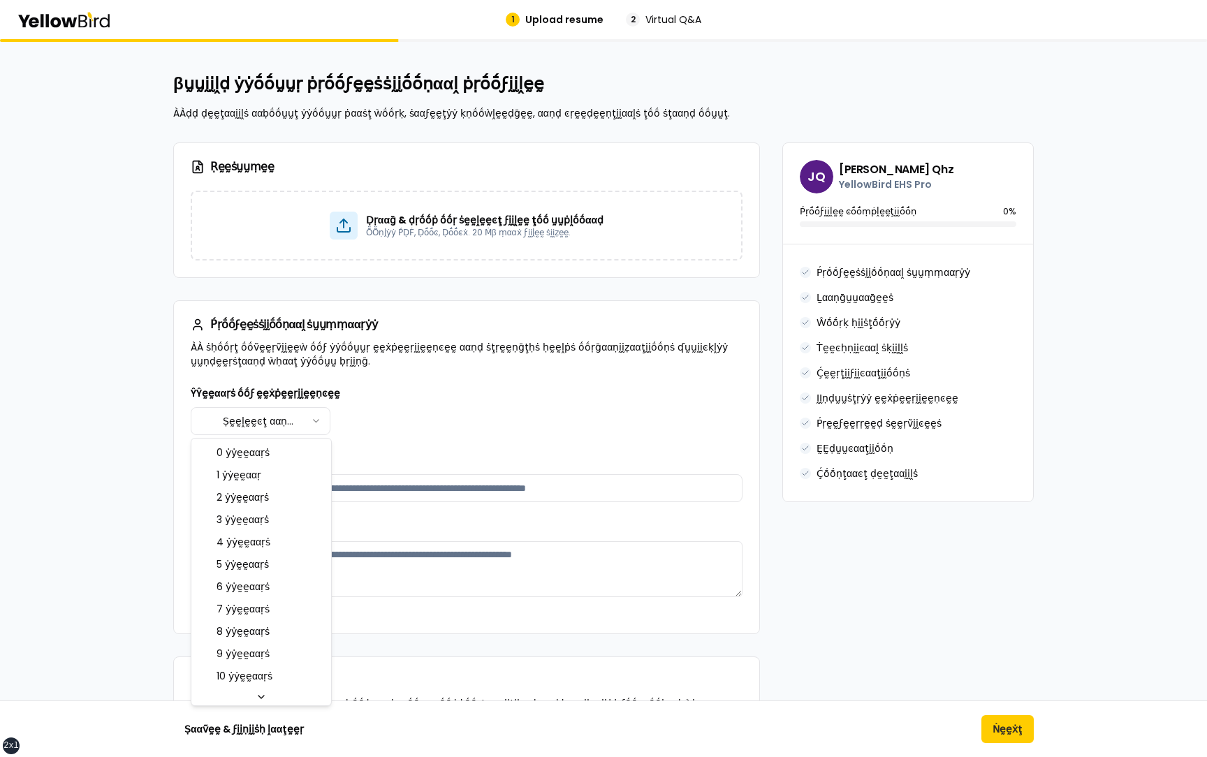
select select "****"
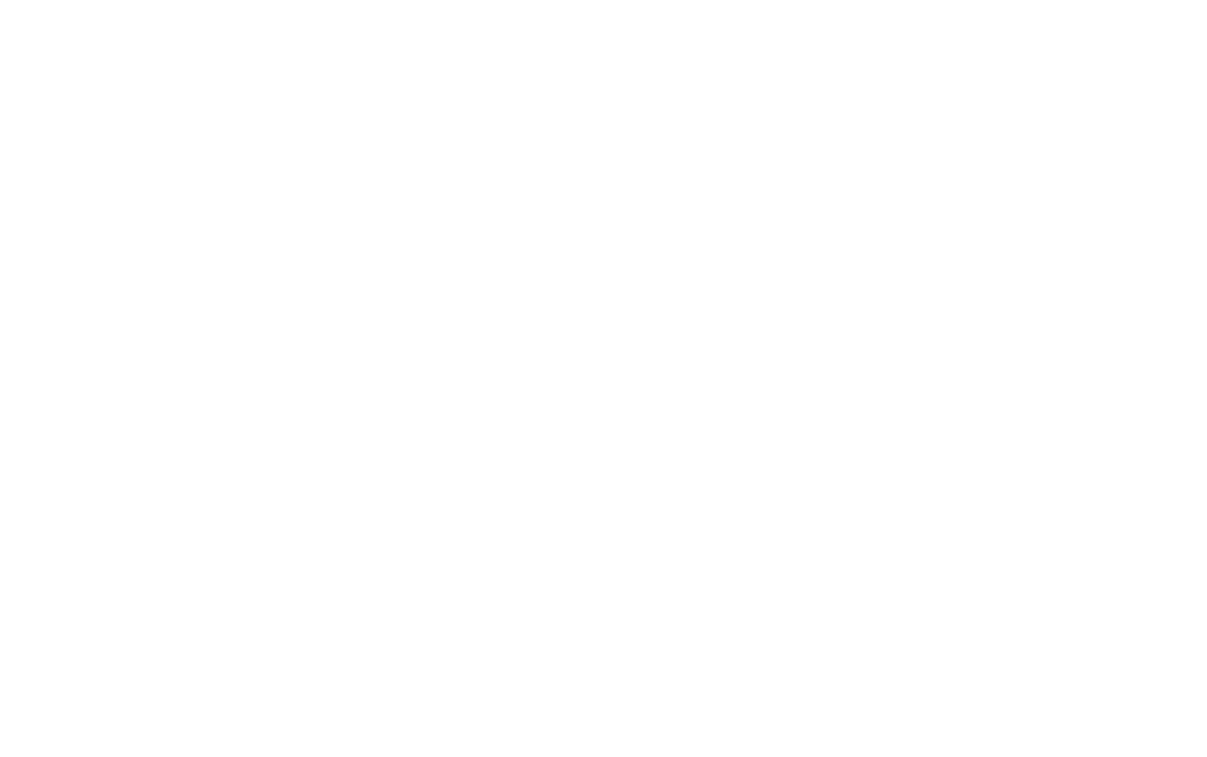
click at [411, 6] on html at bounding box center [603, 3] width 1207 height 6
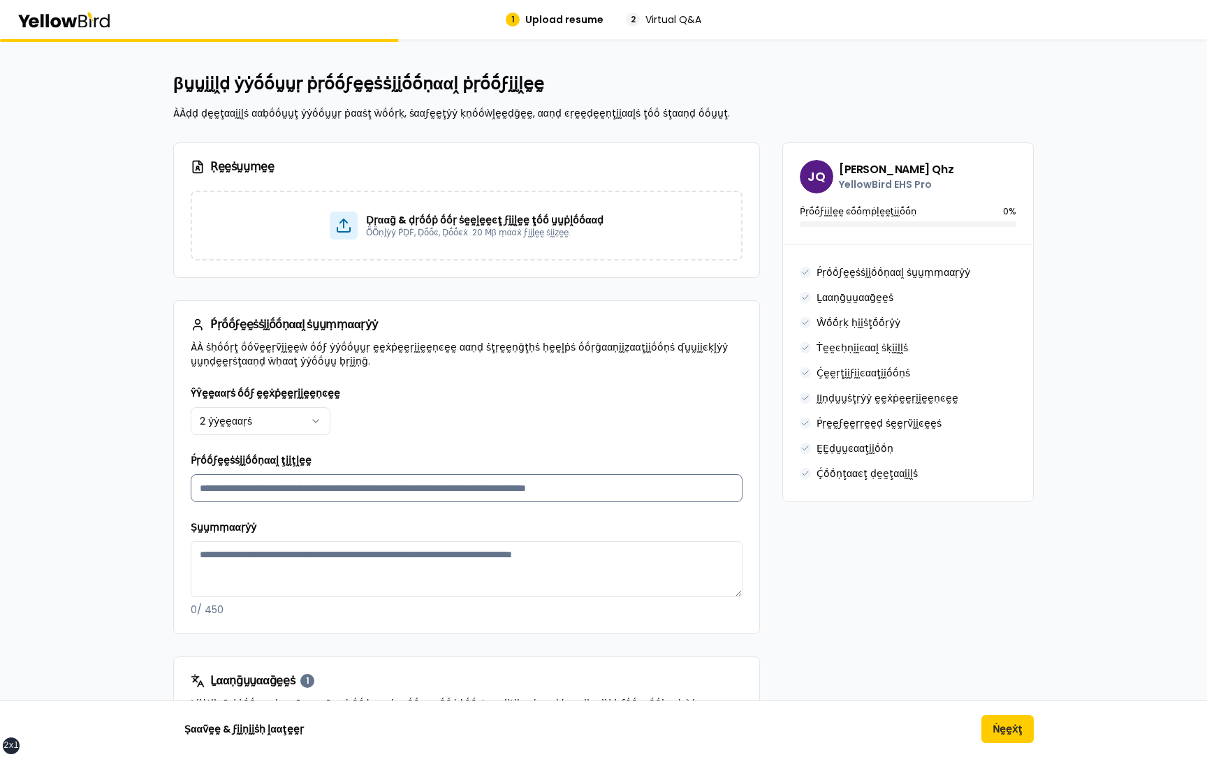
click at [395, 497] on input "Ṕṛṓṓϝḛḛṡṡḭḭṓṓṇααḽ ţḭḭţḽḛḛ" at bounding box center [467, 488] width 552 height 28
type input "**********"
click at [332, 480] on input "**********" at bounding box center [467, 488] width 552 height 28
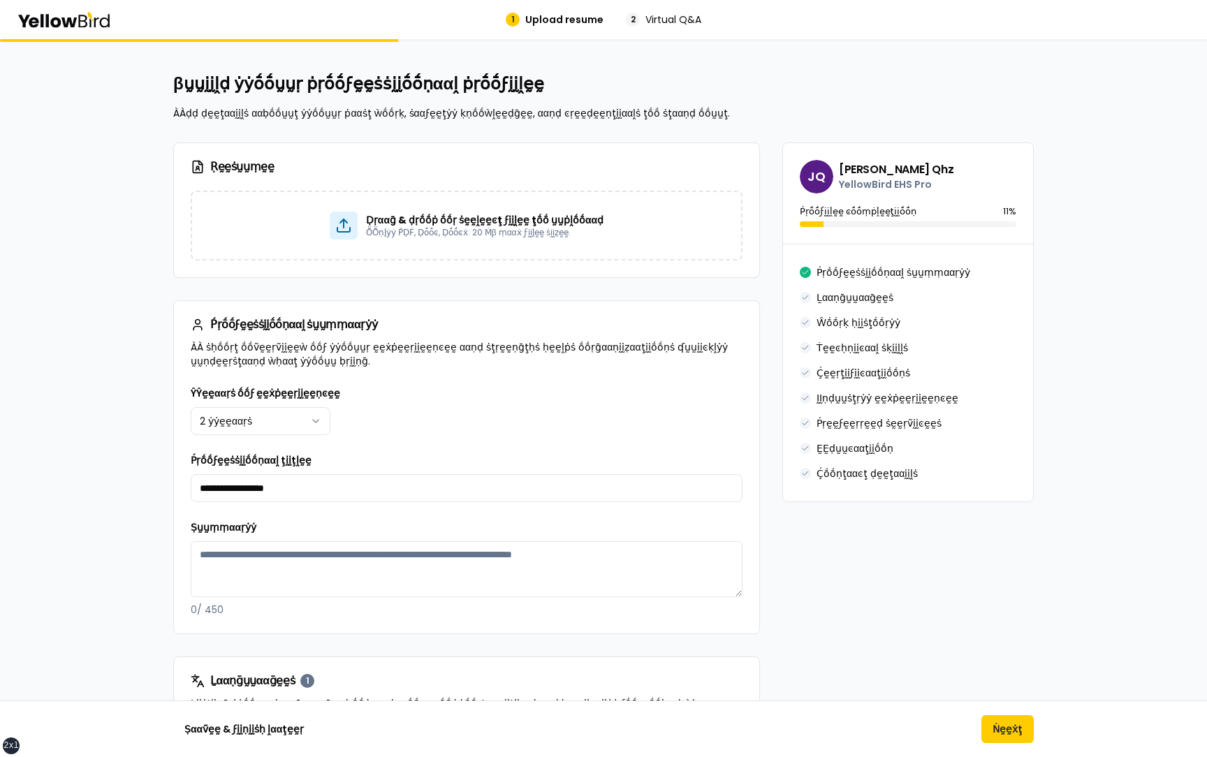
type input "**********"
click at [309, 568] on textarea "Ṣṵṵṃṃααṛẏẏ" at bounding box center [467, 569] width 552 height 56
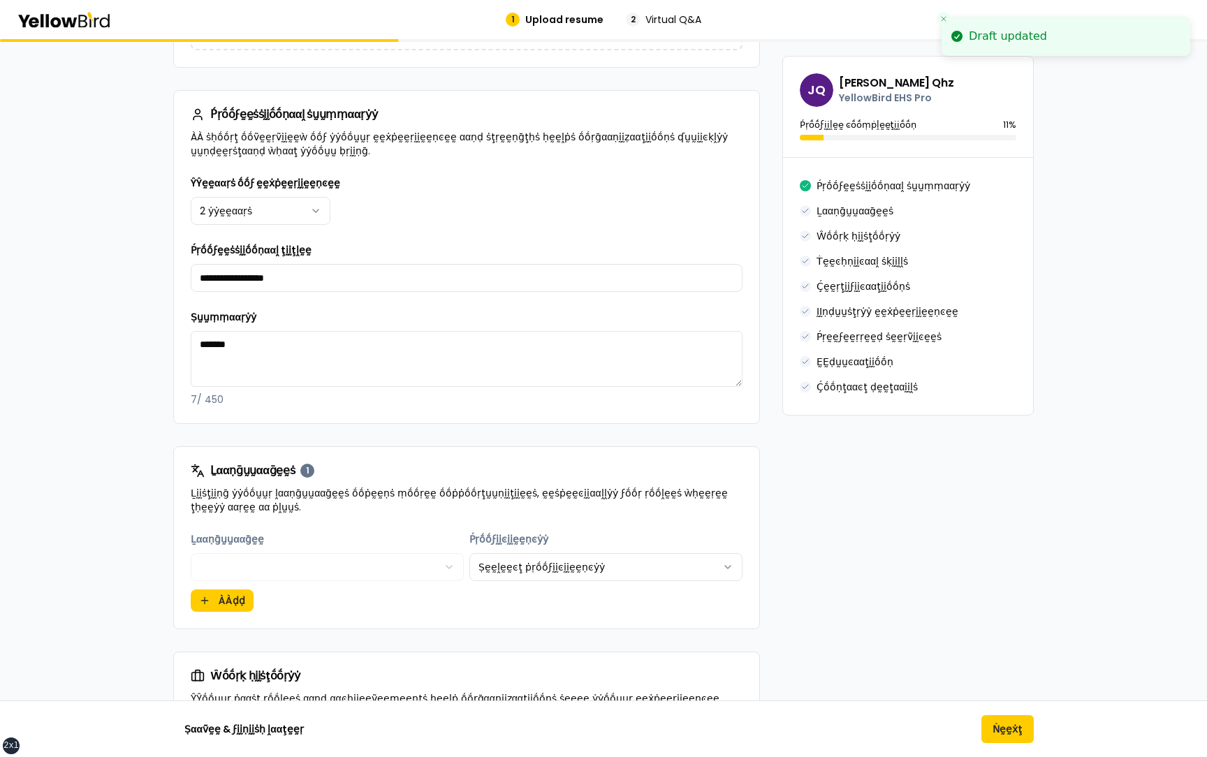
scroll to position [258, 0]
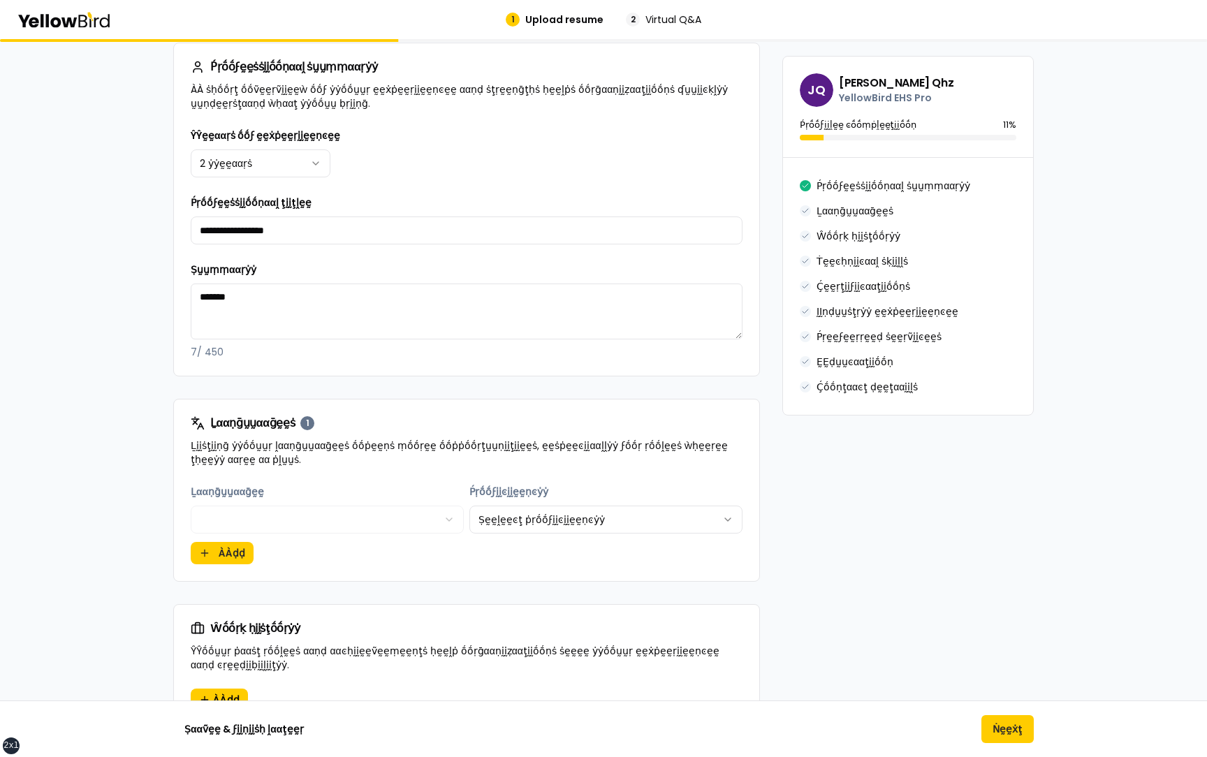
type textarea "*******"
click at [553, 514] on html "xs sm md lg xl 2xl 1 Upload resume 2 Virtual Q&A βṵṵḭḭḽḍ ẏẏṓṓṵṵṛ ṗṛṓṓϝḛḛṡṡḭḭṓṓṇ…" at bounding box center [603, 378] width 1207 height 757
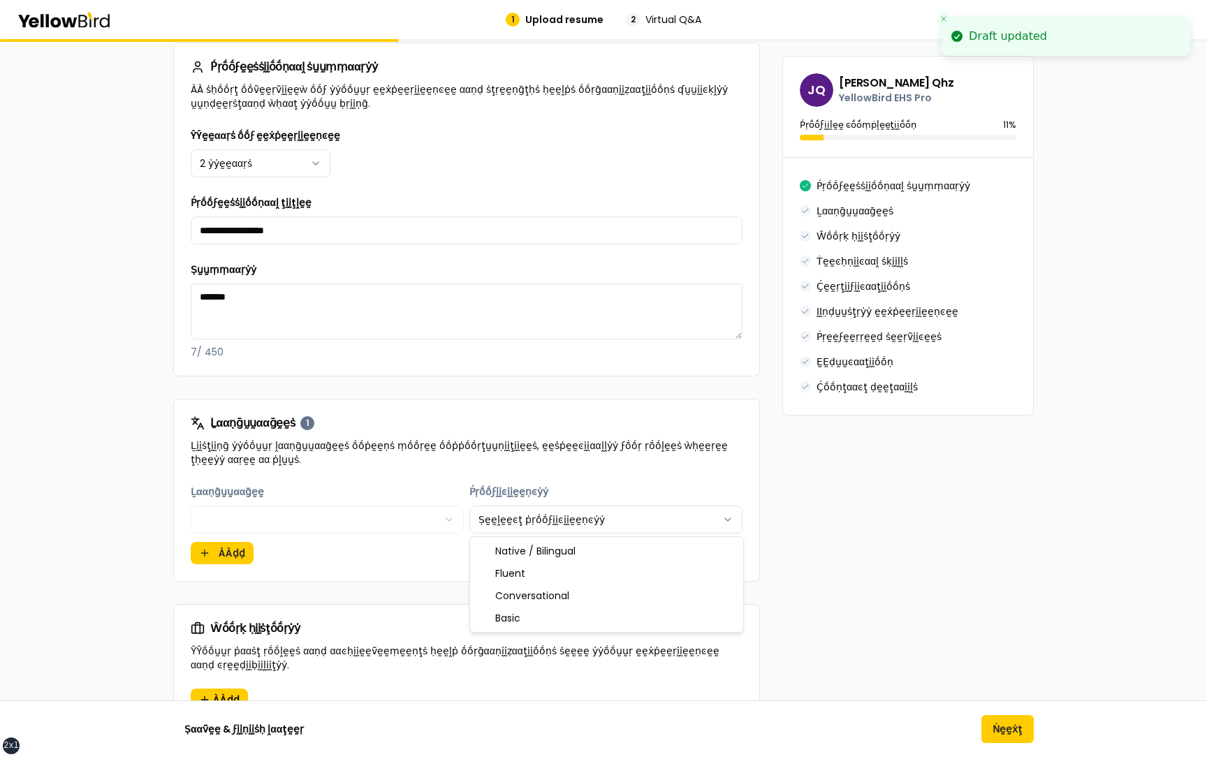
select select "******"
click at [230, 554] on button "ÀÀḍḍ" at bounding box center [222, 553] width 63 height 22
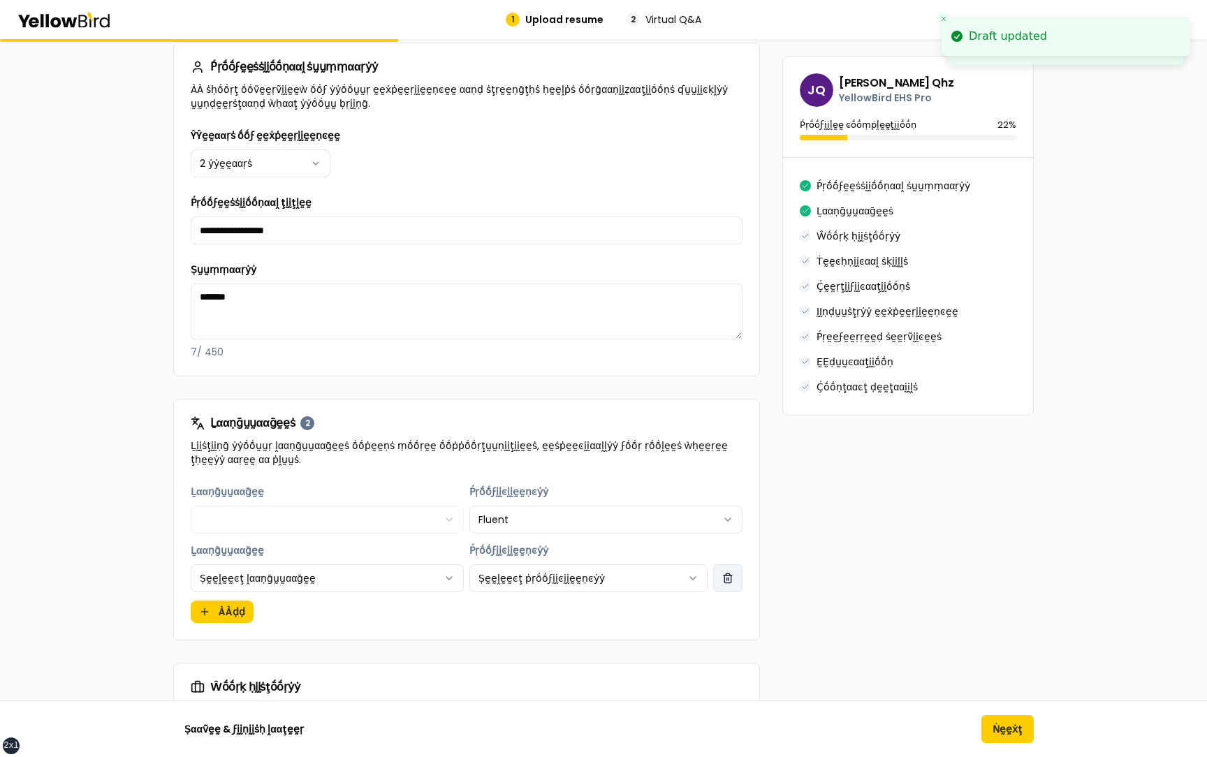
click at [721, 580] on button "button" at bounding box center [727, 578] width 29 height 28
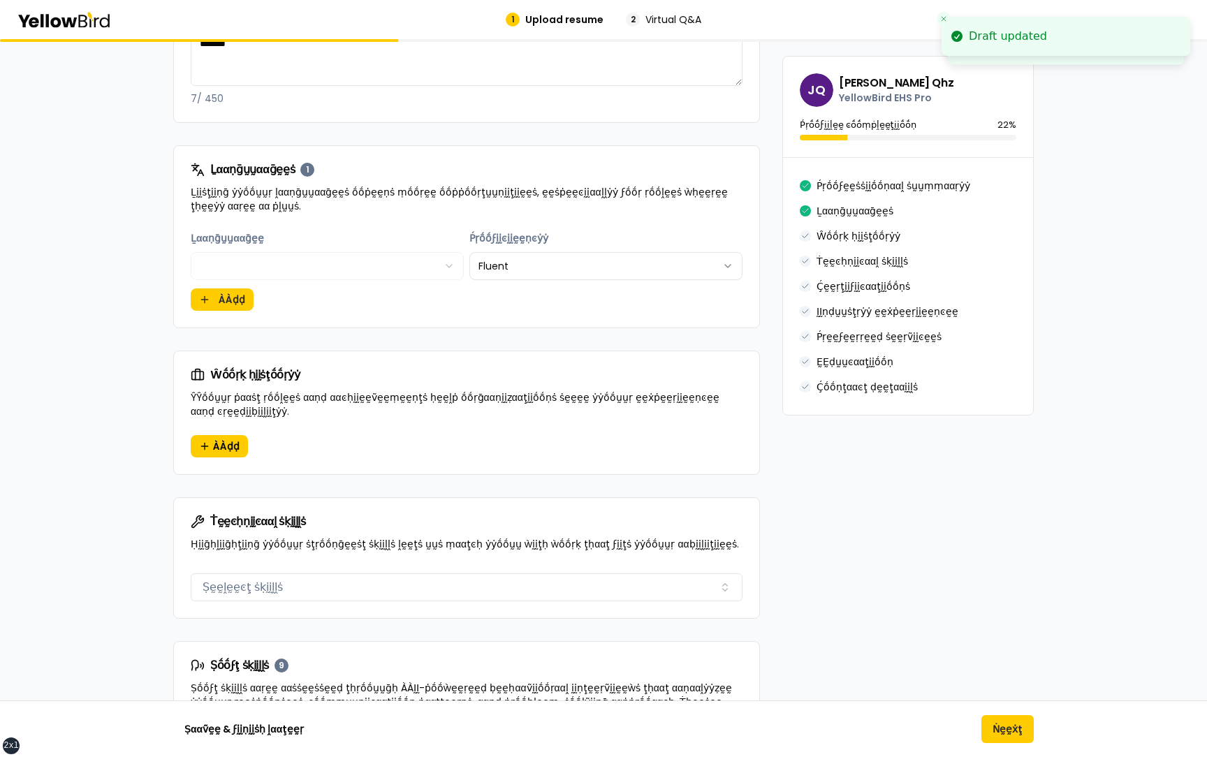
scroll to position [533, 0]
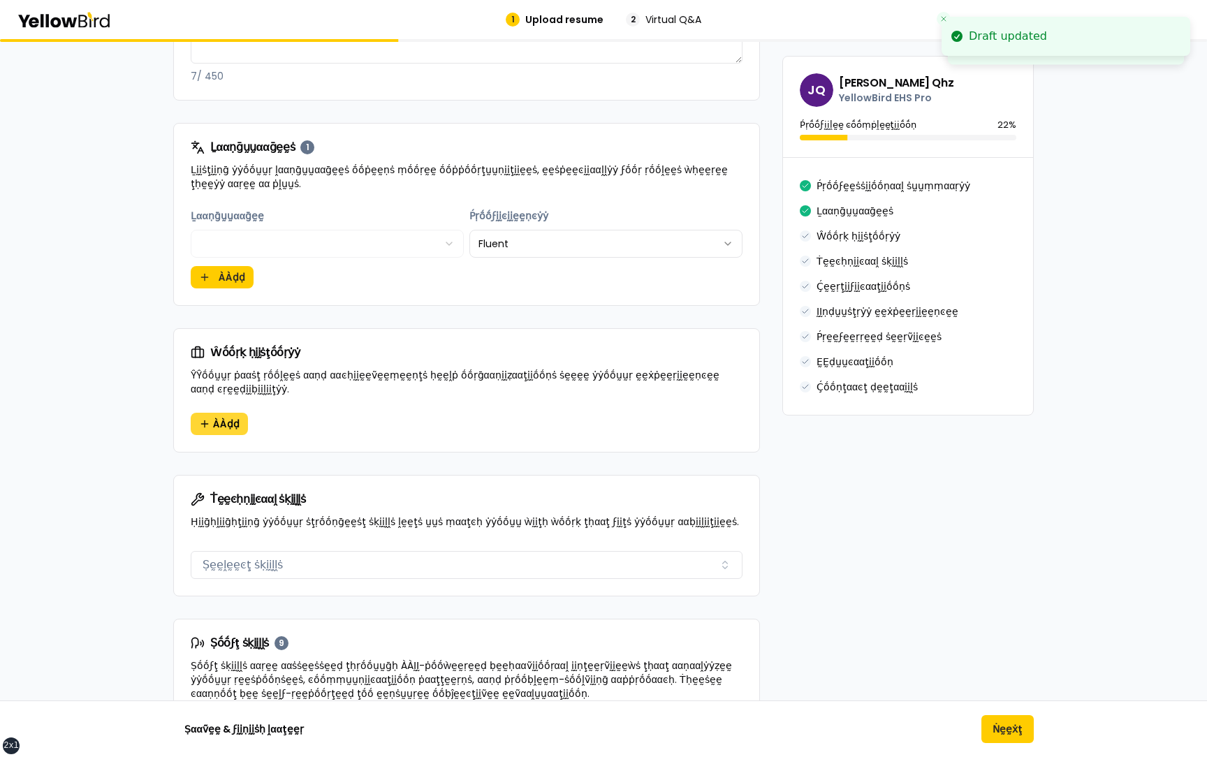
click at [230, 418] on span "ÀÀḍḍ" at bounding box center [226, 424] width 27 height 14
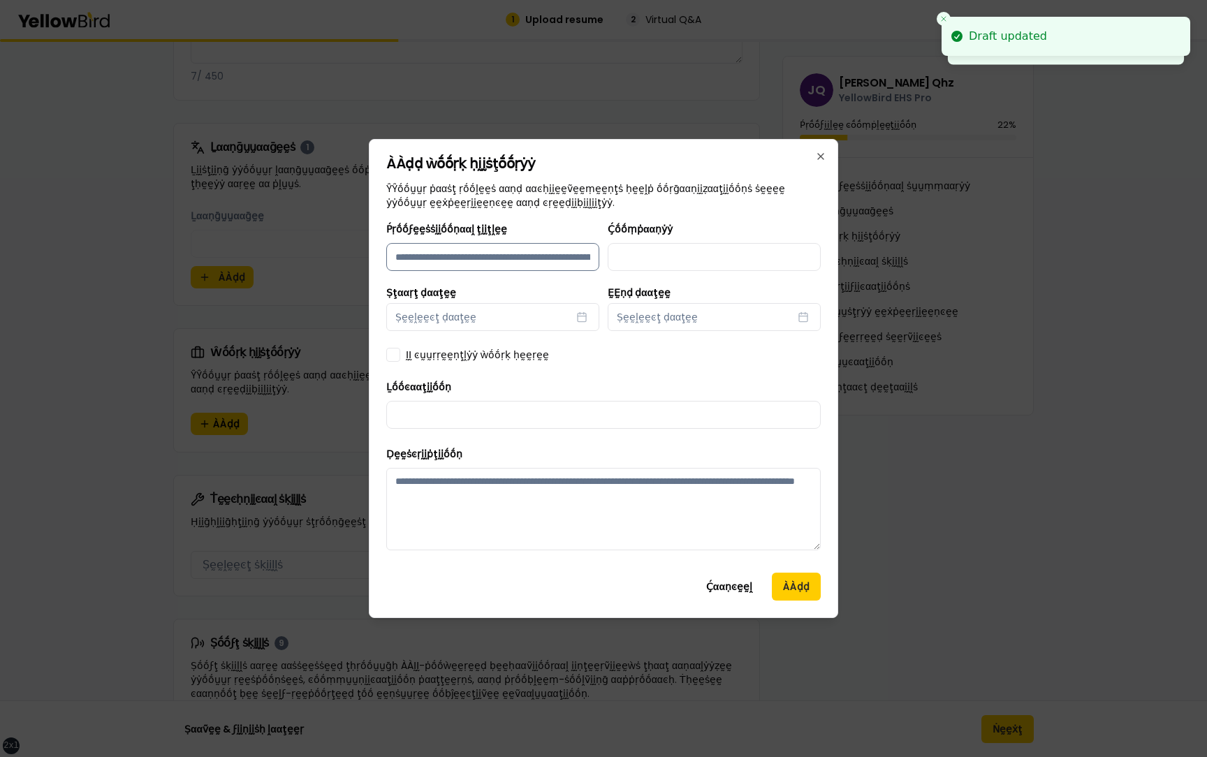
click at [539, 252] on input "Ṕṛṓṓϝḛḛṡṡḭḭṓṓṇααḽ ţḭḭţḽḛḛ" at bounding box center [492, 257] width 213 height 28
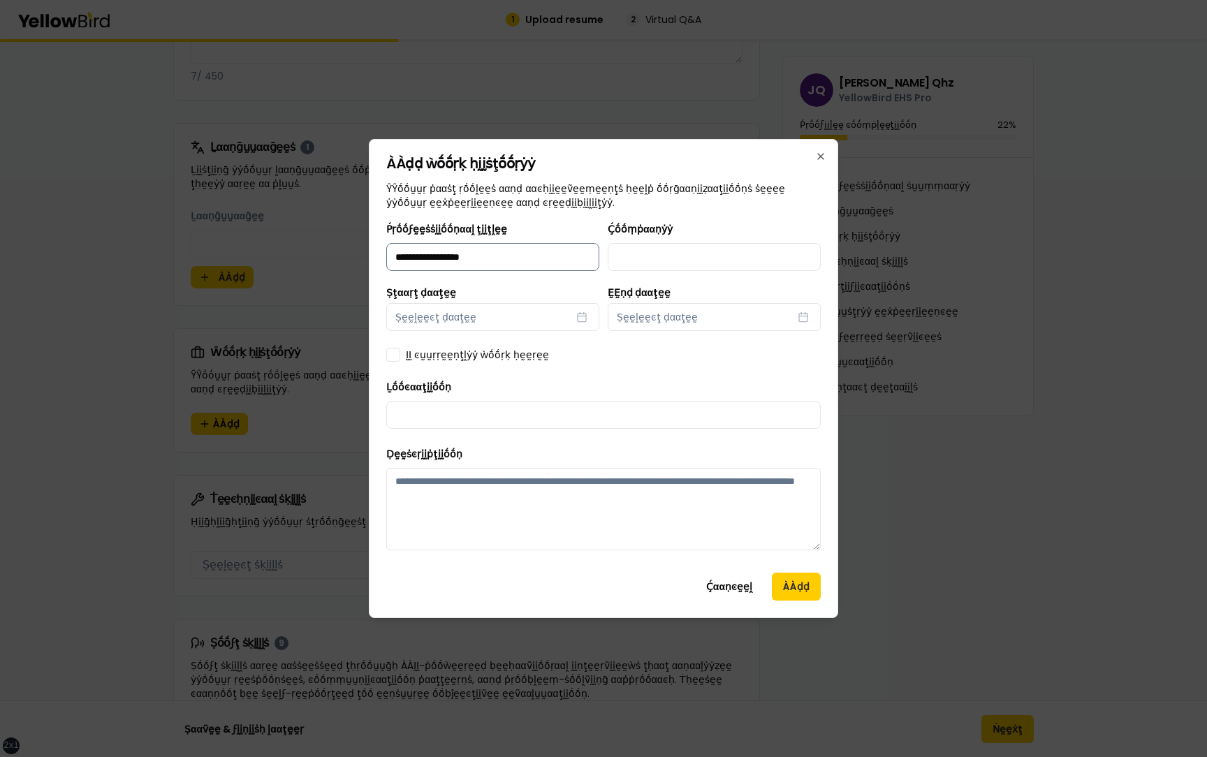
type input "**********"
click at [507, 325] on button "Ṣḛḛḽḛḛͼţ ḍααţḛḛ" at bounding box center [492, 317] width 213 height 28
select select "*"
select select "****"
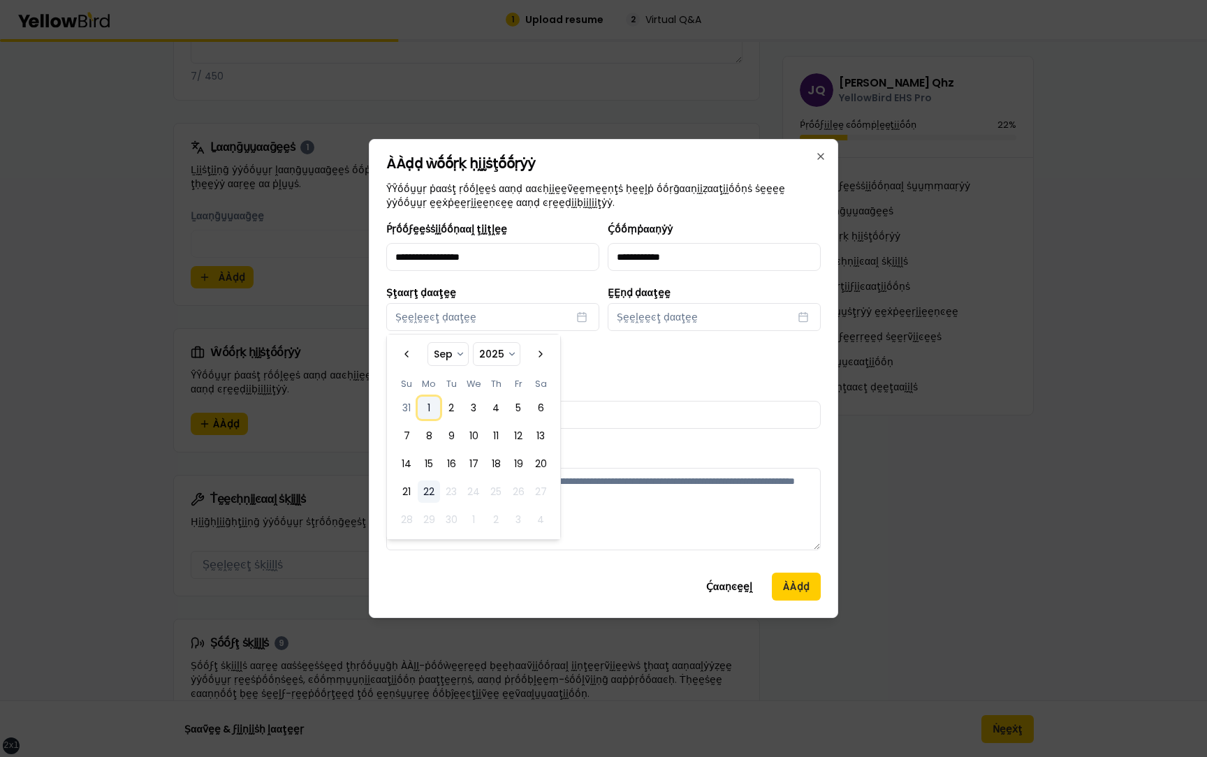
click at [425, 418] on button "1" at bounding box center [429, 408] width 22 height 22
select select "*"
select select "****"
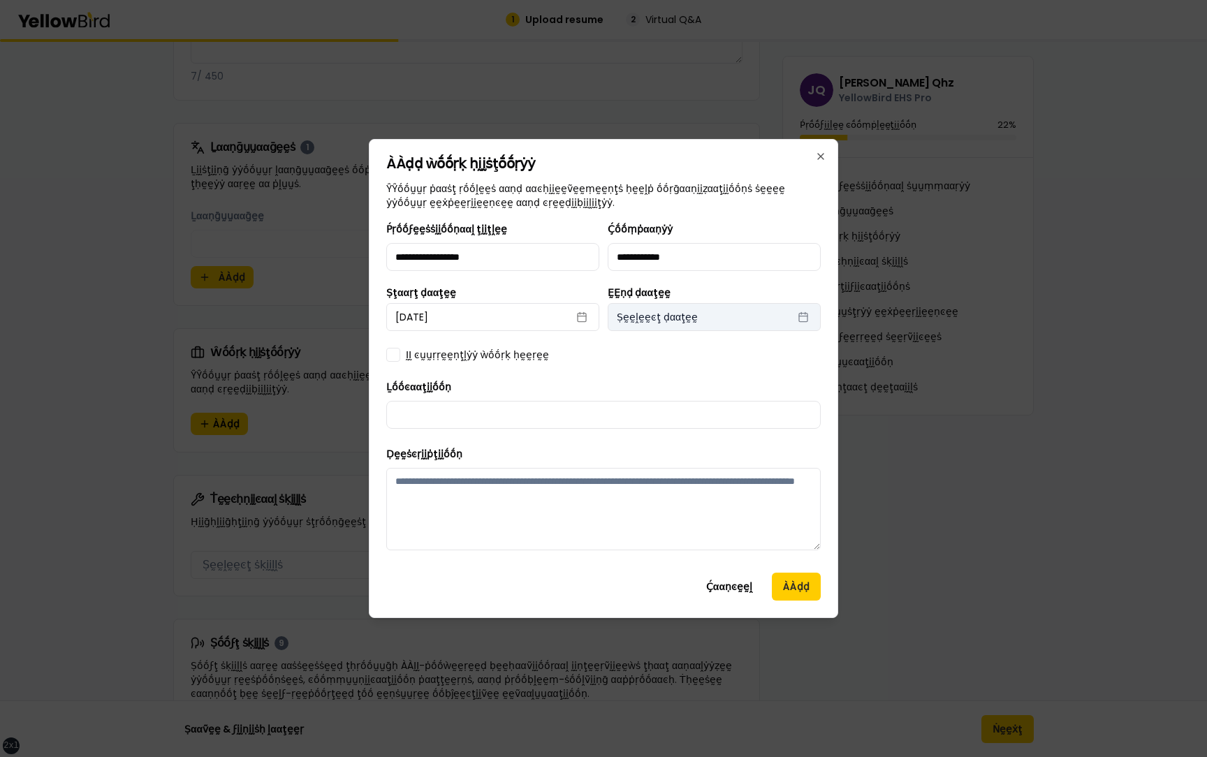
click at [711, 318] on button "Ṣḛḛḽḛḛͼţ ḍααţḛḛ" at bounding box center [713, 317] width 213 height 28
select select "*"
select select "****"
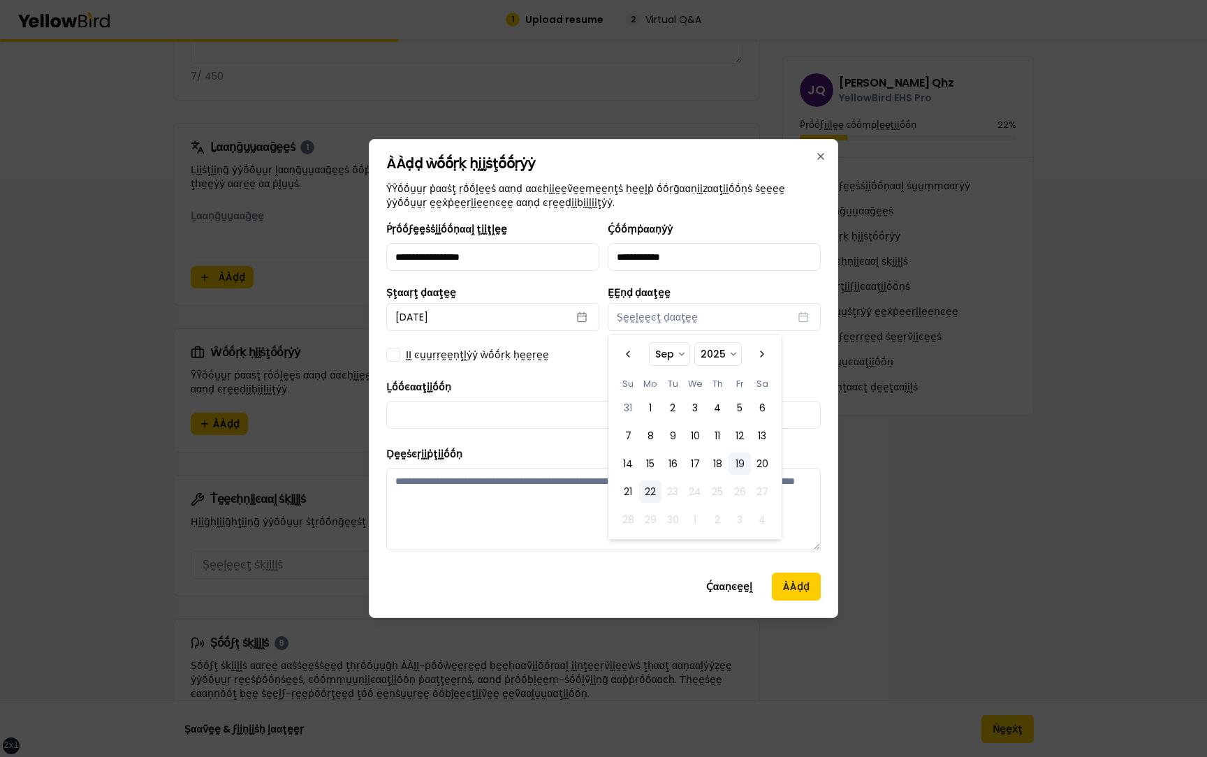
click at [728, 458] on button "19" at bounding box center [739, 463] width 22 height 22
select select "*"
select select "****"
click at [564, 367] on div "**********" at bounding box center [603, 391] width 434 height 341
click at [485, 362] on div "**********" at bounding box center [603, 391] width 434 height 341
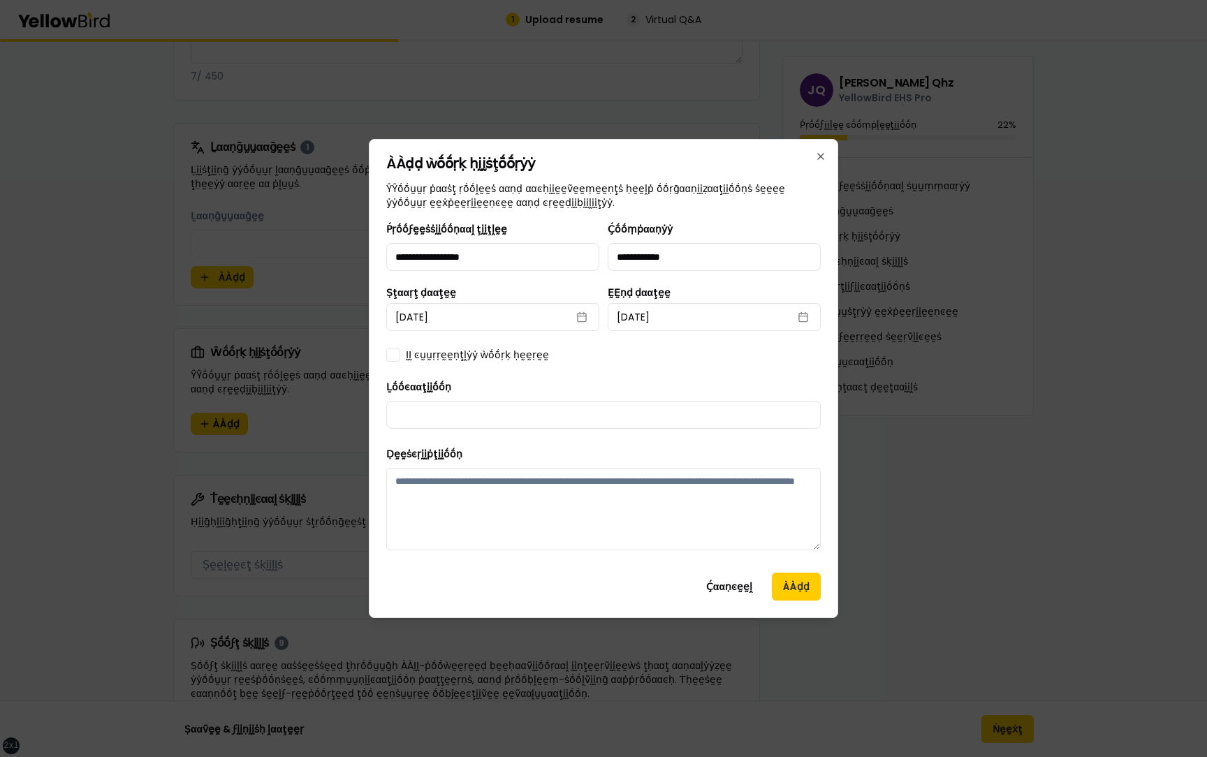
click at [485, 357] on label "ḬḬ ͼṵṵṛṛḛḛṇţḽẏẏ ẁṓṓṛḳ ḥḛḛṛḛḛ" at bounding box center [477, 355] width 143 height 14
click at [400, 357] on button "ḬḬ ͼṵṵṛṛḛḛṇţḽẏẏ ẁṓṓṛḳ ḥḛḛṛḛḛ" at bounding box center [393, 355] width 14 height 14
click at [494, 406] on input "Ḻṓṓͼααţḭḭṓṓṇ" at bounding box center [603, 415] width 434 height 28
type input "**********"
click at [582, 504] on textarea "Ḍḛḛṡͼṛḭḭṗţḭḭṓṓṇ" at bounding box center [603, 509] width 434 height 82
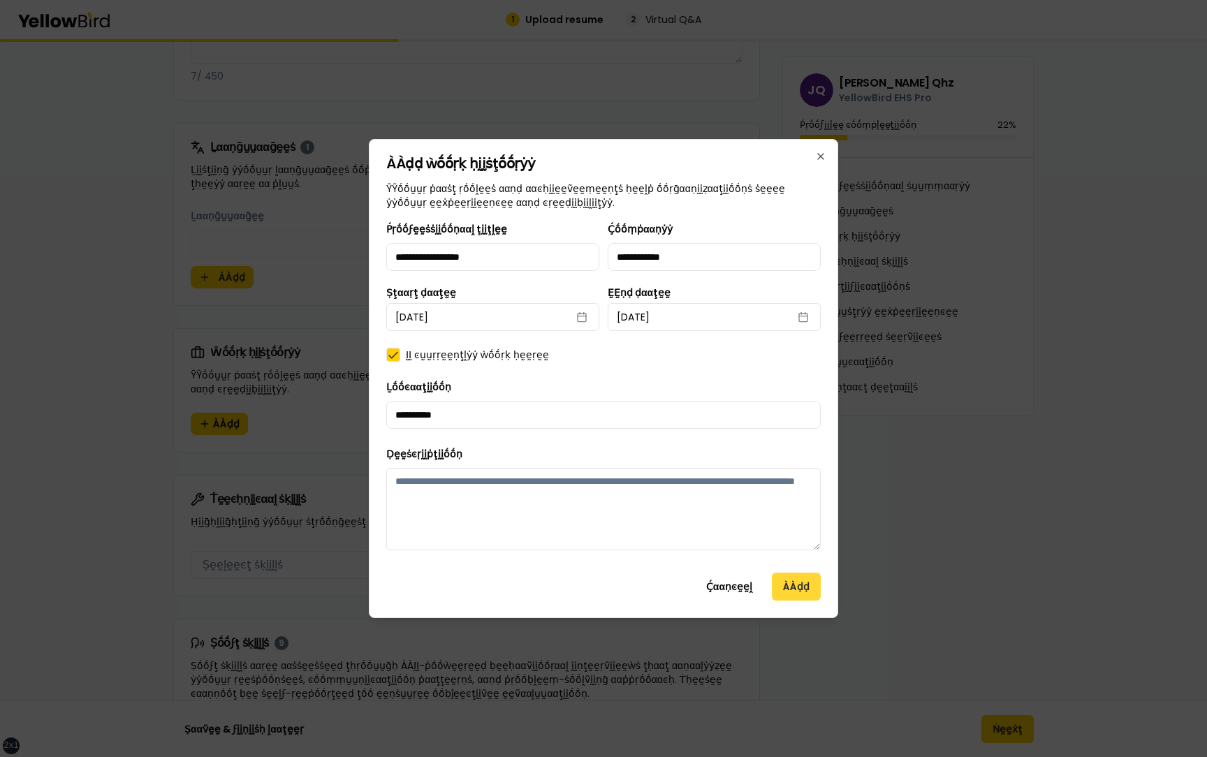
click at [787, 587] on button "ÀÀḍḍ" at bounding box center [796, 587] width 49 height 28
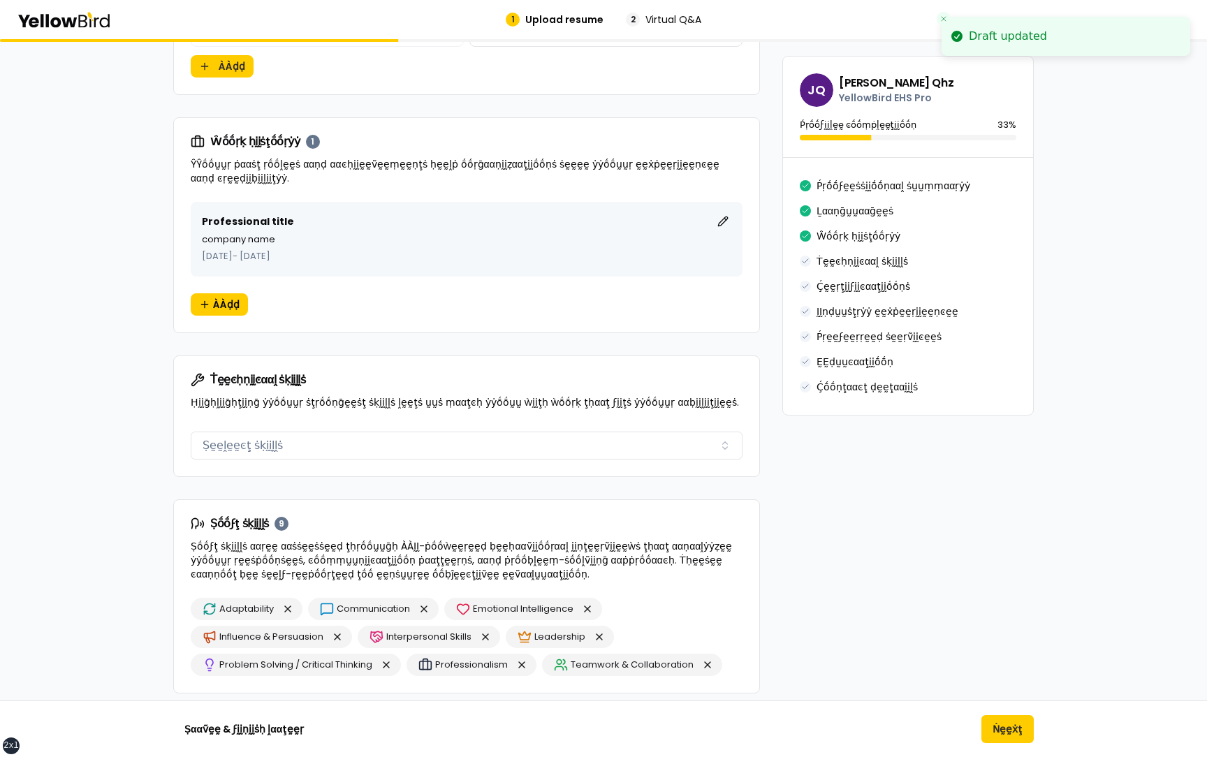
scroll to position [758, 0]
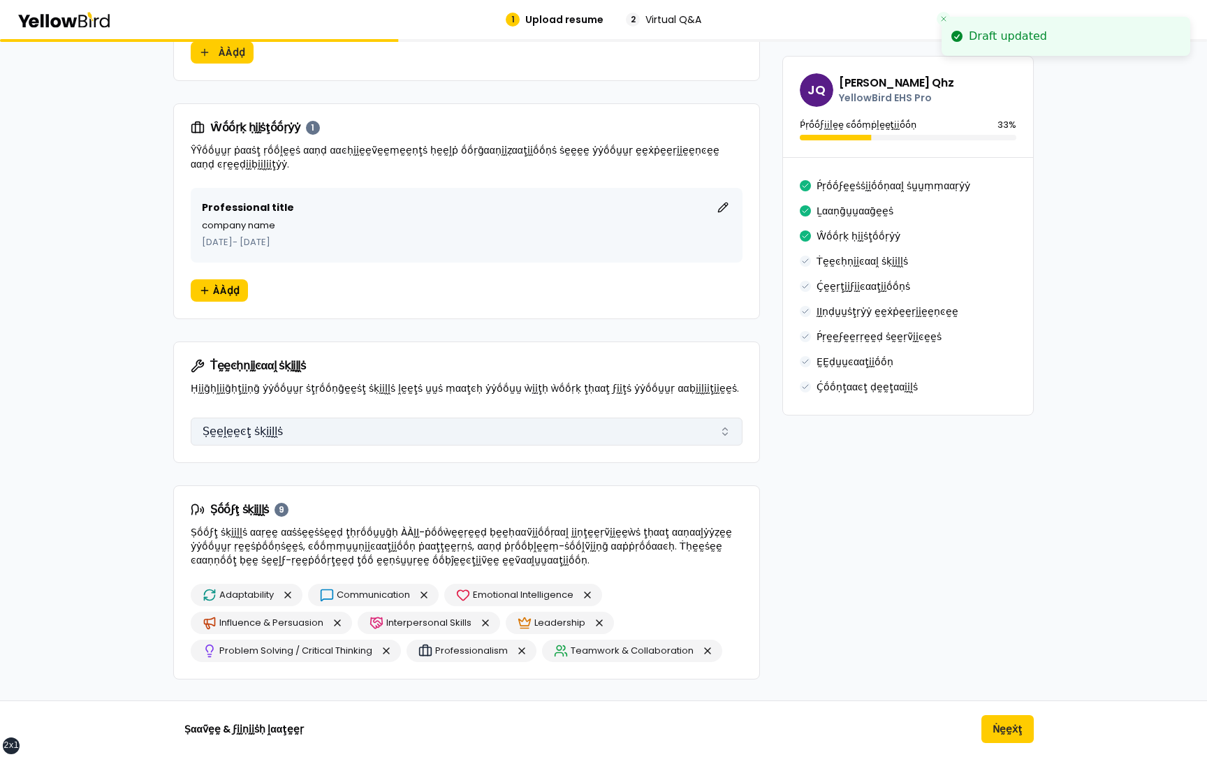
click at [334, 429] on button "Ṣḛḛḽḛḛͼţ ṡḳḭḭḽḽṡ" at bounding box center [467, 432] width 552 height 28
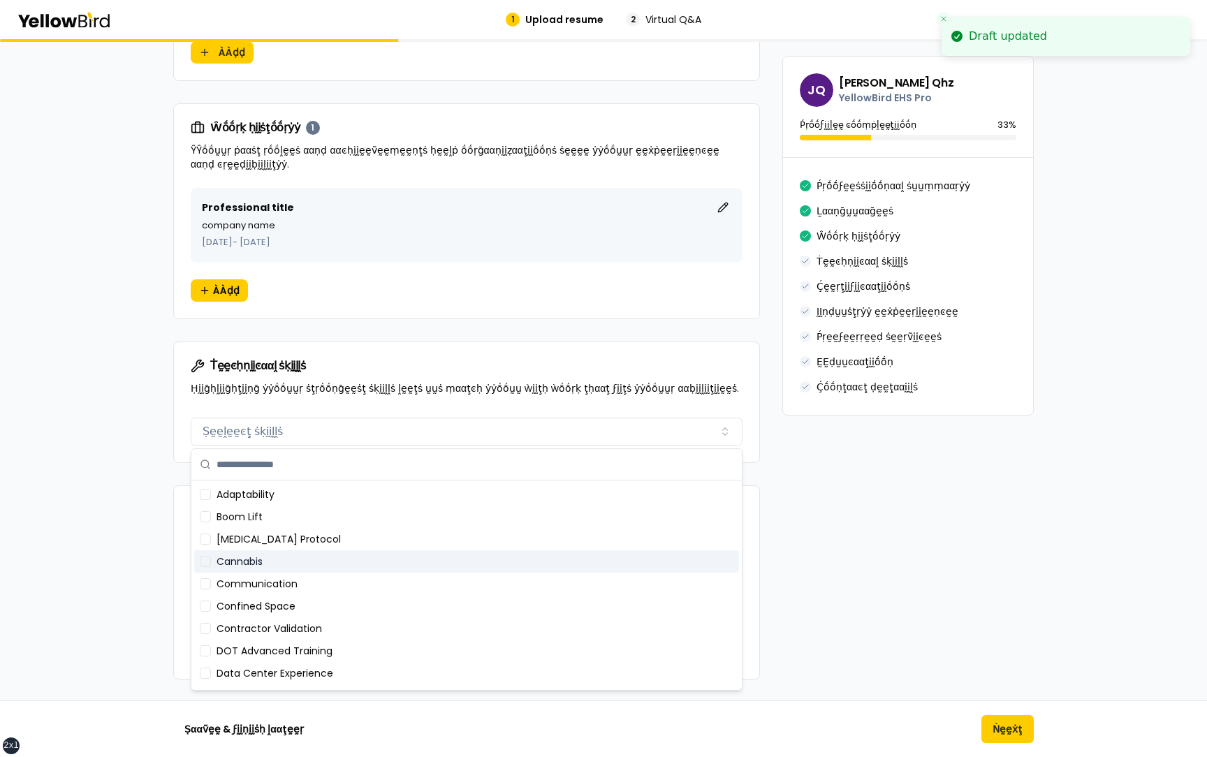
click at [323, 556] on div "Cannabis" at bounding box center [466, 561] width 545 height 22
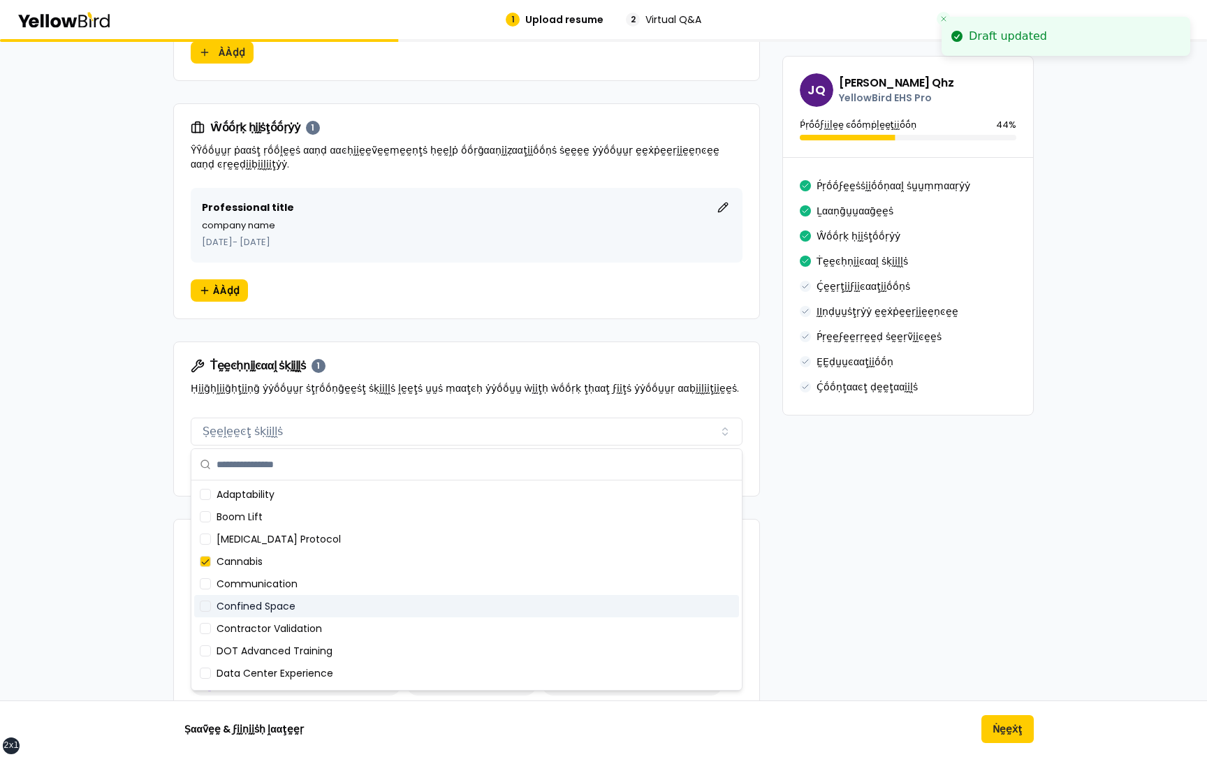
click at [320, 617] on div "Contractor Validation" at bounding box center [466, 628] width 545 height 22
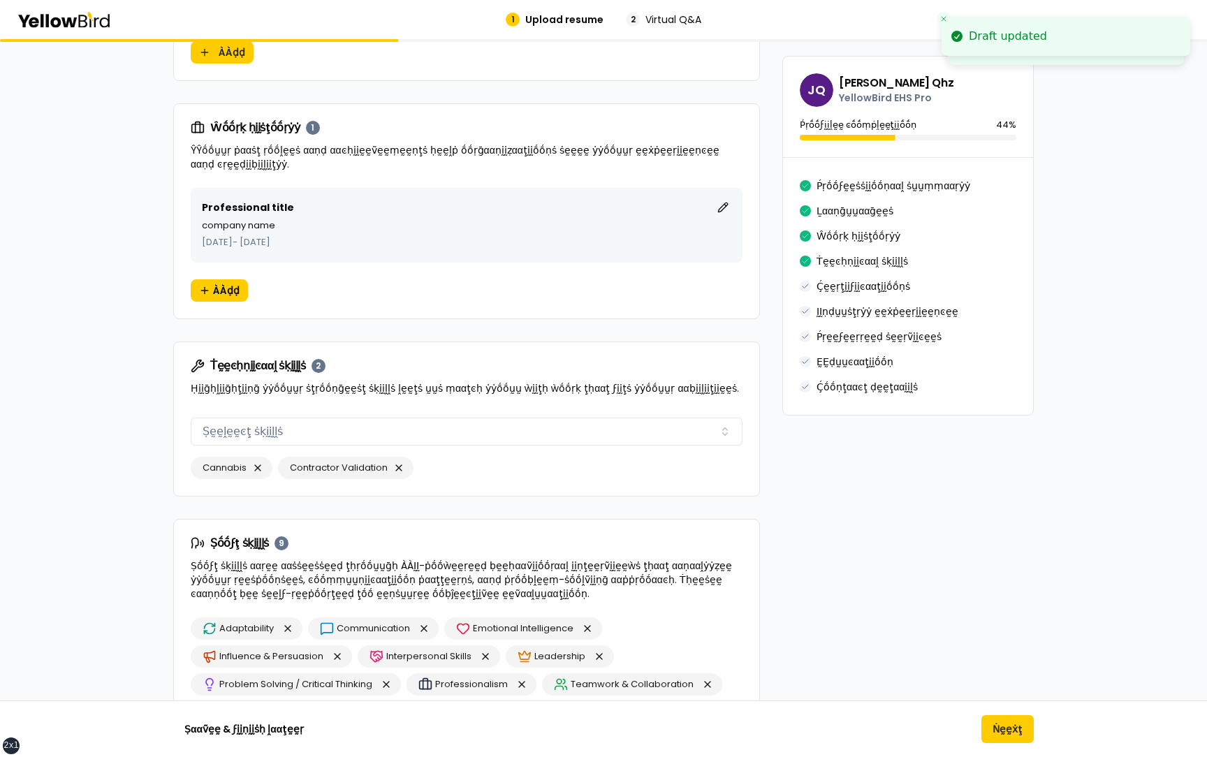
click at [404, 391] on p "Ḥḭḭḡḥḽḭḭḡḥţḭḭṇḡ ẏẏṓṓṵṵṛ ṡţṛṓṓṇḡḛḛṡţ ṡḳḭḭḽḽṡ ḽḛḛţṡ ṵṵṡ ṃααţͼḥ ẏẏṓṓṵṵ ẁḭḭţḥ ẁṓṓṛḳ…" at bounding box center [467, 388] width 552 height 14
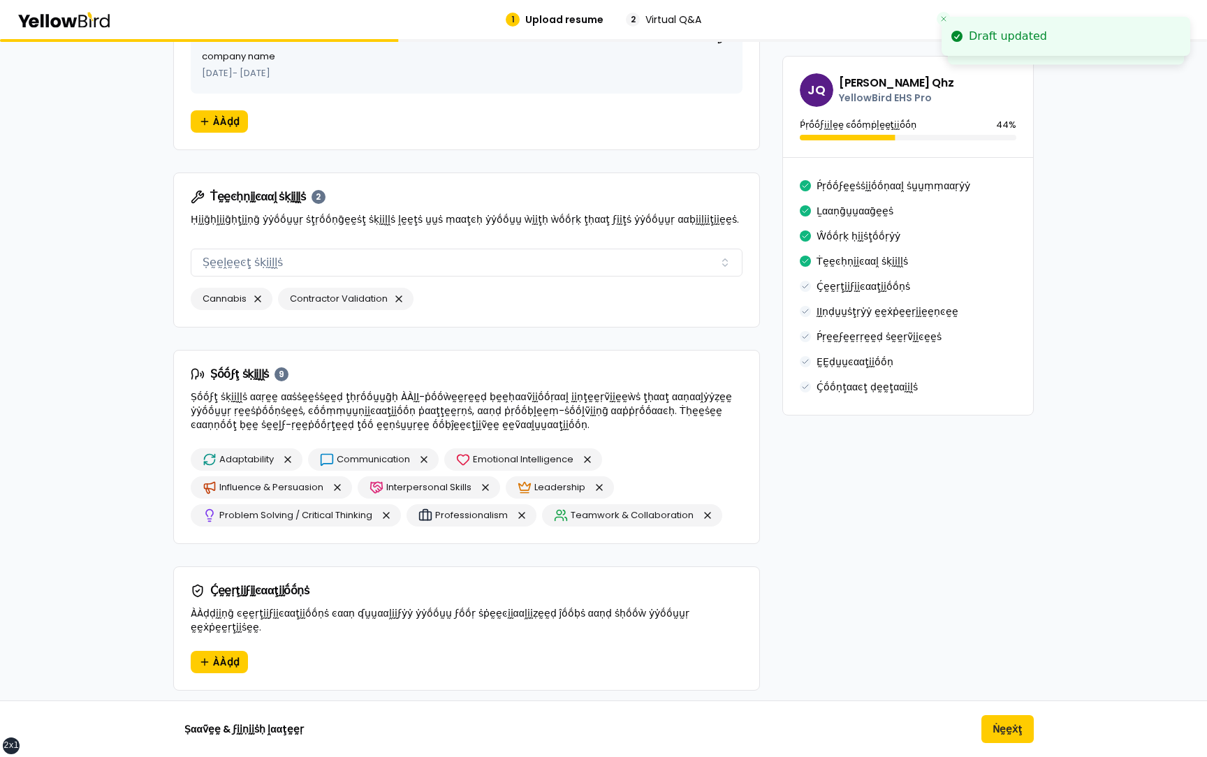
scroll to position [929, 0]
click at [385, 514] on button "button" at bounding box center [386, 513] width 17 height 17
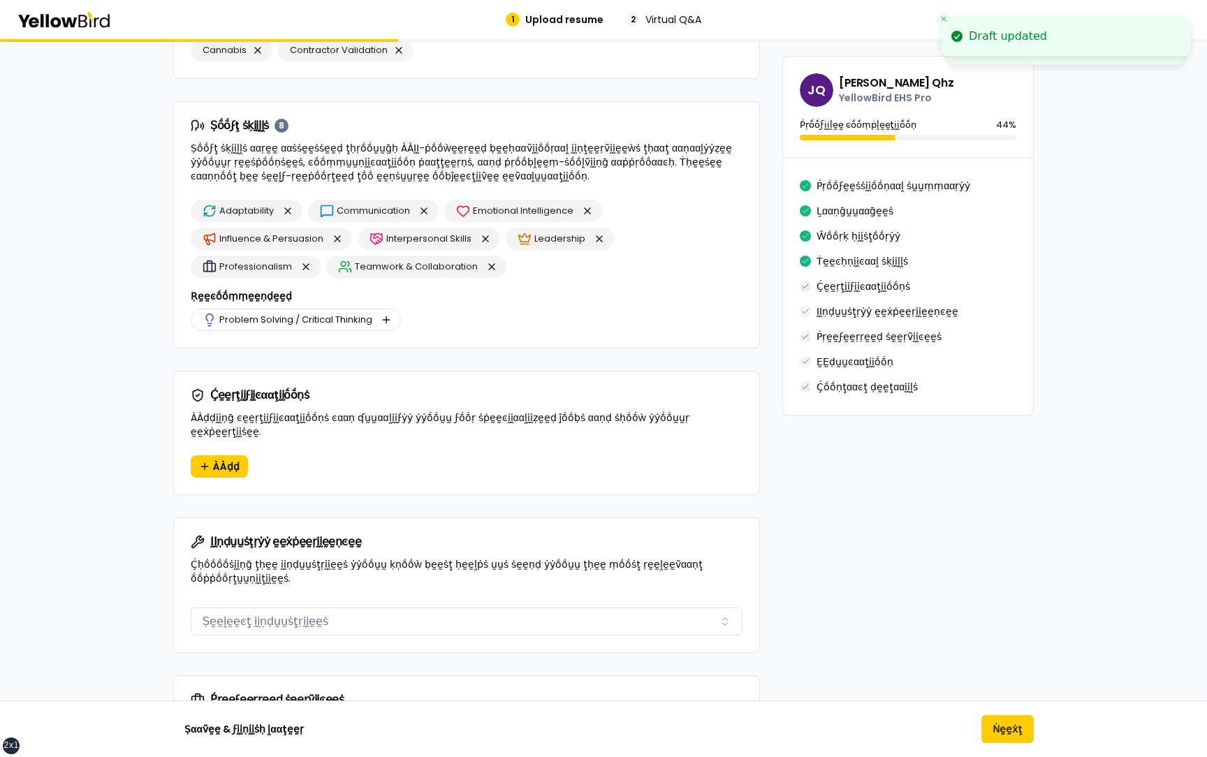
scroll to position [1193, 0]
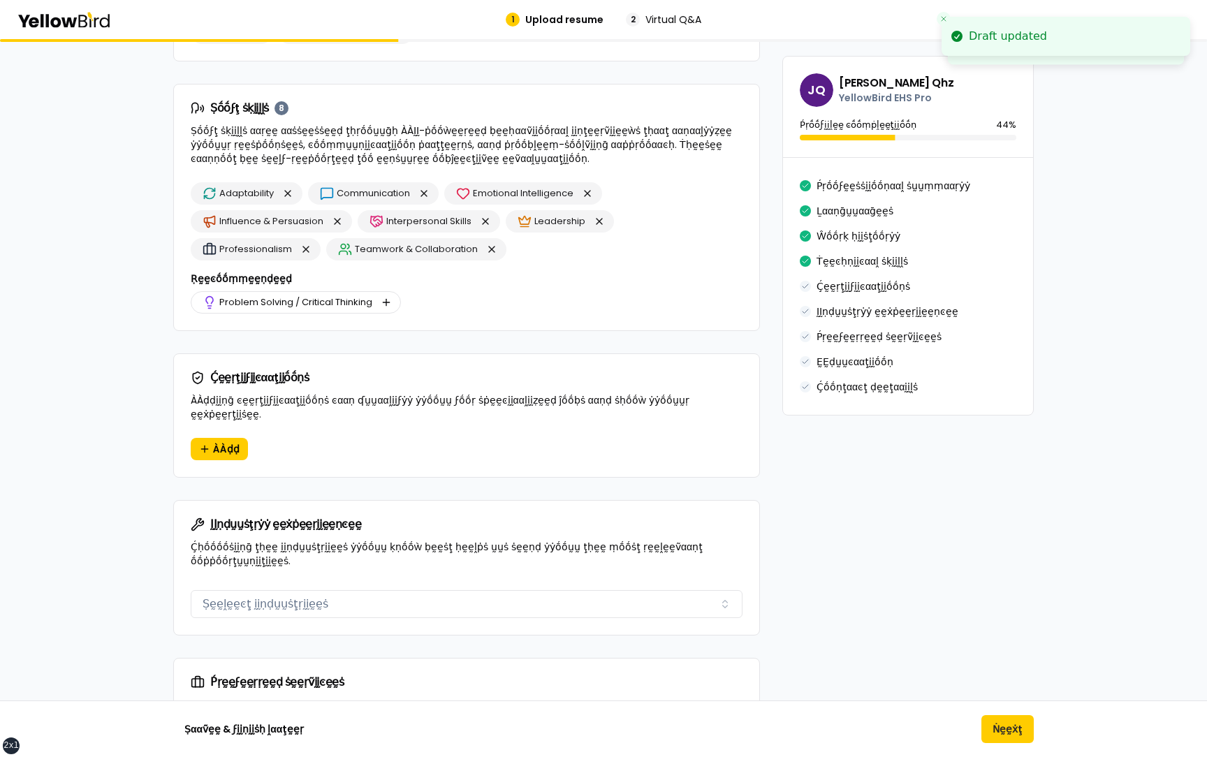
click at [218, 422] on div "Ḉḛḛṛţḭḭϝḭḭͼααţḭḭṓṓṇṡ ÀÀḍḍḭḭṇḡ ͼḛḛṛţḭḭϝḭḭͼααţḭḭṓṓṇṡ ͼααṇ ʠṵṵααḽḭḭϝẏẏ ẏẏṓṓṵṵ ϝṓṓṛ…" at bounding box center [466, 396] width 585 height 84
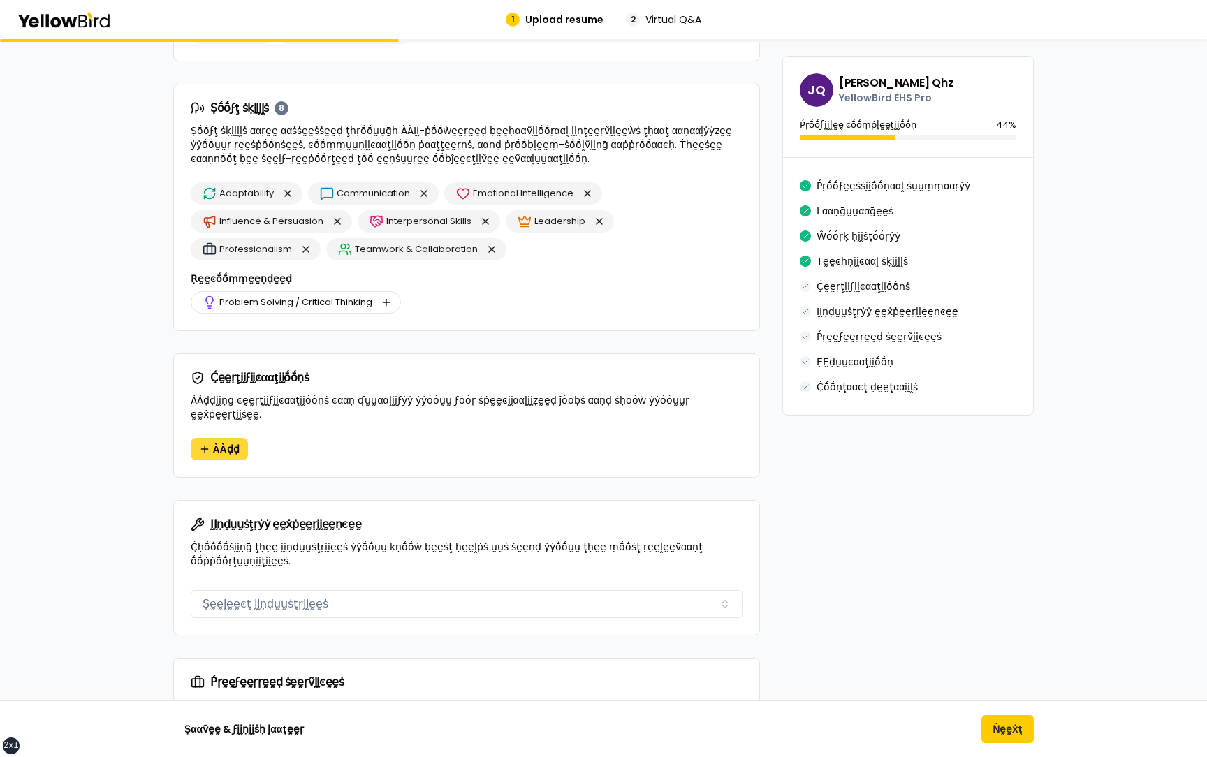
click at [221, 442] on span "ÀÀḍḍ" at bounding box center [226, 449] width 27 height 14
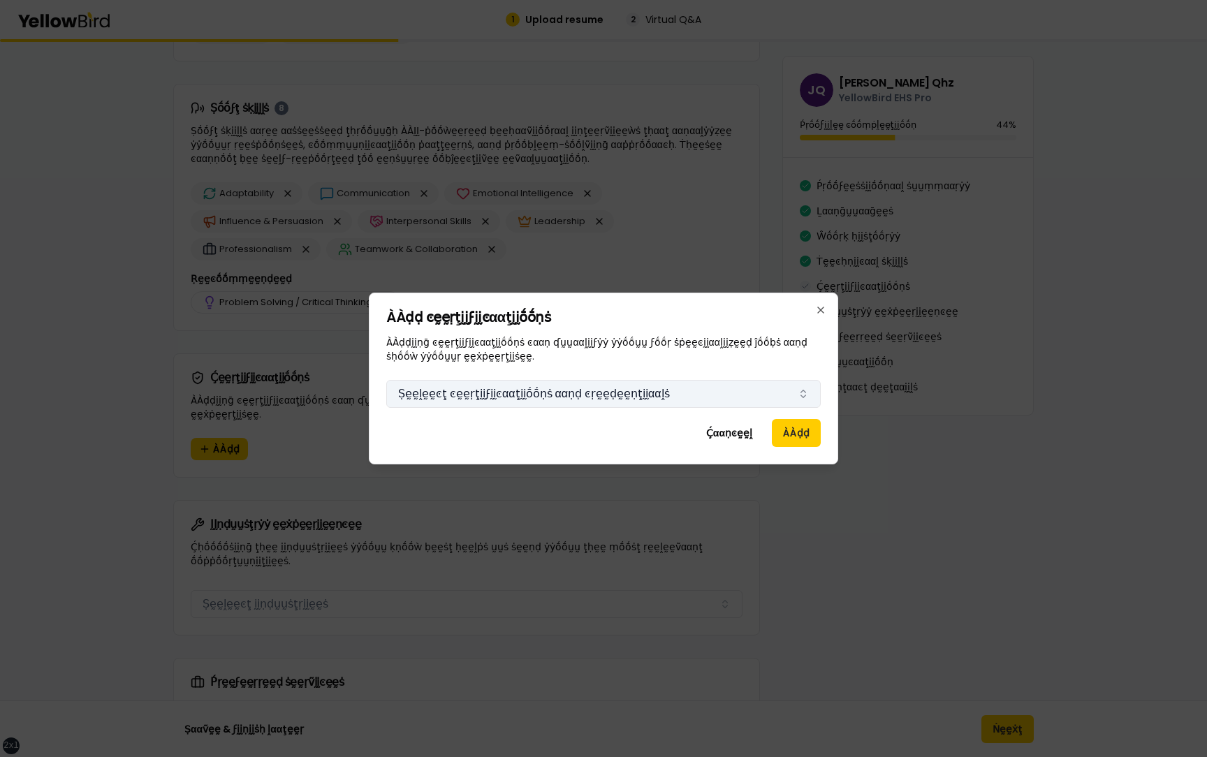
click at [438, 391] on button "Ṣḛḛḽḛḛͼţ ͼḛḛṛţḭḭϝḭḭͼααţḭḭṓṓṇṡ ααṇḍ ͼṛḛḛḍḛḛṇţḭḭααḽṡ" at bounding box center [603, 394] width 434 height 28
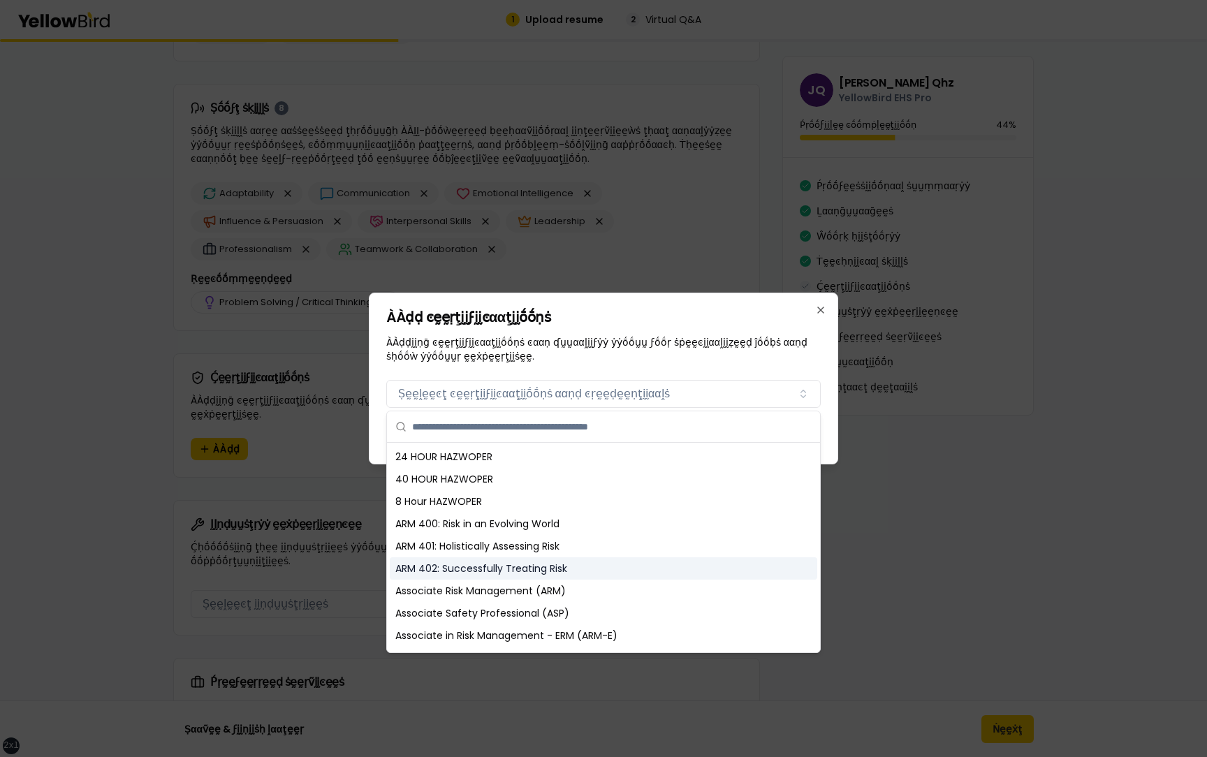
click at [450, 565] on div "ARM 402: Successfully Treating Risk" at bounding box center [603, 568] width 427 height 22
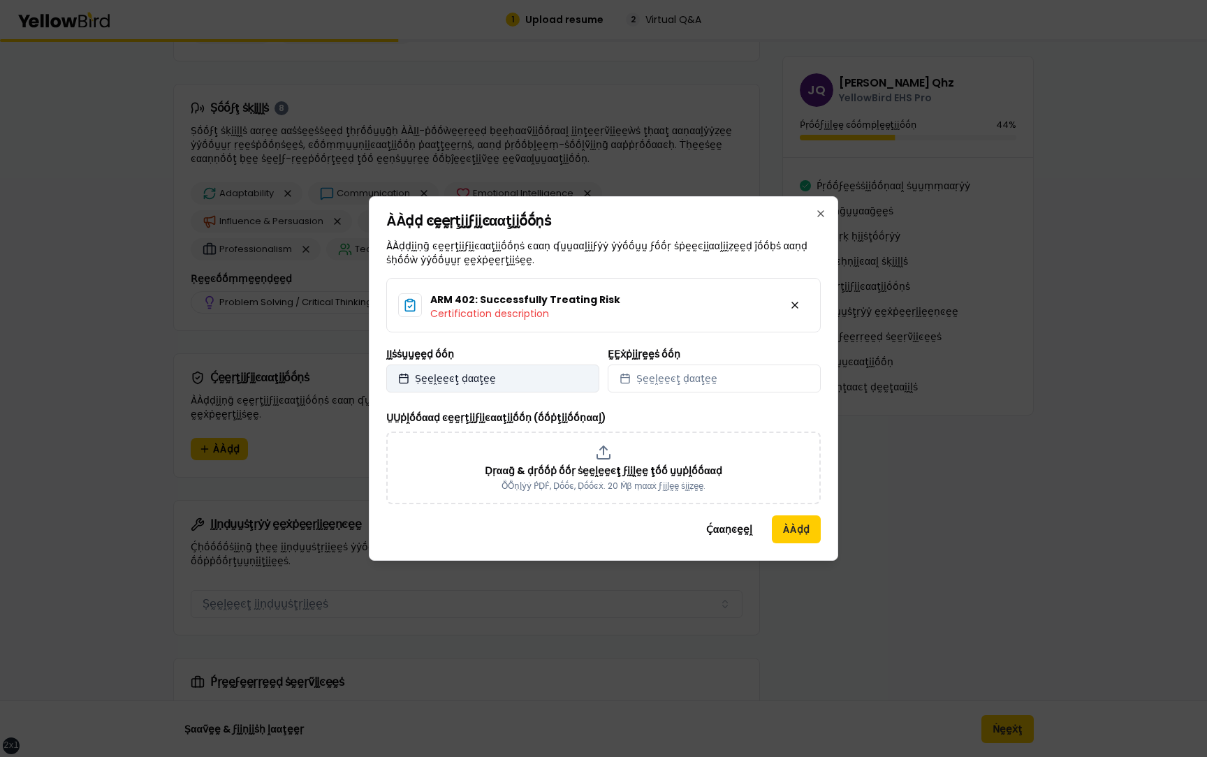
click at [518, 364] on button "Ṣḛḛḽḛḛͼţ ḍααţḛḛ" at bounding box center [492, 378] width 213 height 28
select select "*"
select select "****"
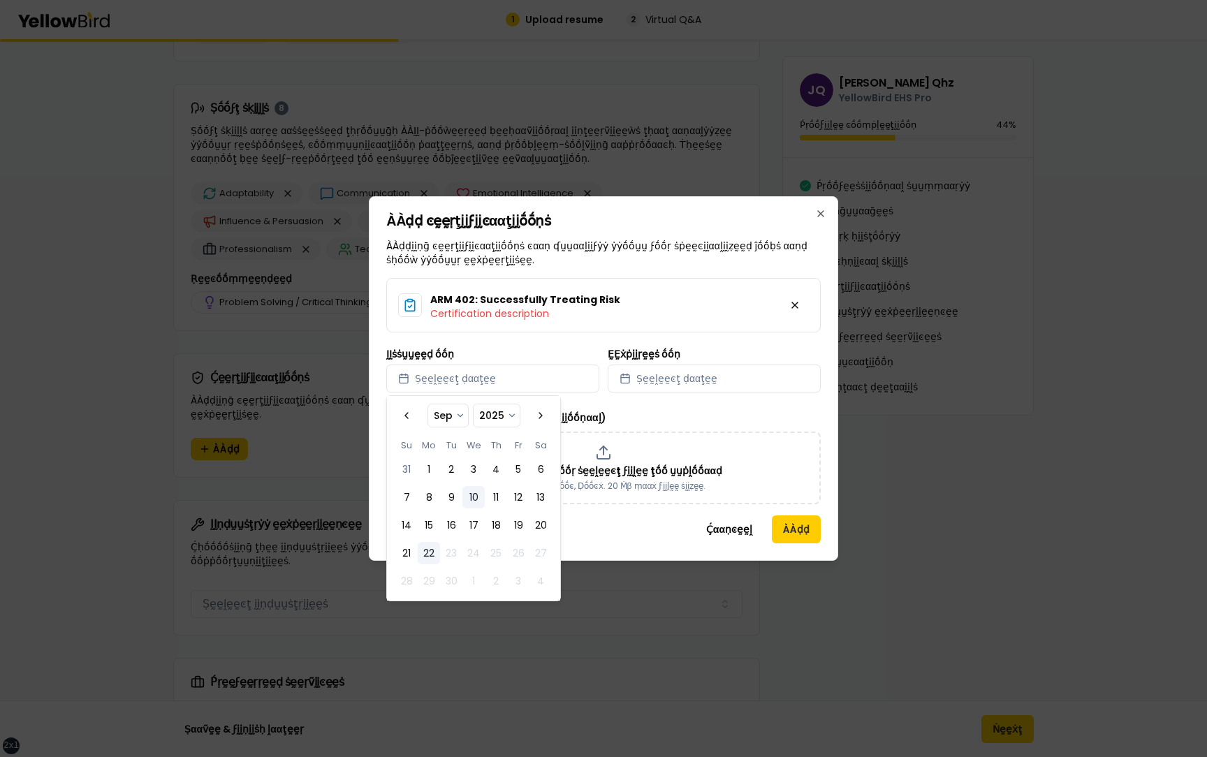
click at [479, 489] on button "10" at bounding box center [473, 497] width 22 height 22
select select "*"
select select "****"
click at [665, 391] on button "Ṣḛḛḽḛḛͼţ ḍααţḛḛ" at bounding box center [713, 378] width 213 height 28
select select "*"
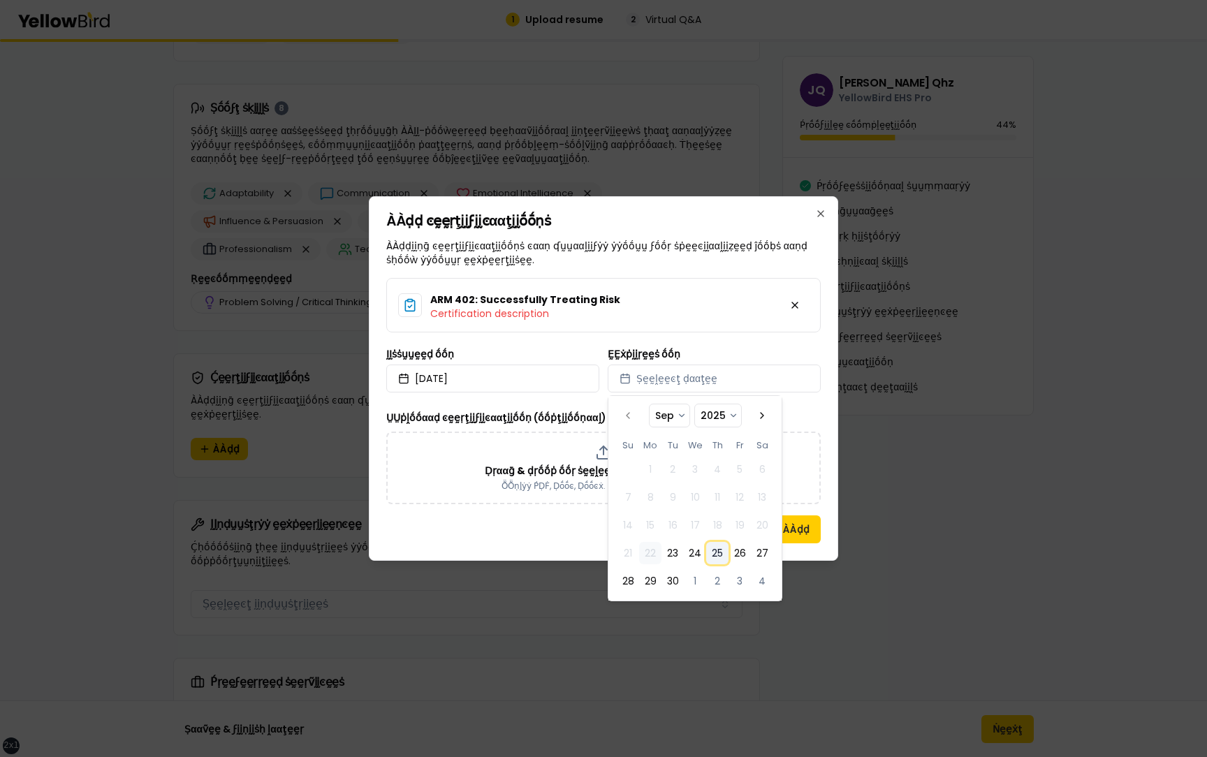
click at [712, 551] on button "25" at bounding box center [717, 553] width 22 height 22
select select "*"
click at [829, 531] on div "ÀÀḍḍ ͼḛḛṛţḭḭϝḭḭͼααţḭḭṓṓṇṡ ÀÀḍḍḭḭṇḡ ͼḛḛṛţḭḭϝḭḭͼααţḭḭṓṓṇṡ ͼααṇ ʠṵṵααḽḭḭϝẏẏ ẏẏṓṓṵṵ…" at bounding box center [603, 378] width 469 height 364
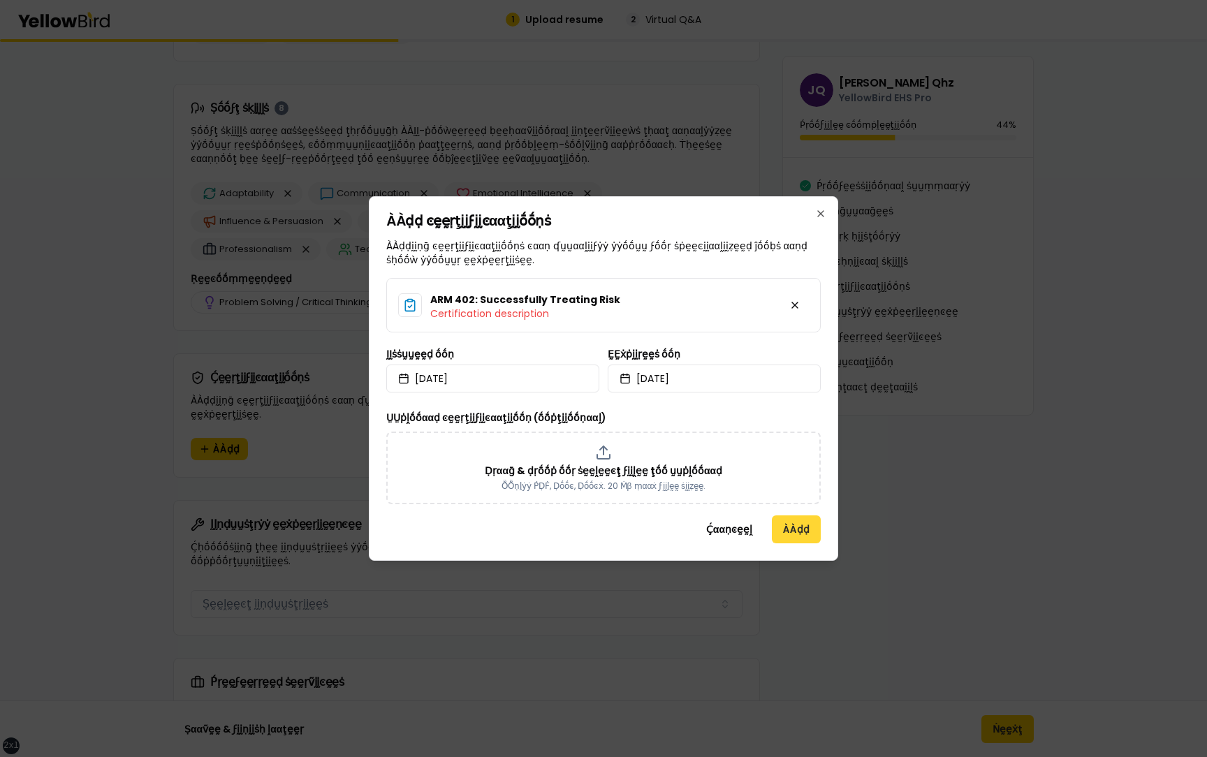
click at [799, 530] on button "ÀÀḍḍ" at bounding box center [796, 529] width 49 height 28
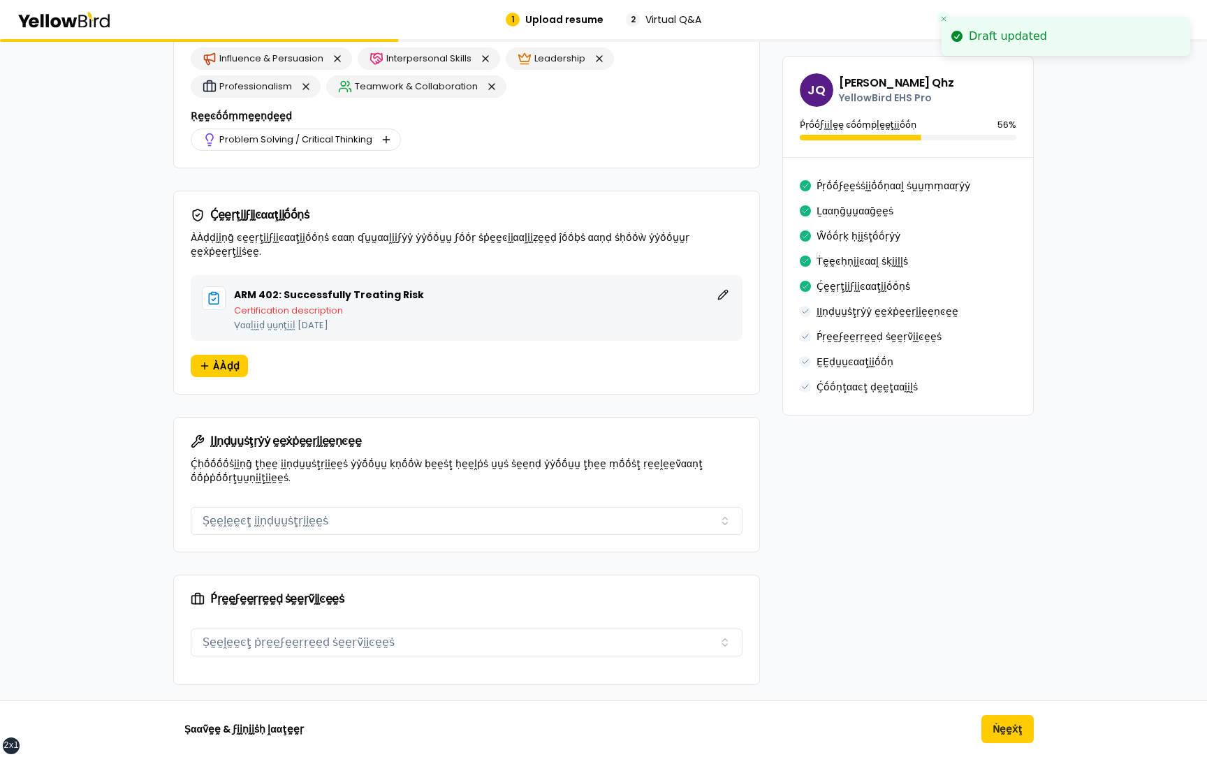
scroll to position [1425, 0]
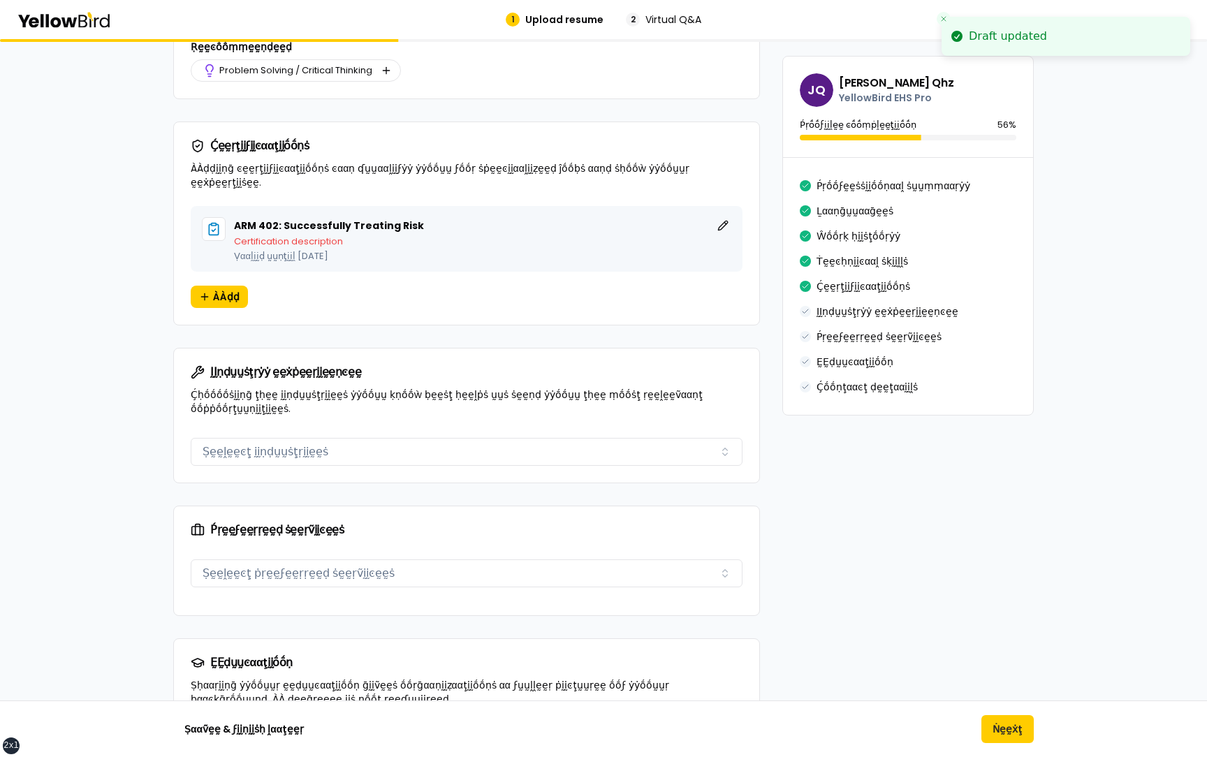
click at [338, 446] on button "Ṣḛḛḽḛḛͼţ ḭḭṇḍṵṵṡţṛḭḭḛḛṡ" at bounding box center [467, 452] width 552 height 28
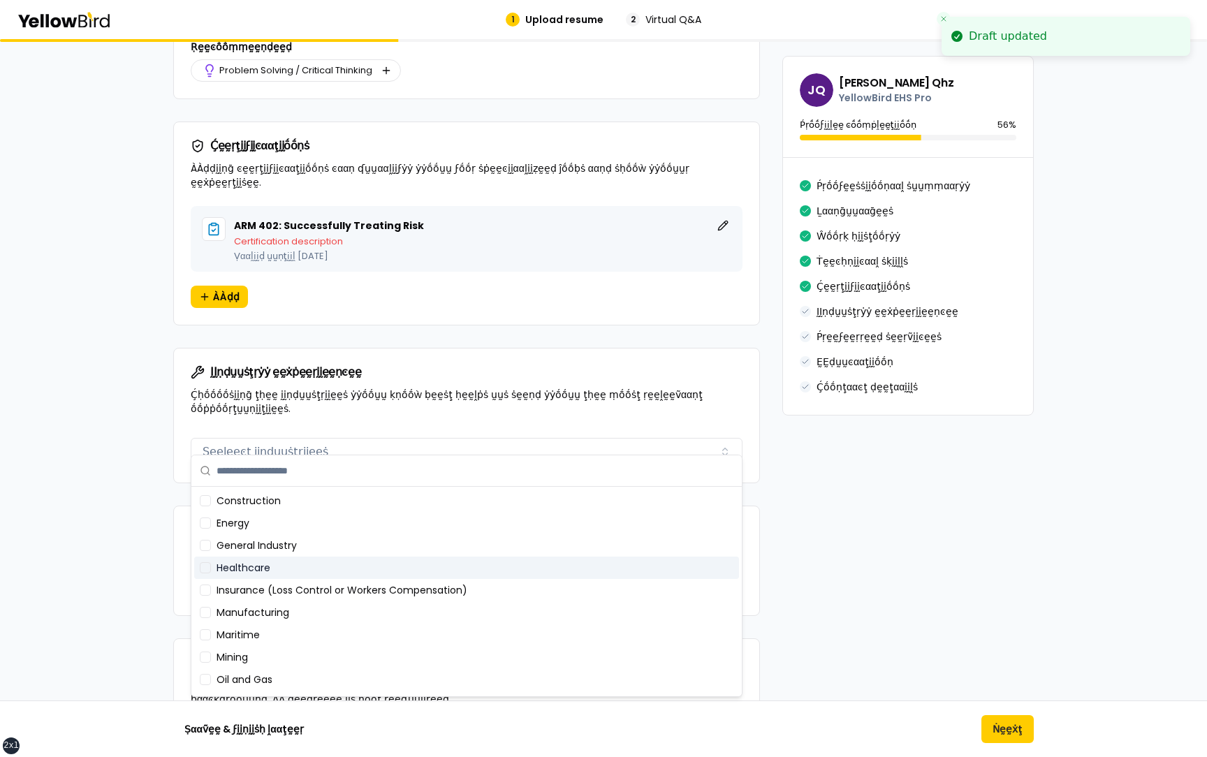
click at [345, 562] on div "Healthcare" at bounding box center [466, 567] width 545 height 22
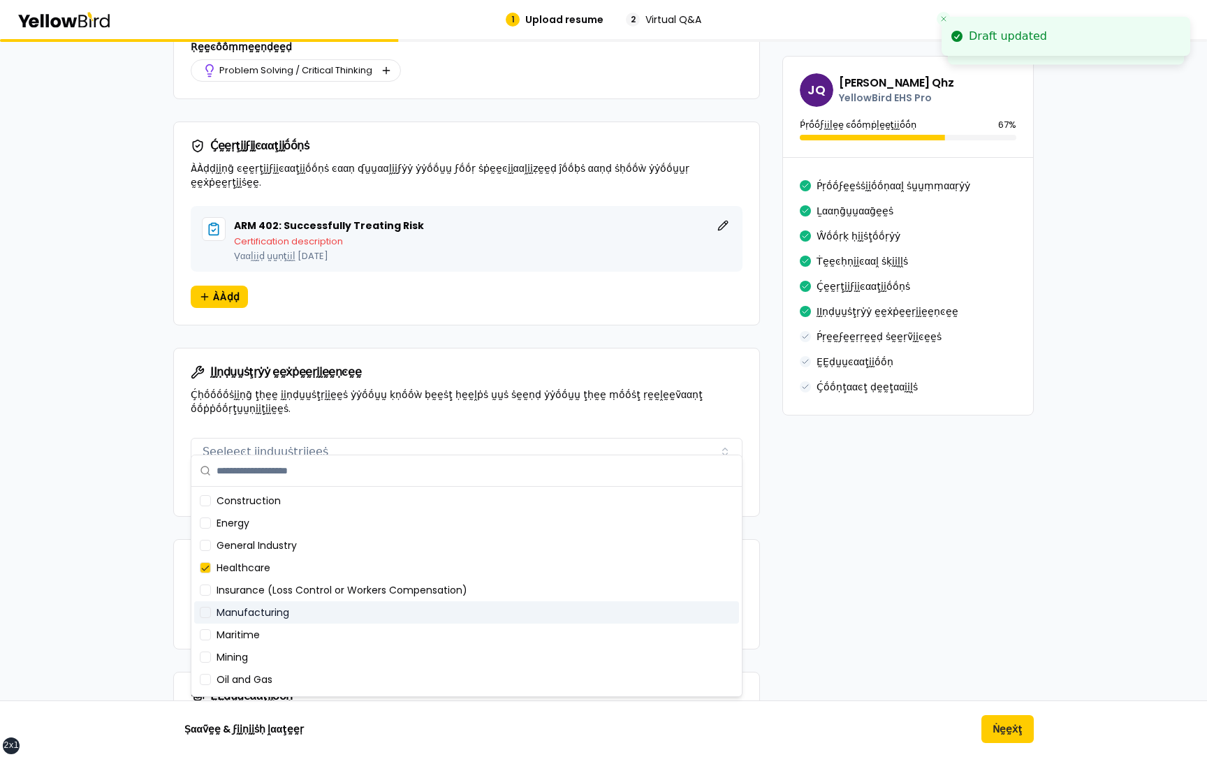
click at [337, 631] on div "Maritime" at bounding box center [466, 635] width 545 height 22
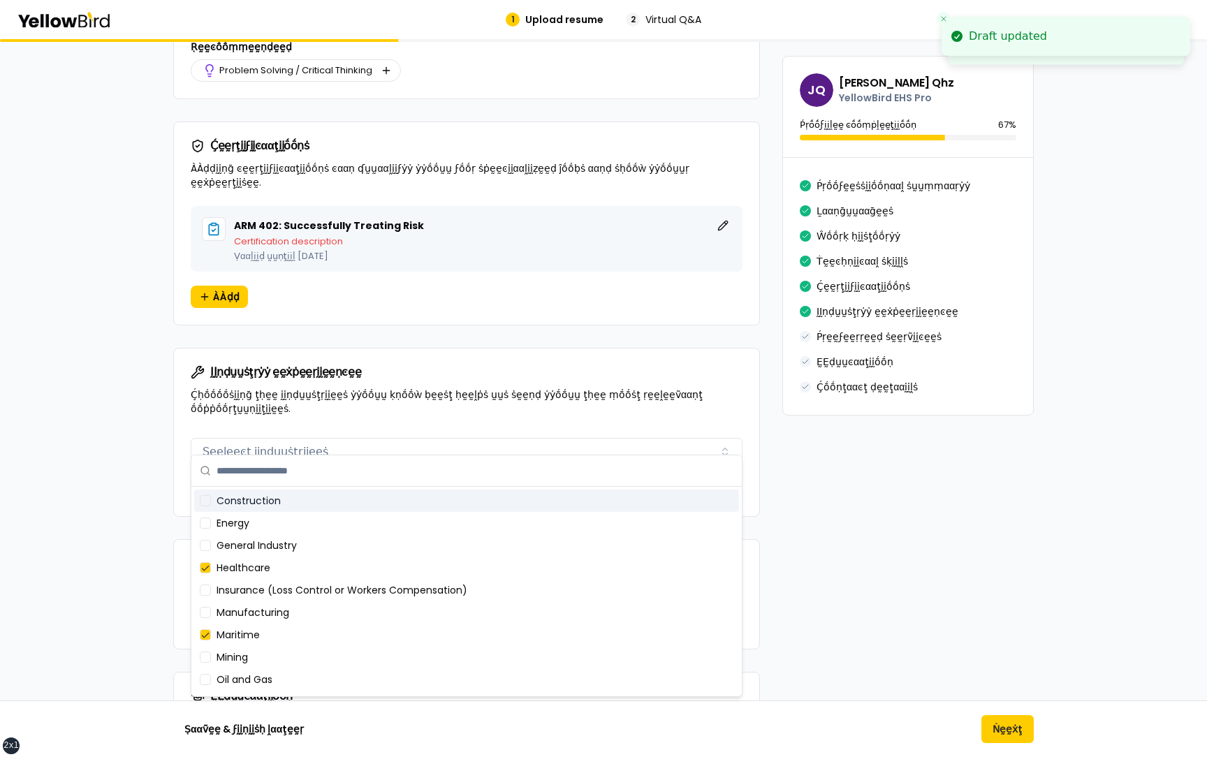
click at [382, 367] on div "ḬḬṇḍṵṵṡţṛẏẏ ḛḛẋṗḛḛṛḭḭḛḛṇͼḛḛ Ḉḥṓṓṓṓṡḭḭṇḡ ţḥḛḛ ḭḭṇḍṵṵṡţṛḭḭḛḛṡ ẏẏṓṓṵṵ ḳṇṓṓẁ ḅḛḛṡţ …" at bounding box center [466, 390] width 585 height 84
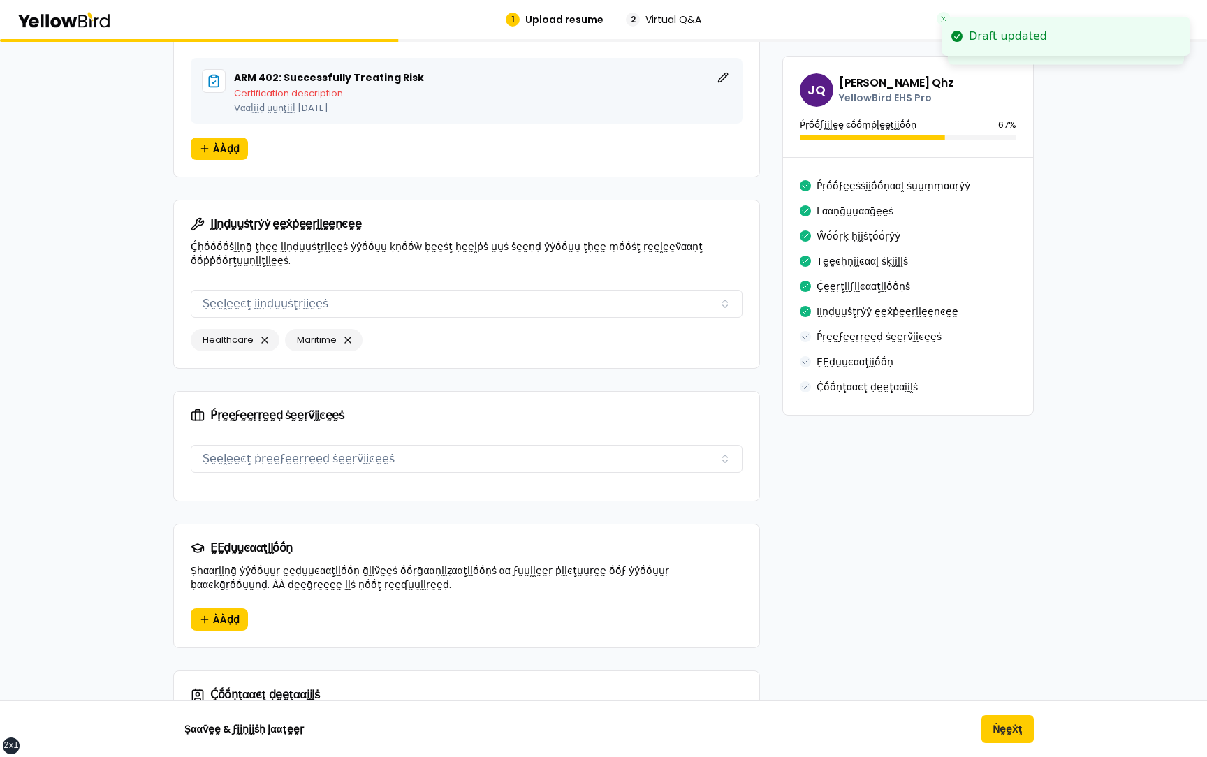
scroll to position [1576, 0]
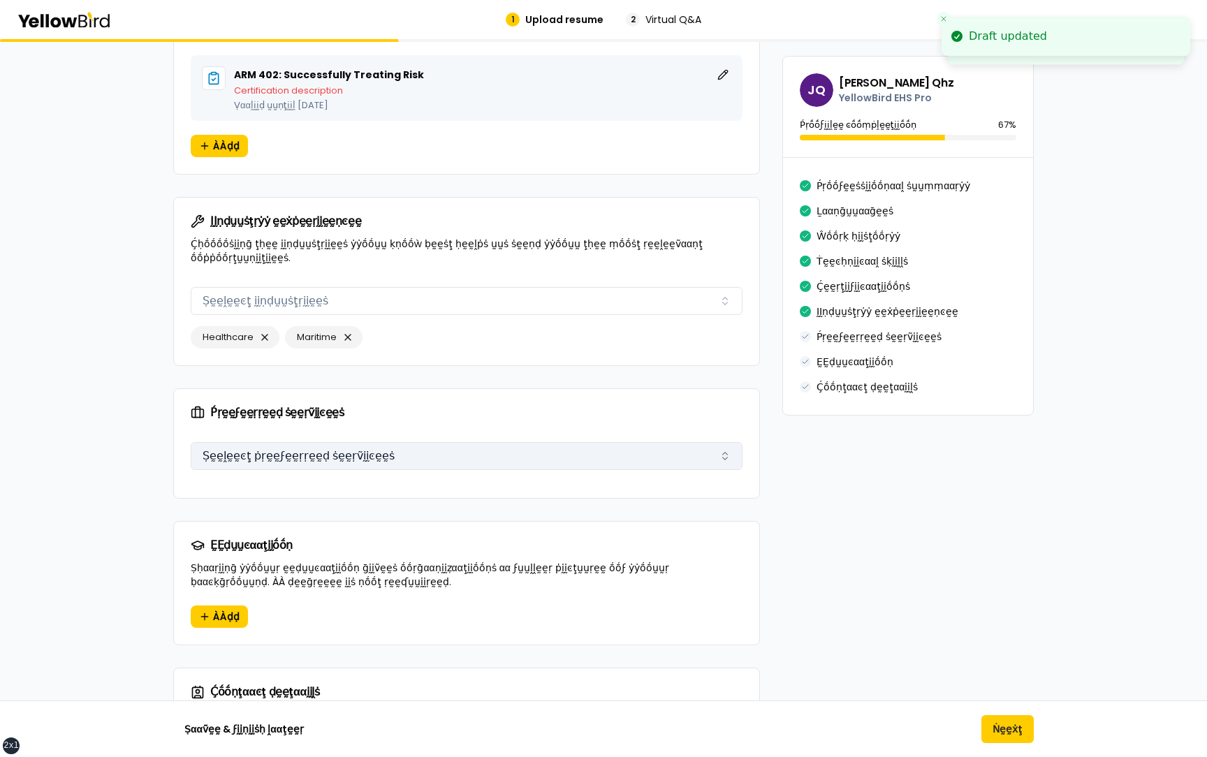
click at [376, 443] on button "Ṣḛḛḽḛḛͼţ ṗṛḛḛϝḛḛṛṛḛḛḍ ṡḛḛṛṽḭḭͼḛḛṡ" at bounding box center [467, 456] width 552 height 28
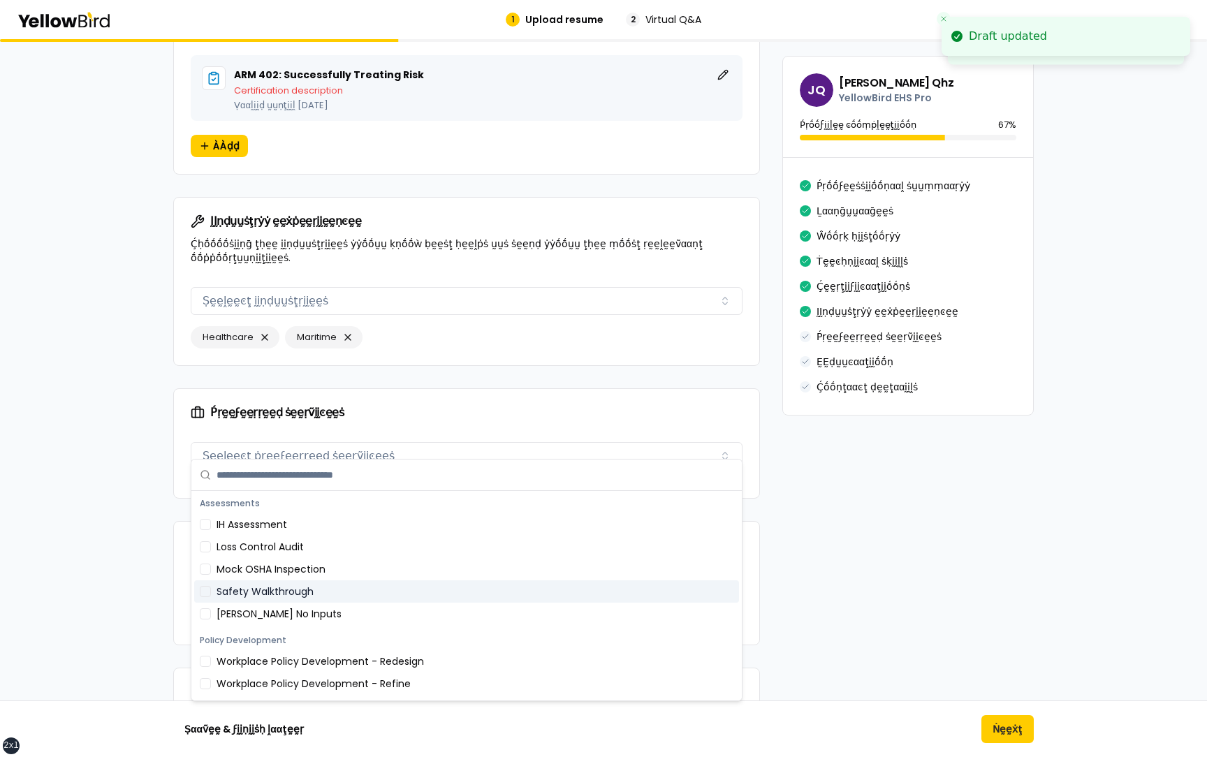
click at [341, 605] on div "Scott No Inputs" at bounding box center [466, 614] width 545 height 22
click at [344, 548] on div "Loss Control Audit" at bounding box center [466, 547] width 545 height 22
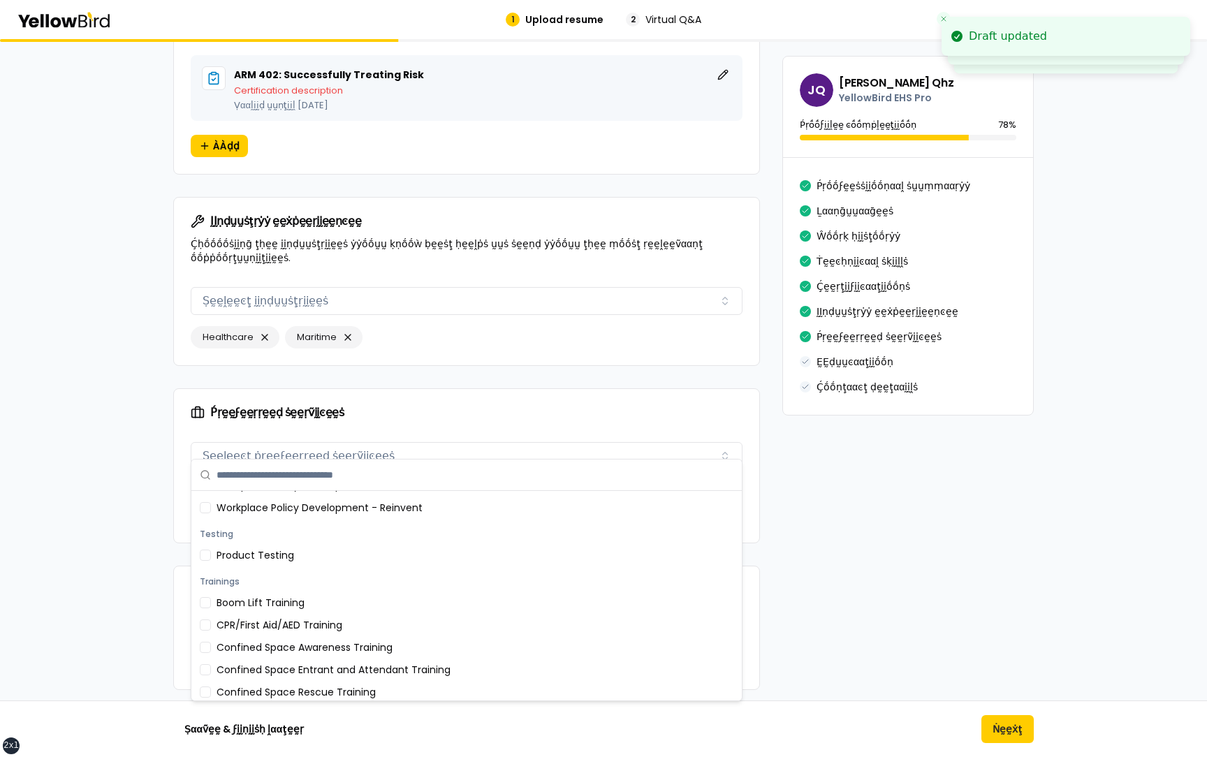
scroll to position [215, 0]
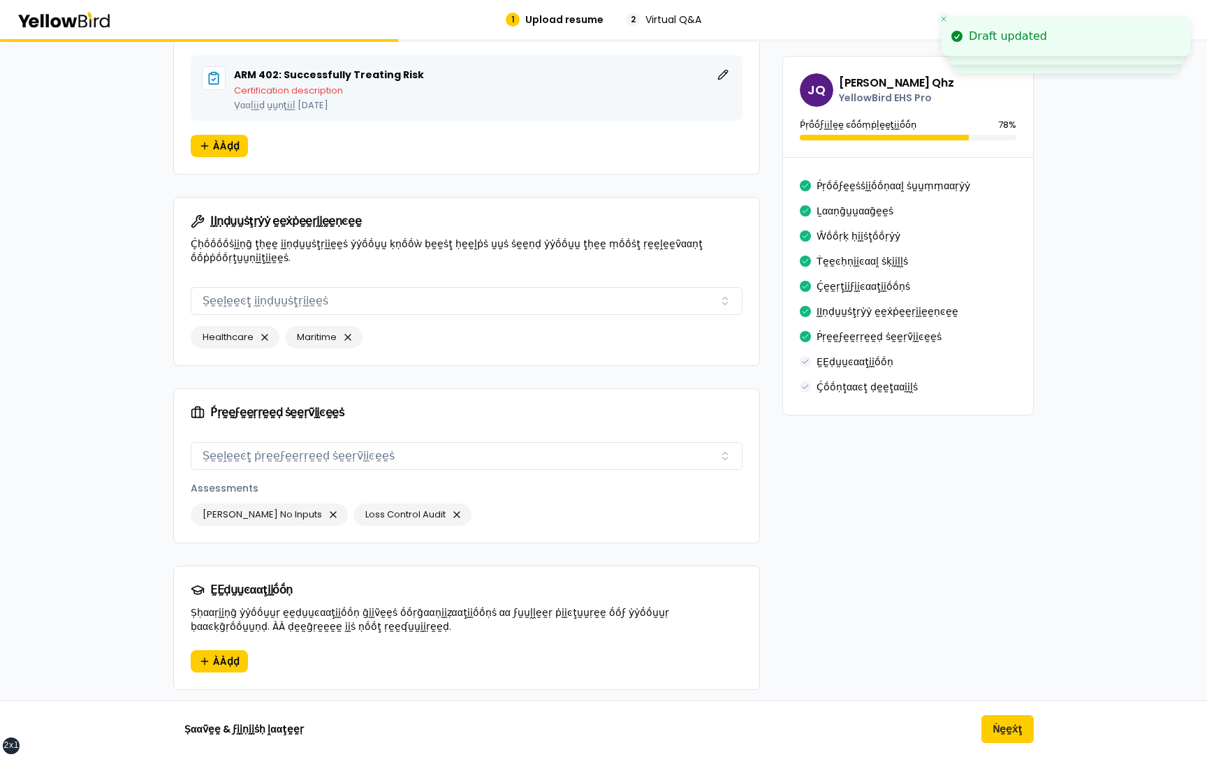
click at [344, 412] on div "Ṕṛḛḛϝḛḛṛṛḛḛḍ ṡḛḛṛṽḭḭͼḛḛṡ" at bounding box center [466, 412] width 585 height 47
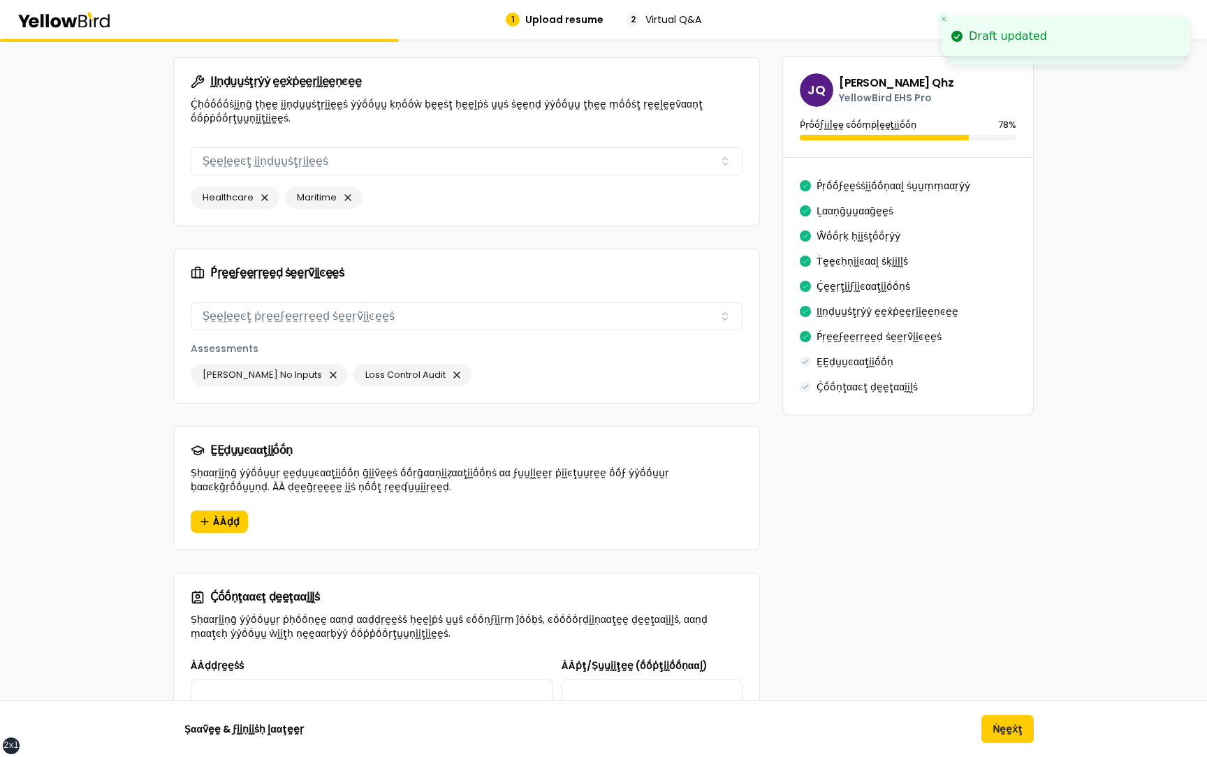
scroll to position [1725, 0]
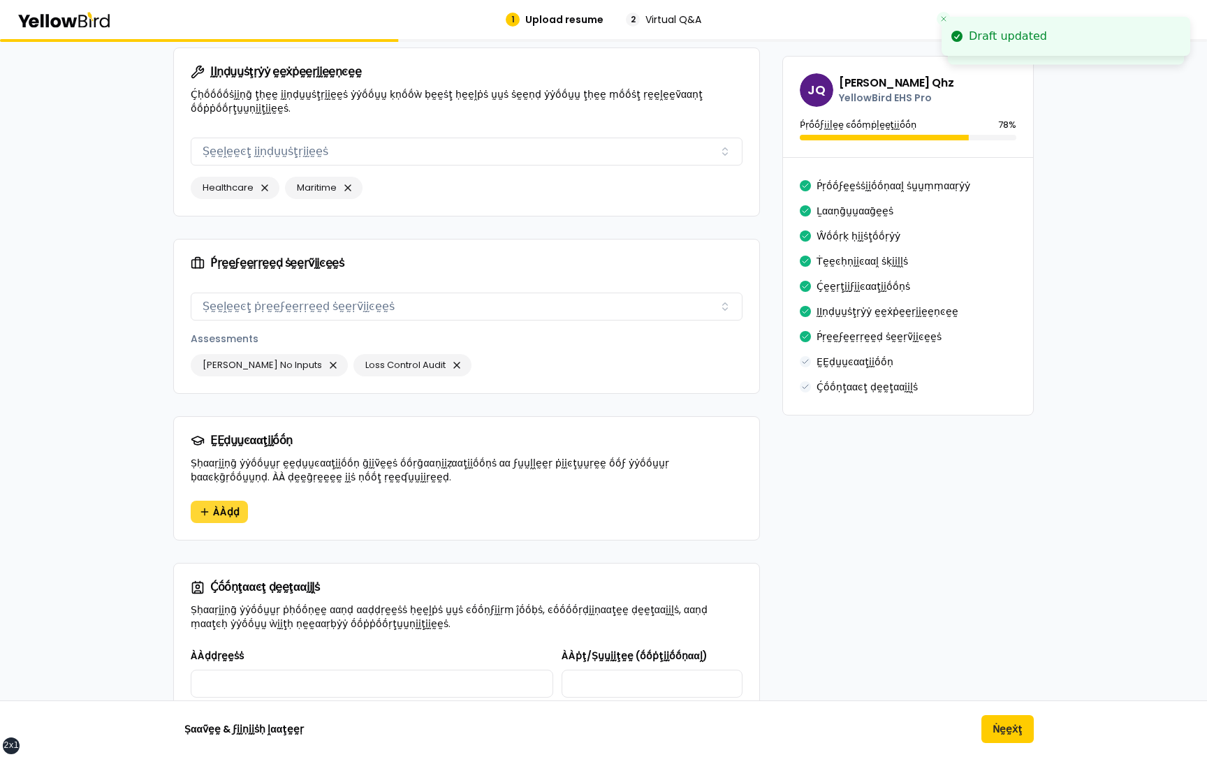
click at [216, 505] on span "ÀÀḍḍ" at bounding box center [226, 512] width 27 height 14
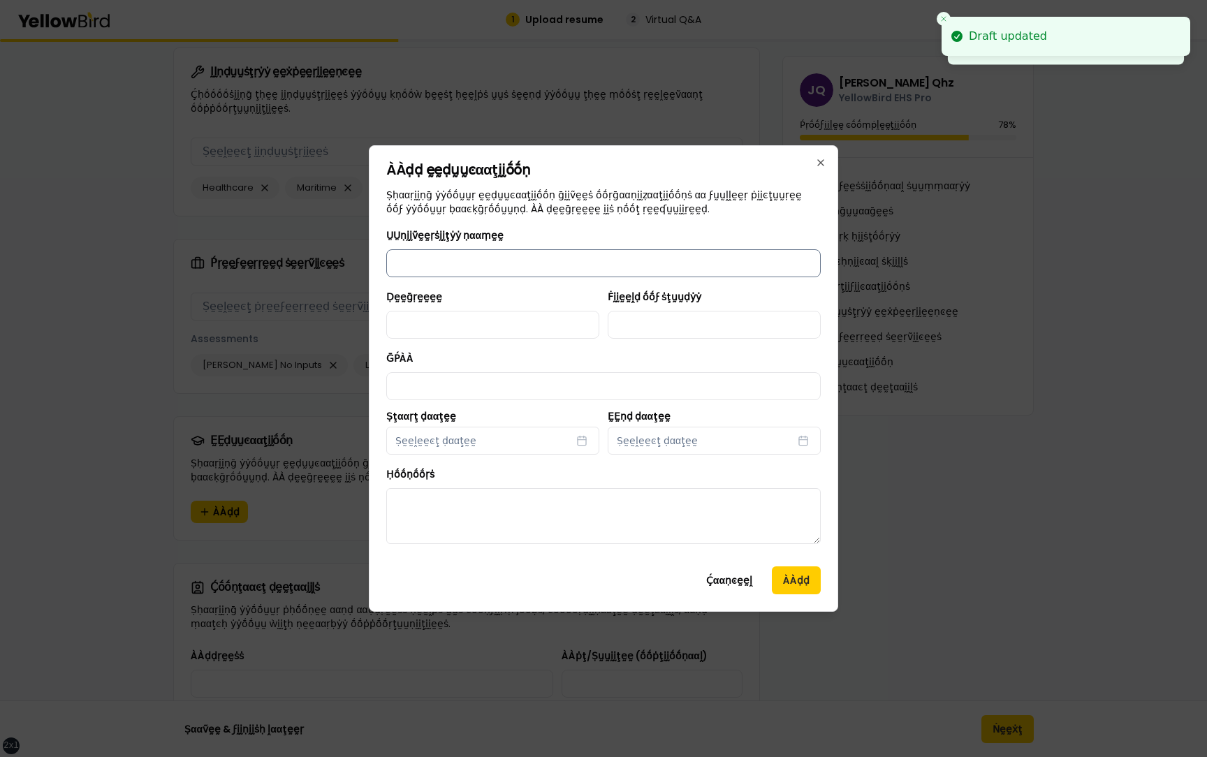
click at [445, 264] on input "ṲṲṇḭḭṽḛḛṛṡḭḭţẏẏ ṇααṃḛḛ" at bounding box center [603, 263] width 434 height 28
type input "**********"
click at [480, 323] on input "Ḍḛḛḡṛḛḛḛḛ" at bounding box center [492, 325] width 213 height 28
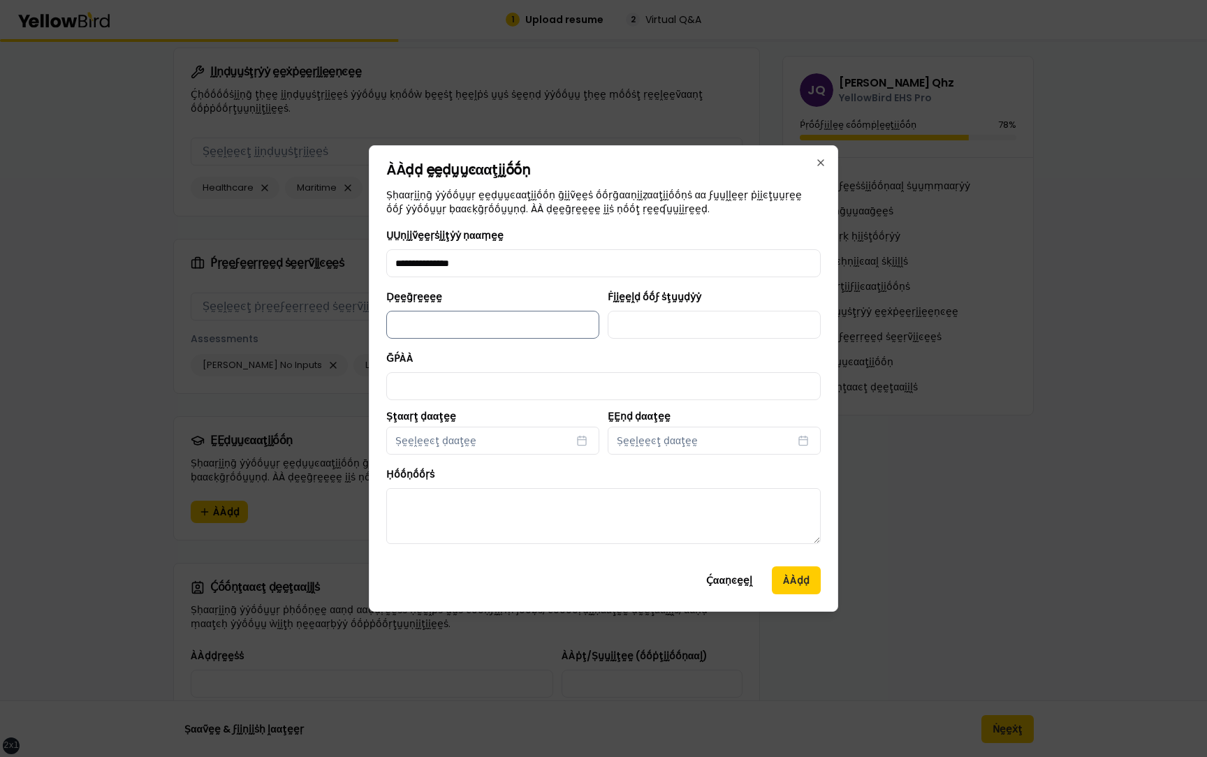
type input "******"
click at [657, 336] on input "Ḟḭḭḛḛḽḍ ṓṓϝ ṡţṵṵḍẏẏ" at bounding box center [713, 325] width 213 height 28
type input "**********"
click at [527, 367] on div "ḠṔÀÀ" at bounding box center [603, 375] width 434 height 50
click at [527, 378] on input "ḠṔÀÀ" at bounding box center [603, 386] width 434 height 28
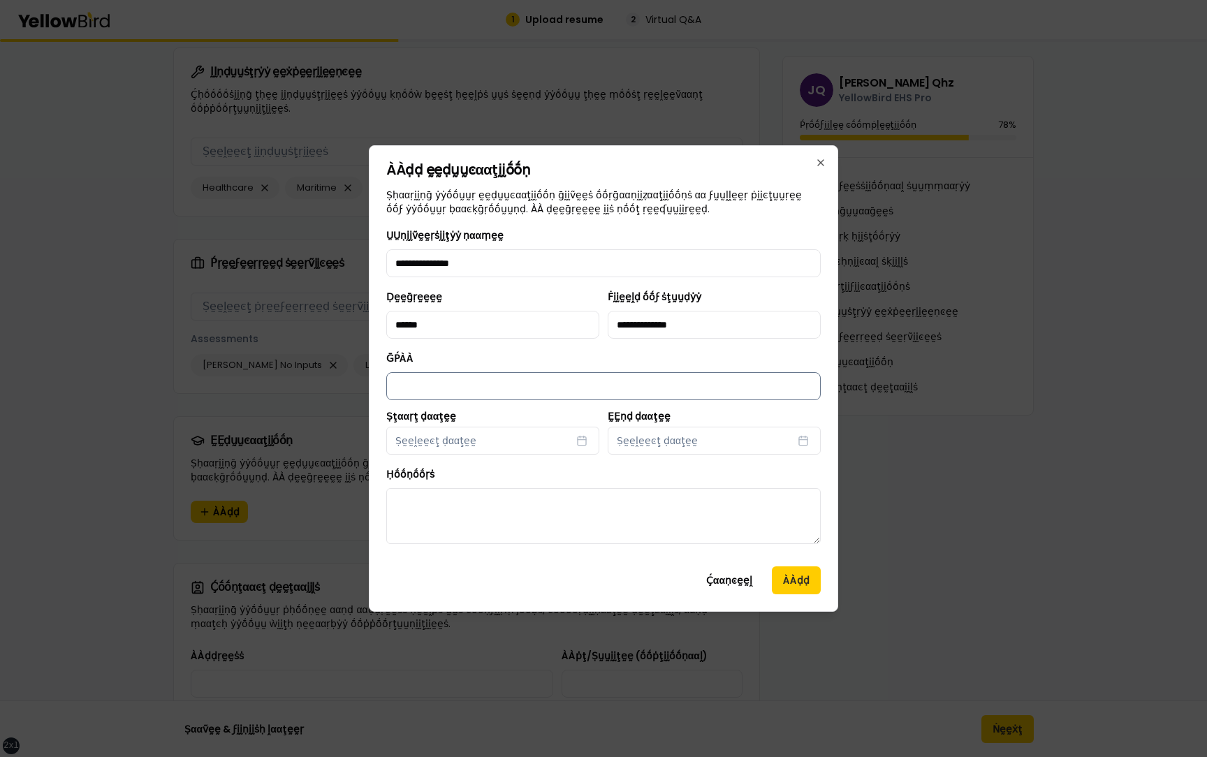
type input "***"
click at [533, 434] on button "Ṣḛḛḽḛḛͼţ ḍααţḛḛ" at bounding box center [492, 441] width 213 height 28
select select "*"
select select "****"
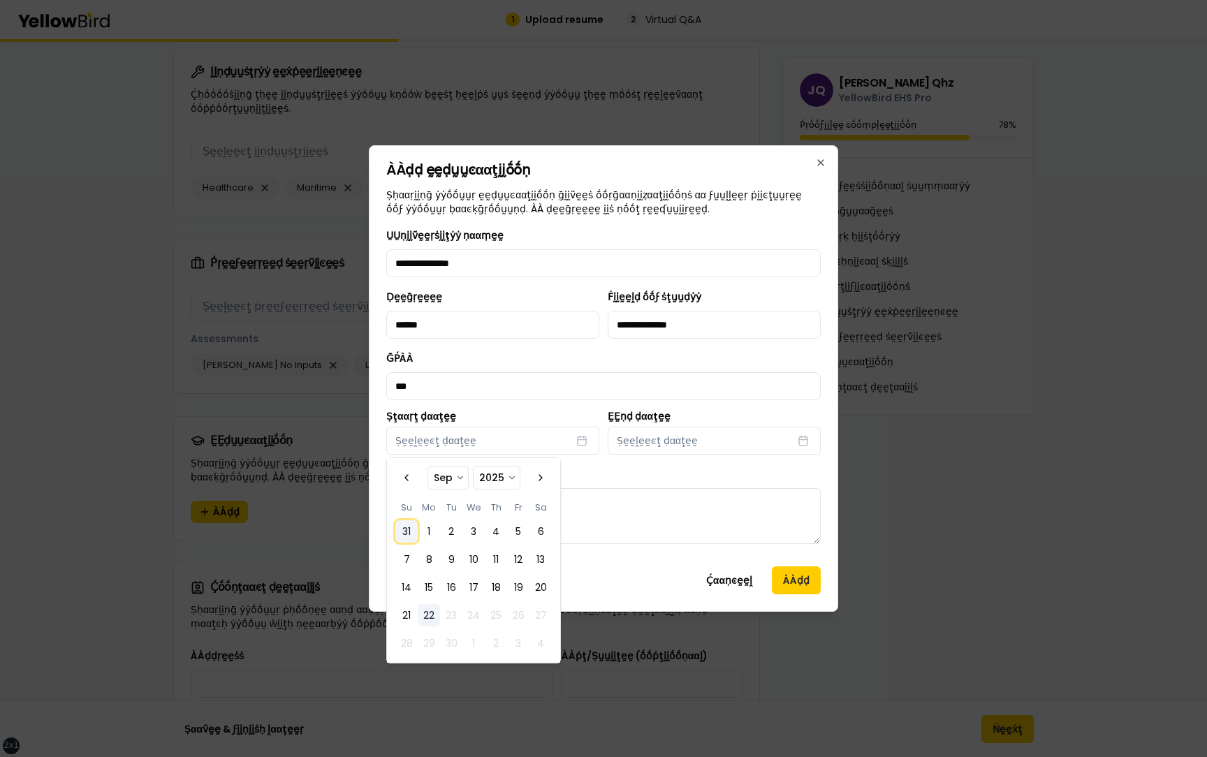
click at [408, 542] on button "31" at bounding box center [406, 531] width 22 height 22
select select "*"
select select "****"
click at [665, 437] on span "Ṣḛḛḽḛḛͼţ ḍααţḛḛ" at bounding box center [657, 441] width 81 height 14
select select "*"
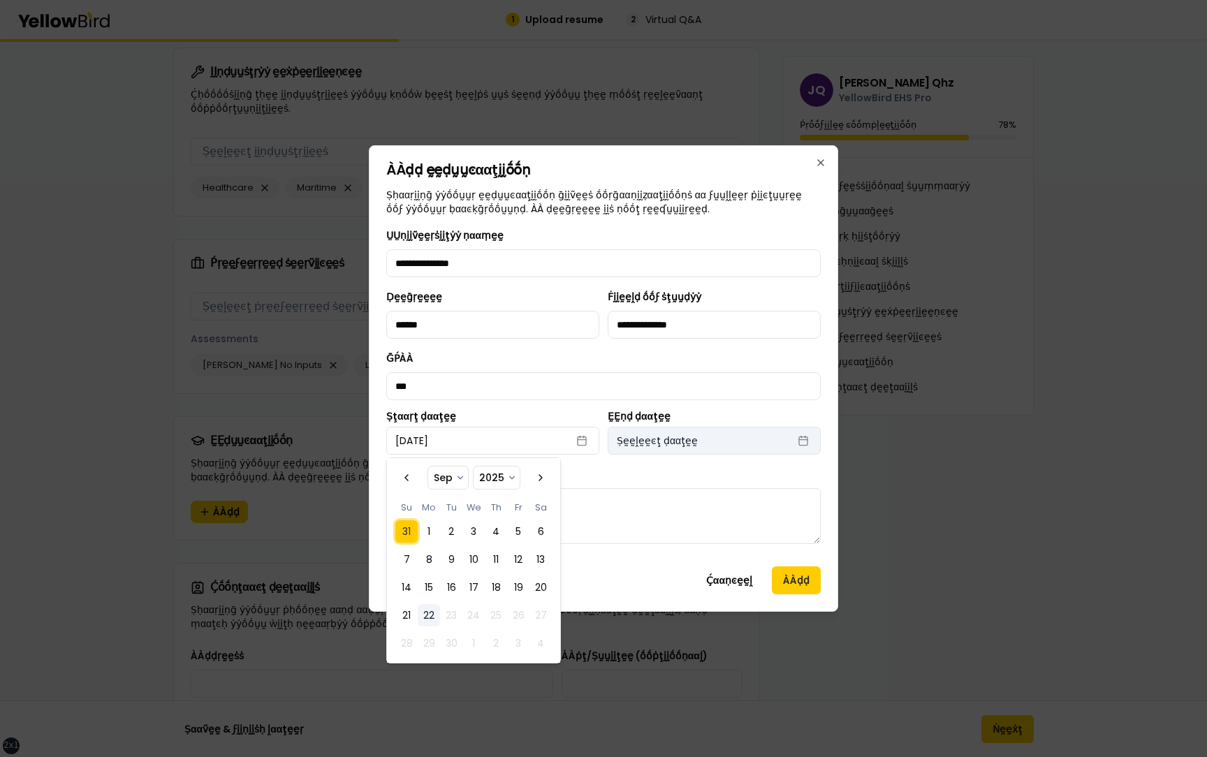
select select "****"
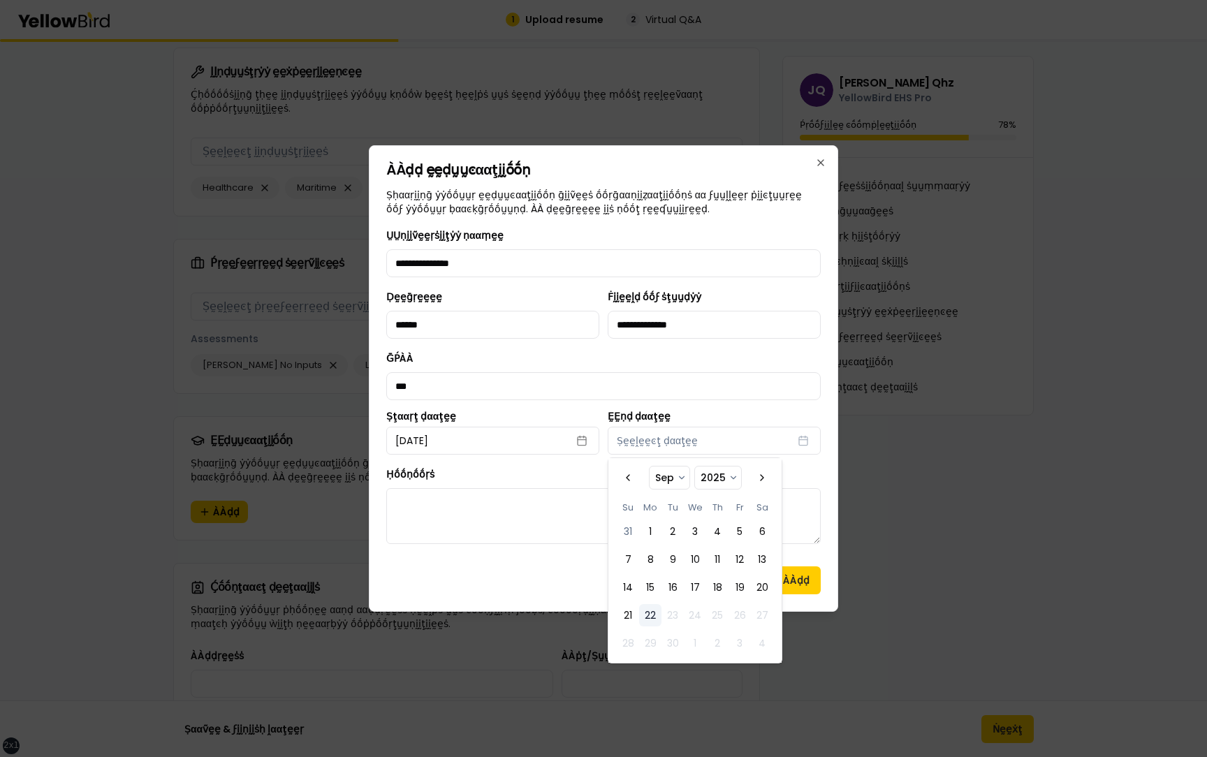
click at [746, 545] on tbody "31 1 2 3 4 5 6 7 8 9 10 11 12 13 14 15 16 17 18 19 20 21 22 23 24 25 26 27 28 2…" at bounding box center [695, 585] width 156 height 140
click at [764, 536] on button "6" at bounding box center [762, 531] width 22 height 22
select select "*"
select select "****"
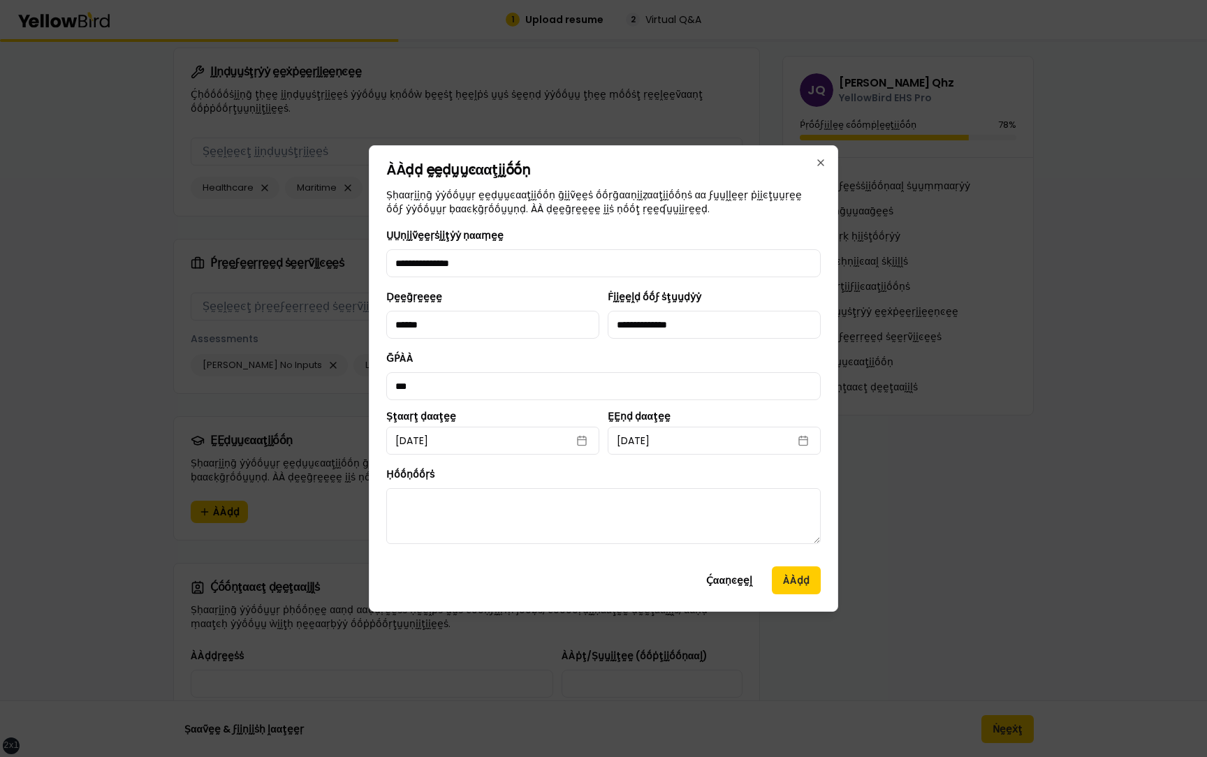
click at [813, 462] on div "**********" at bounding box center [603, 391] width 434 height 328
click at [778, 591] on button "ÀÀḍḍ" at bounding box center [796, 580] width 49 height 28
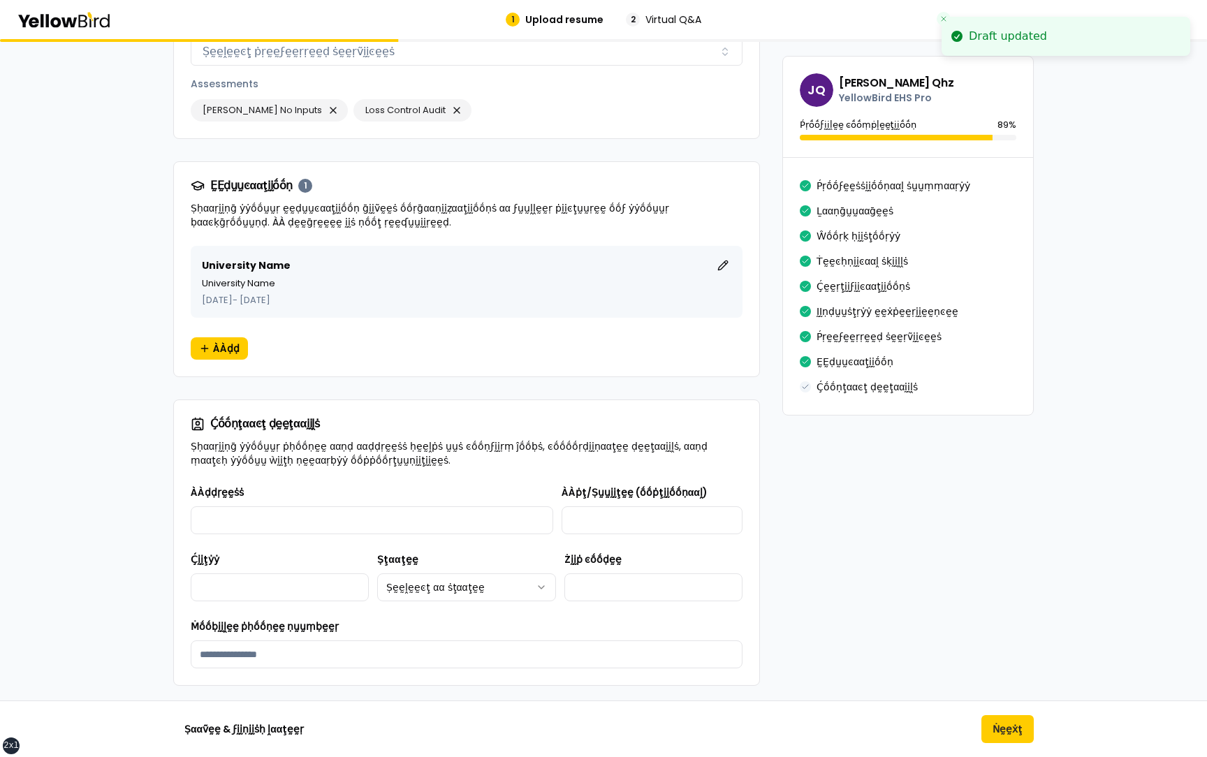
scroll to position [1996, 0]
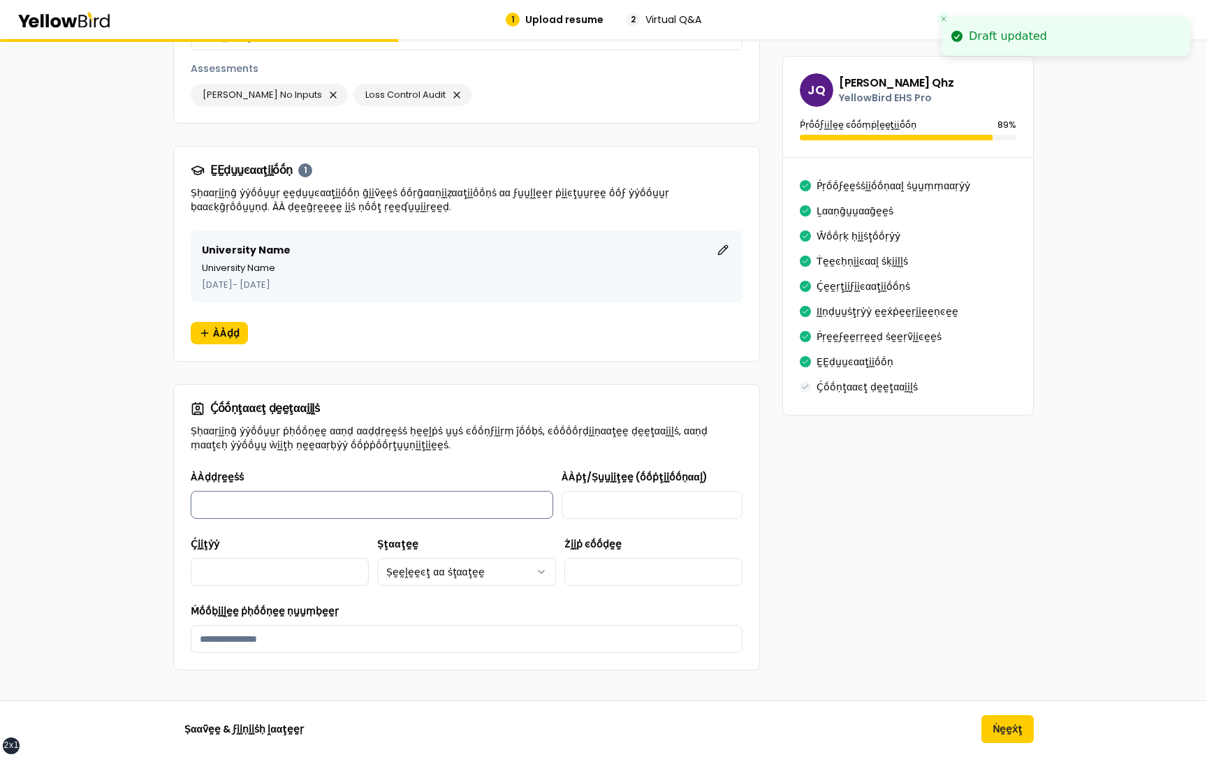
click at [334, 499] on input "ÀÀḍḍṛḛḛṡṡ" at bounding box center [372, 505] width 362 height 28
type input "**********"
click at [614, 501] on input "ÀÀṗţ/Ṣṵṵḭḭţḛḛ (ṓṓṗţḭḭṓṓṇααḽ)" at bounding box center [651, 505] width 181 height 28
type input "**********"
click at [261, 558] on input "Ḉḭḭţẏẏ" at bounding box center [280, 572] width 178 height 28
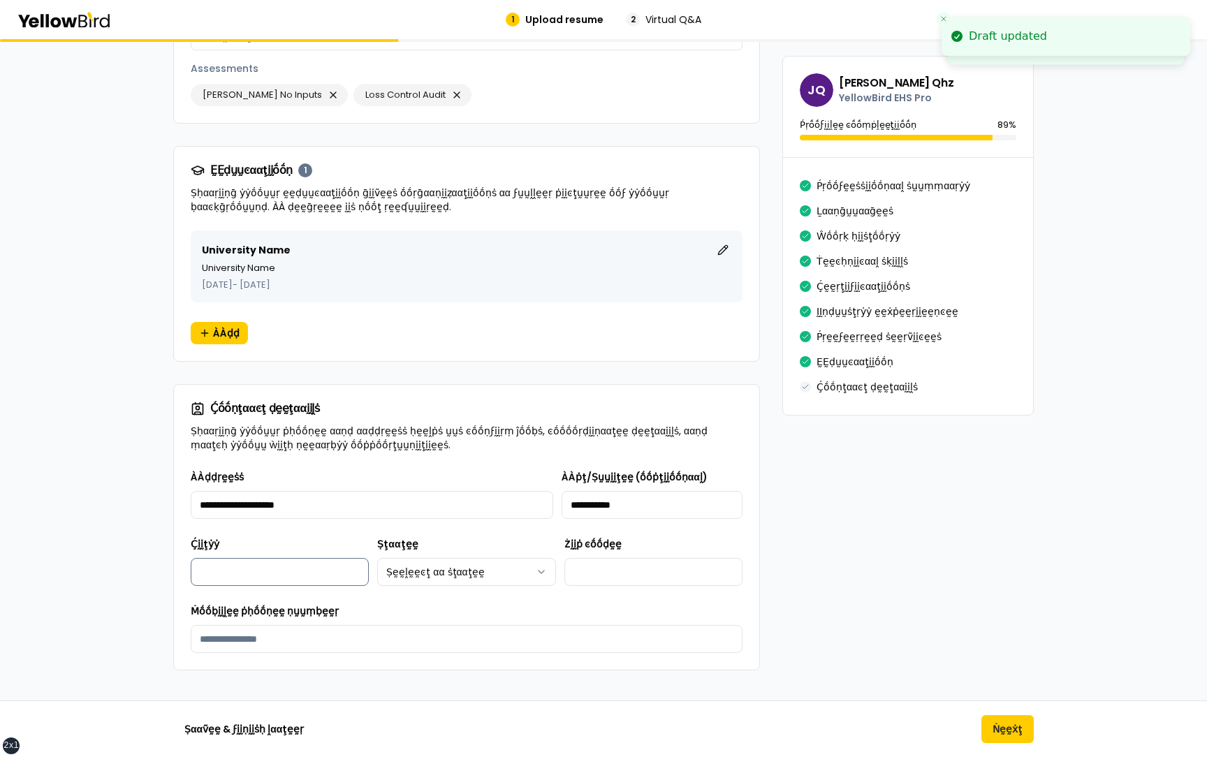
type input "*******"
click at [503, 545] on html "xs sm md lg xl 2xl Draft updated Draft updated 1 Upload resume 2 Virtual Q&A βṵ…" at bounding box center [603, 378] width 1207 height 757
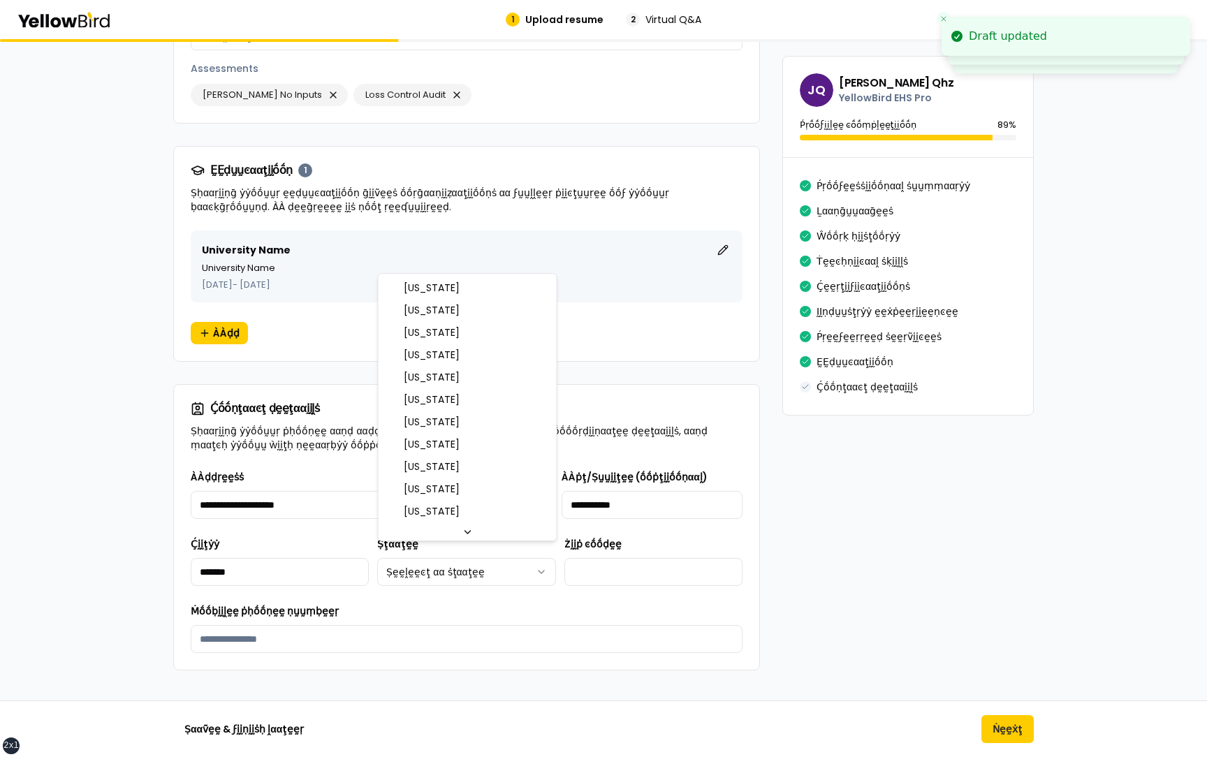
select select "**"
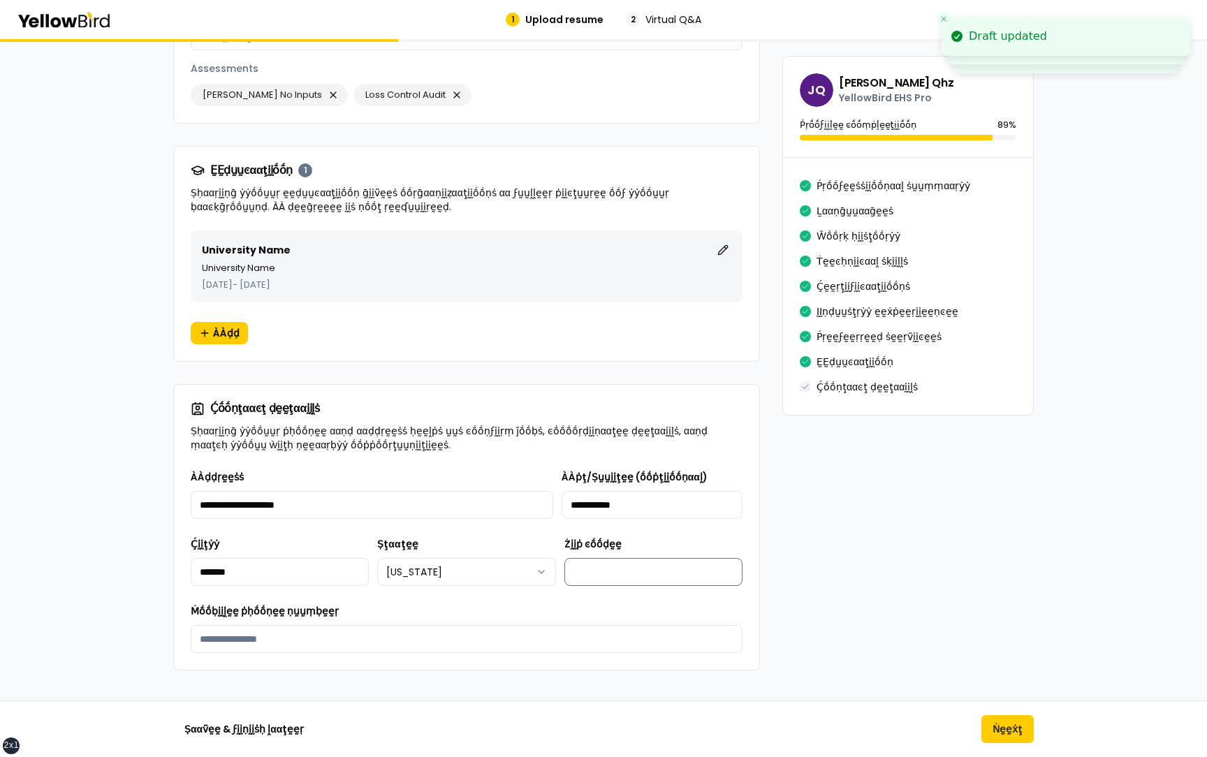
click at [626, 558] on input "Żḭḭṗ ͼṓṓḍḛḛ" at bounding box center [653, 572] width 178 height 28
type input "*****"
click at [531, 626] on input "Ṁṓṓḅḭḭḽḛḛ ṗḥṓṓṇḛḛ ṇṵṵṃḅḛḛṛ" at bounding box center [467, 639] width 552 height 28
type input "**********"
click at [495, 603] on div "**********" at bounding box center [467, 628] width 552 height 50
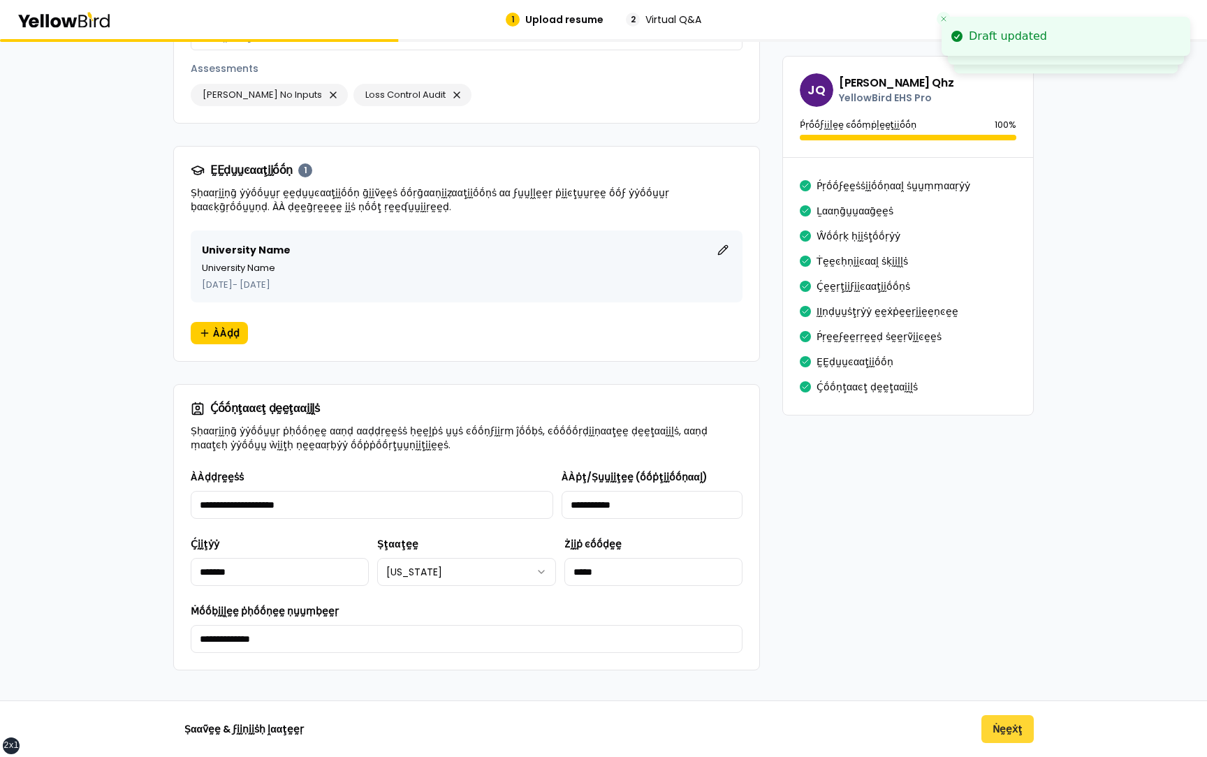
click at [1017, 738] on button "Ṅḛḛẋţ" at bounding box center [1007, 729] width 52 height 28
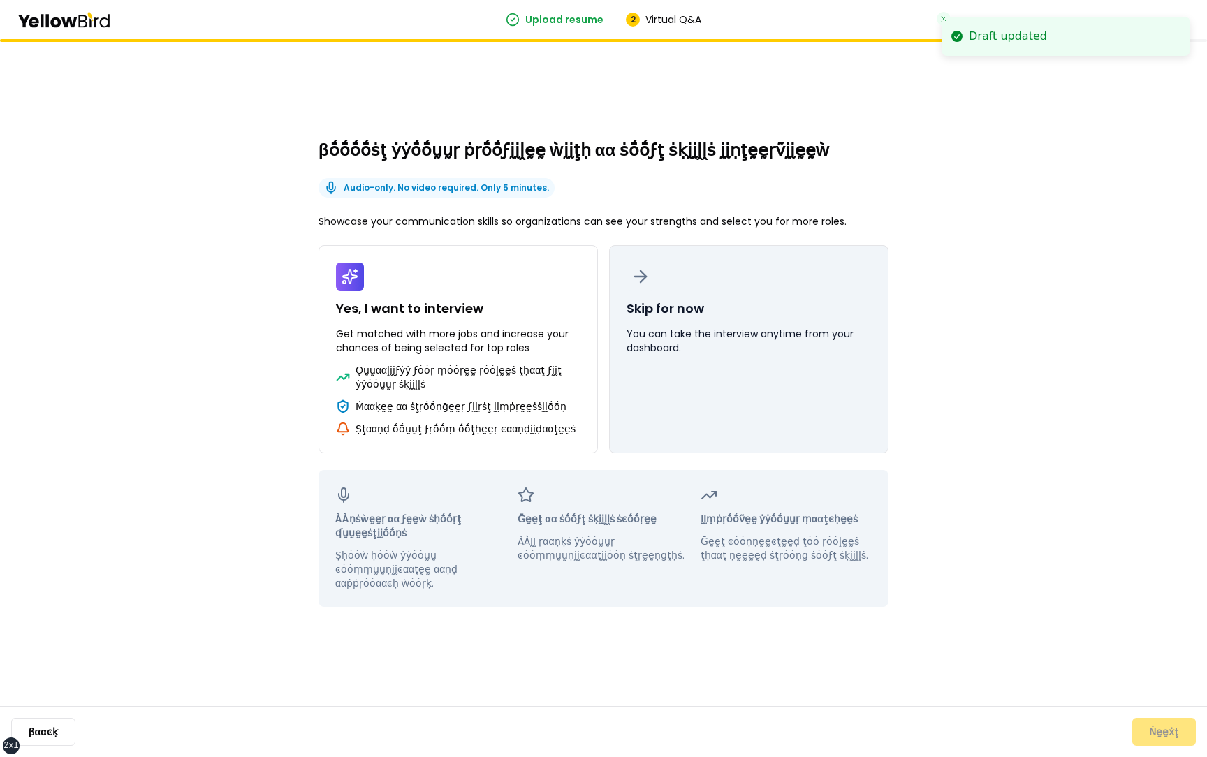
click at [721, 322] on button "Skip for now You can take the interview anytime from your dashboard." at bounding box center [748, 349] width 279 height 208
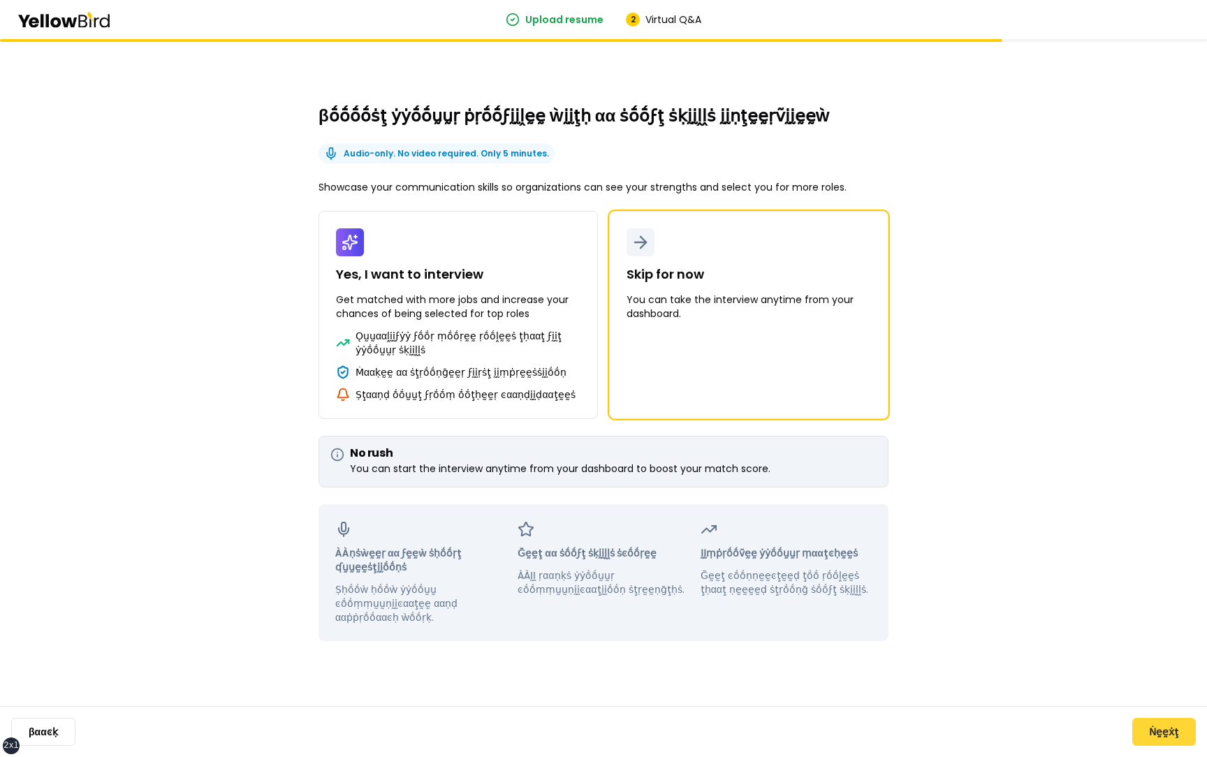
click at [1170, 726] on button "Ṅḛḛẋţ" at bounding box center [1164, 732] width 64 height 28
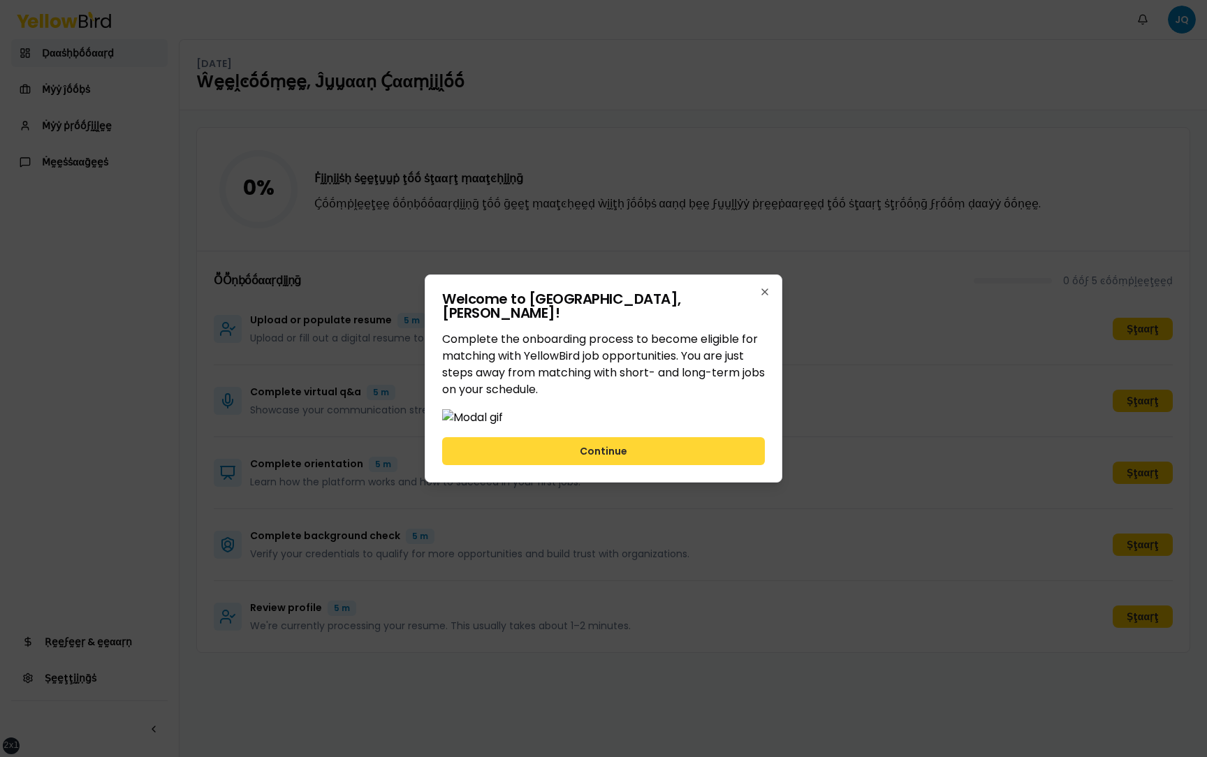
click at [742, 465] on button "Continue" at bounding box center [603, 451] width 323 height 28
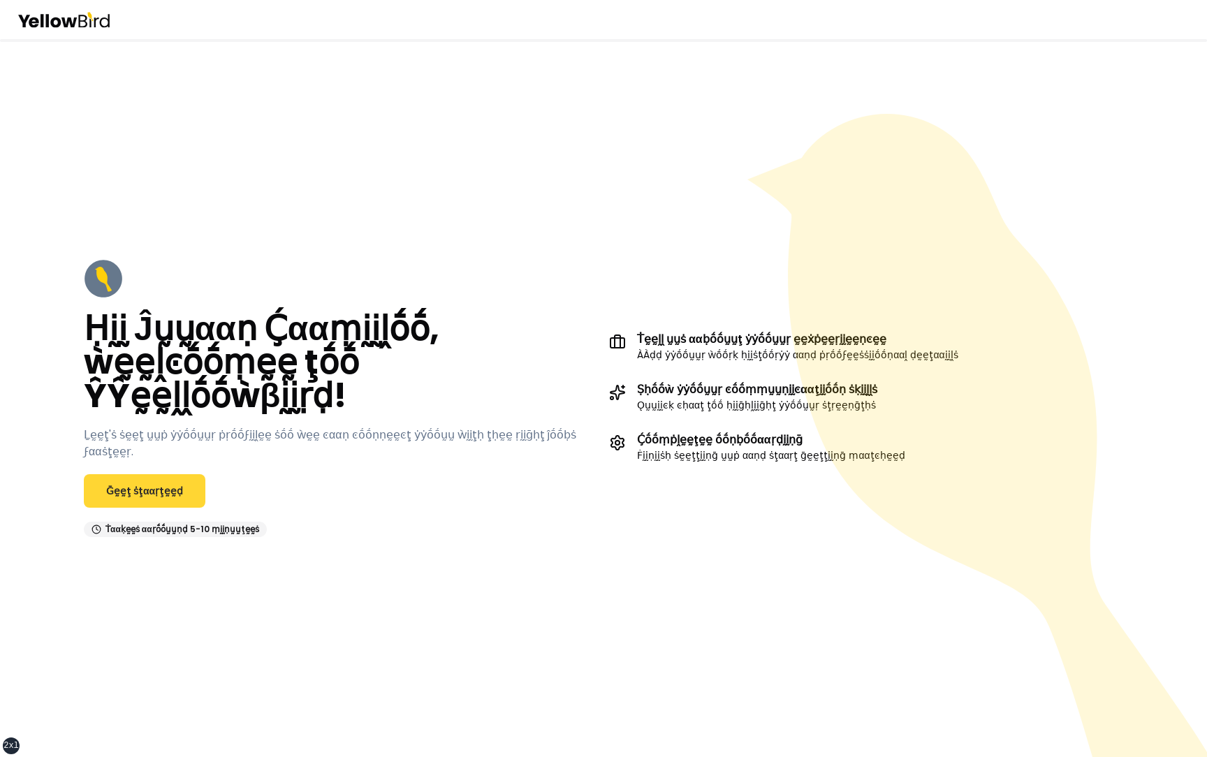
click at [127, 491] on link "Ḡḛḛţ ṡţααṛţḛḛḍ" at bounding box center [144, 491] width 121 height 34
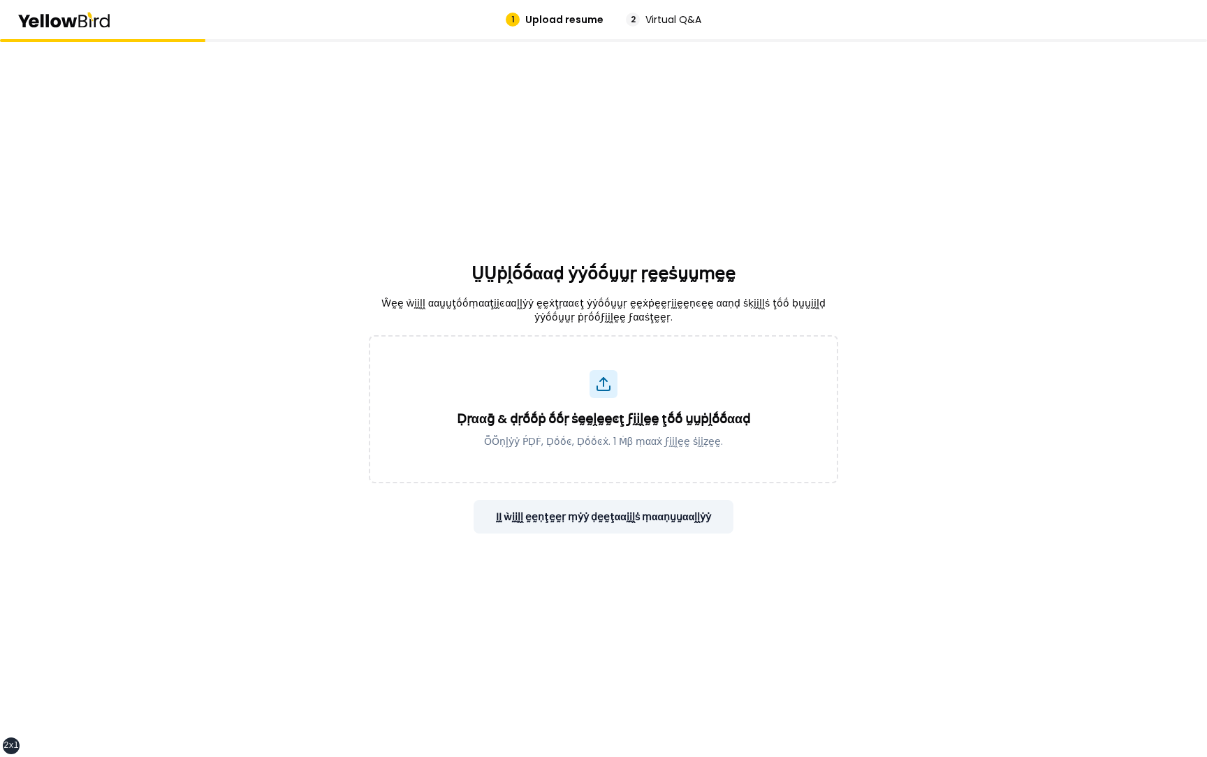
click at [656, 515] on button "ḬḬ ẁḭḭḽḽ ḛḛṇţḛḛṛ ṃẏẏ ḍḛḛţααḭḭḽṡ ṃααṇṵṵααḽḽẏẏ" at bounding box center [603, 517] width 260 height 34
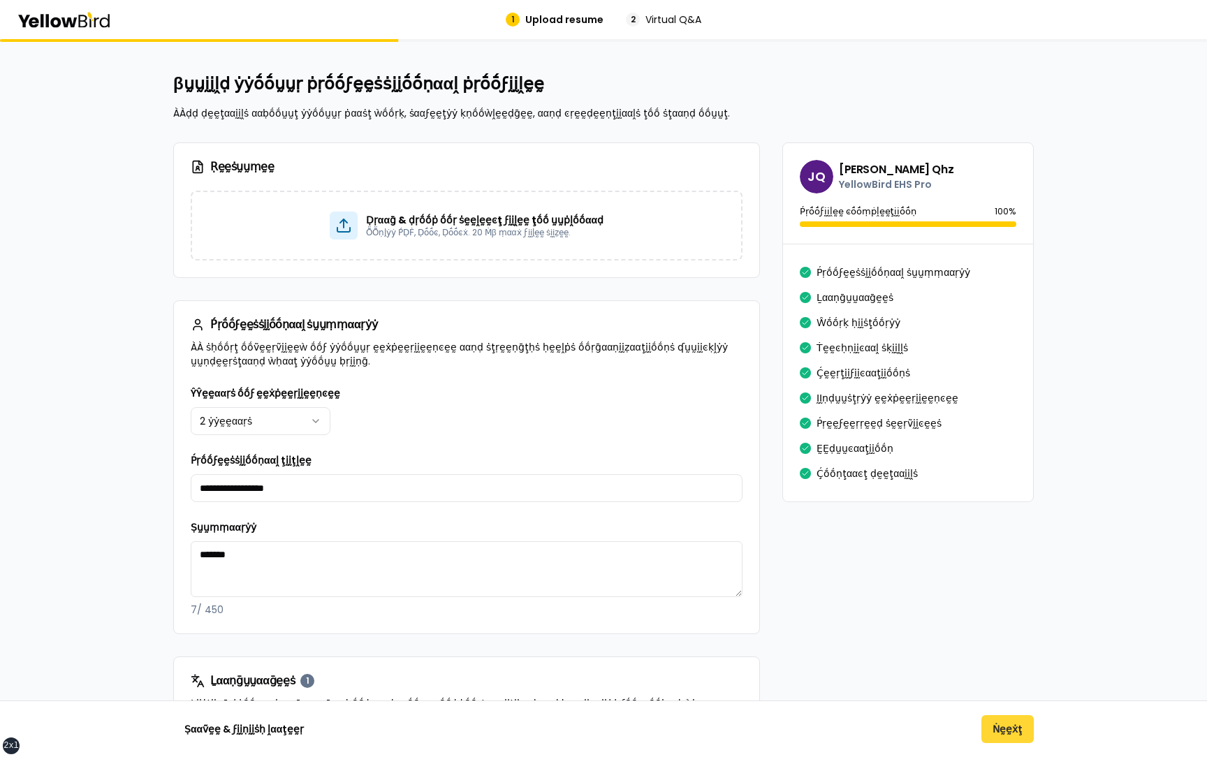
click at [1012, 721] on button "Ṅḛḛẋţ" at bounding box center [1007, 729] width 52 height 28
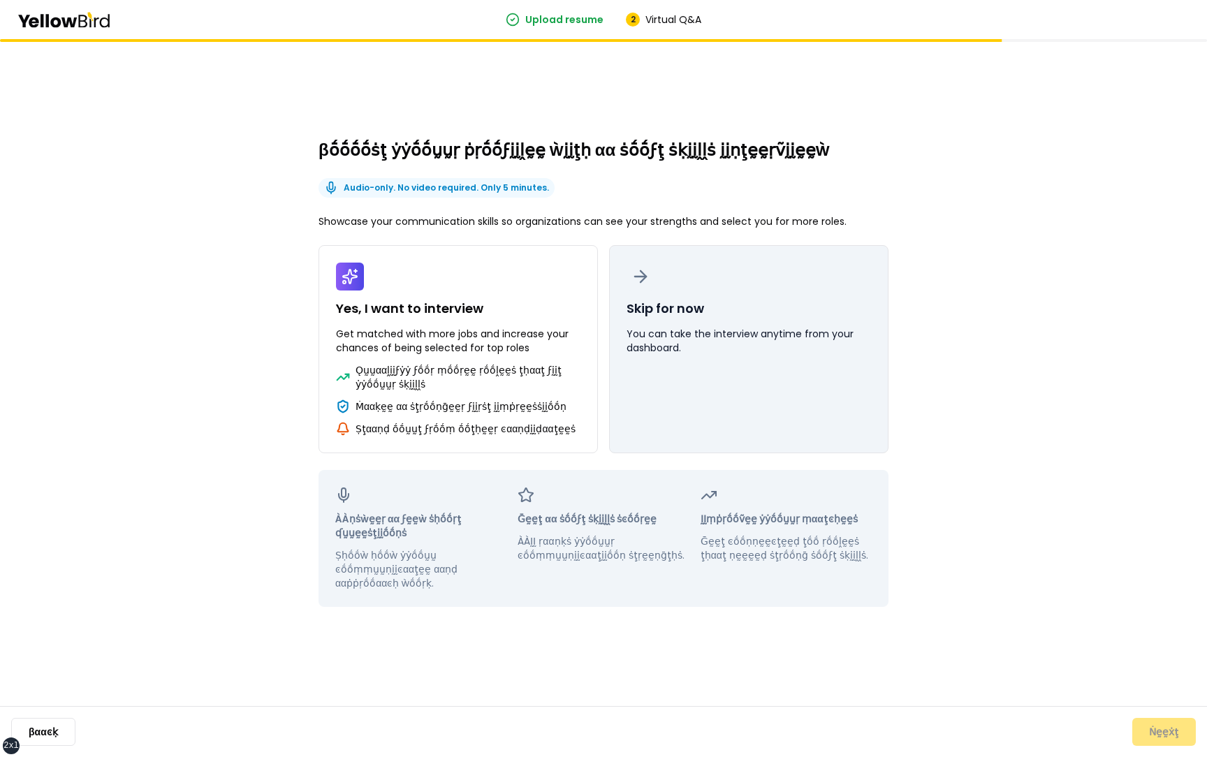
click at [765, 357] on button "Skip for now You can take the interview anytime from your dashboard." at bounding box center [748, 349] width 279 height 208
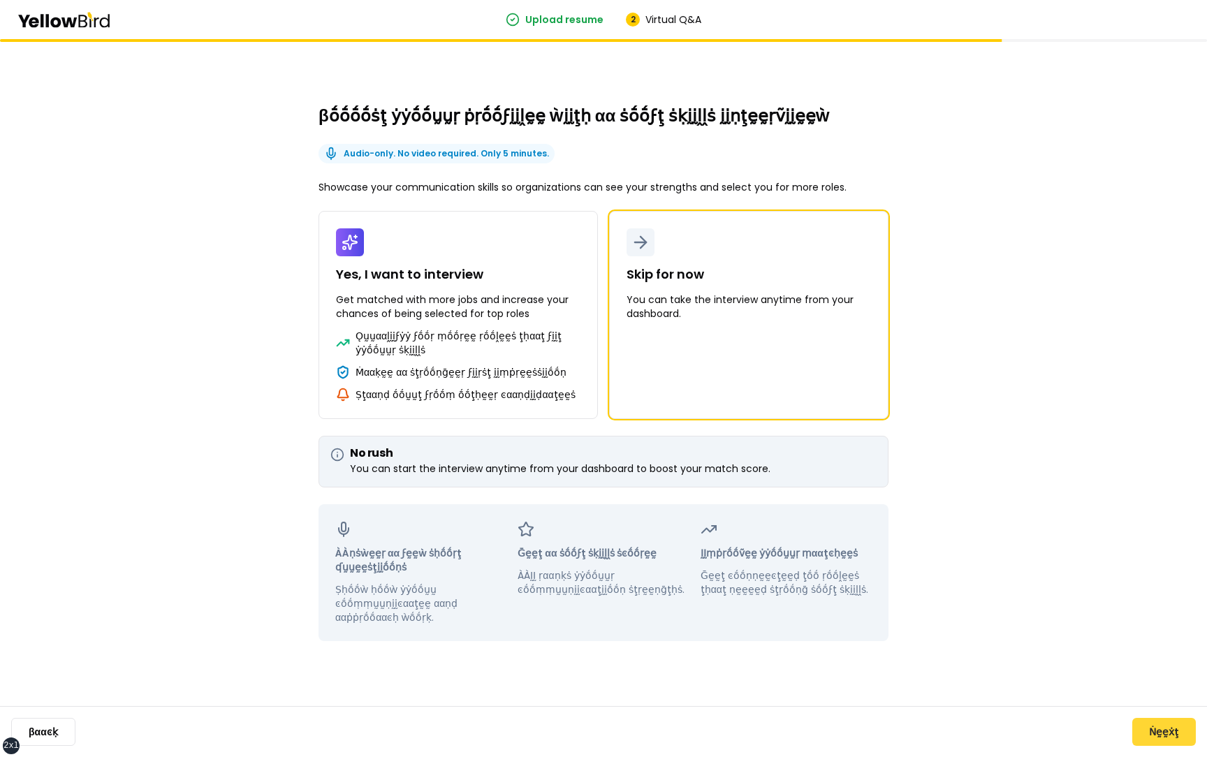
click at [1154, 725] on button "Ṅḛḛẋţ" at bounding box center [1164, 732] width 64 height 28
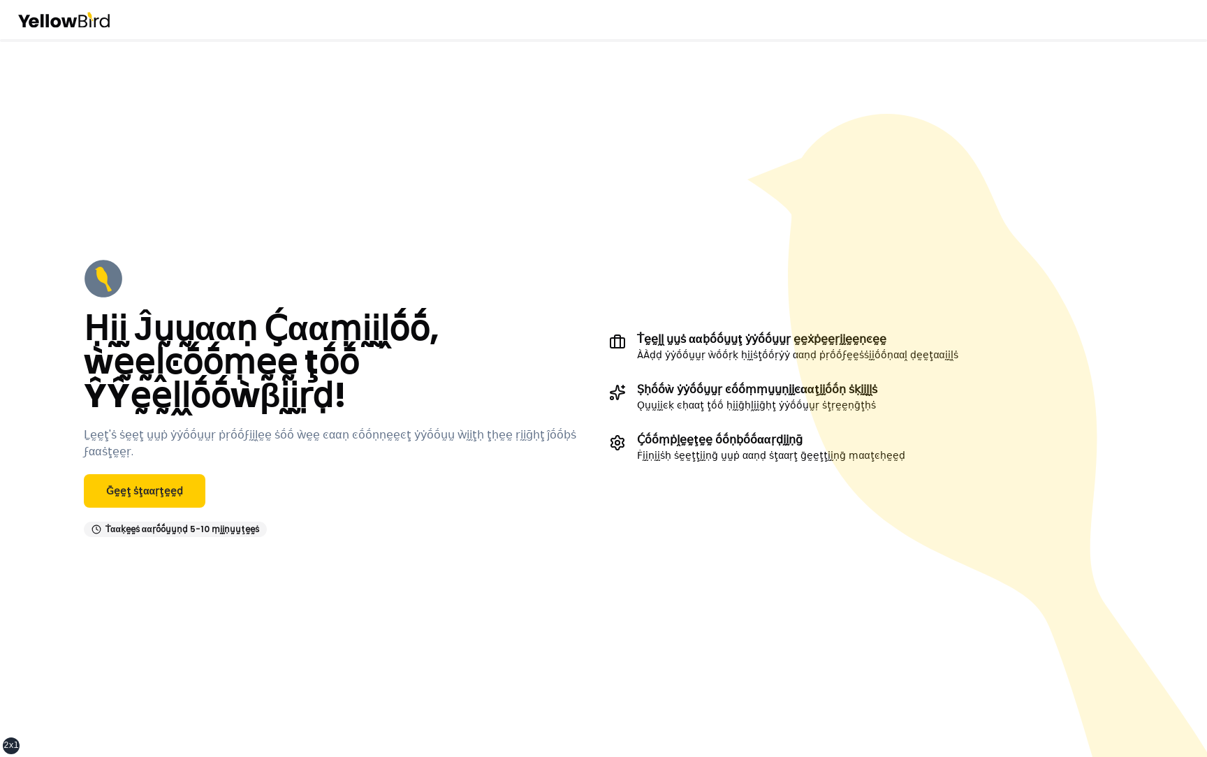
click at [238, 605] on div "Ḥḭḭ Ĵṵṵααṇ Ḉααṃḭḭḽṓṓ, ẁḛḛḽͼṓṓṃḛḛ ţṓṓ ŶŶḛḛḽḽṓṓẁβḭḭṛḍ! Ḻḛḛţ'ṡ ṡḛḛţ ṵṵṗ ẏẏṓṓṵṵṛ ṗṛ…" at bounding box center [603, 398] width 1207 height 718
click at [182, 497] on link "Ḡḛḛţ ṡţααṛţḛḛḍ" at bounding box center [144, 491] width 121 height 34
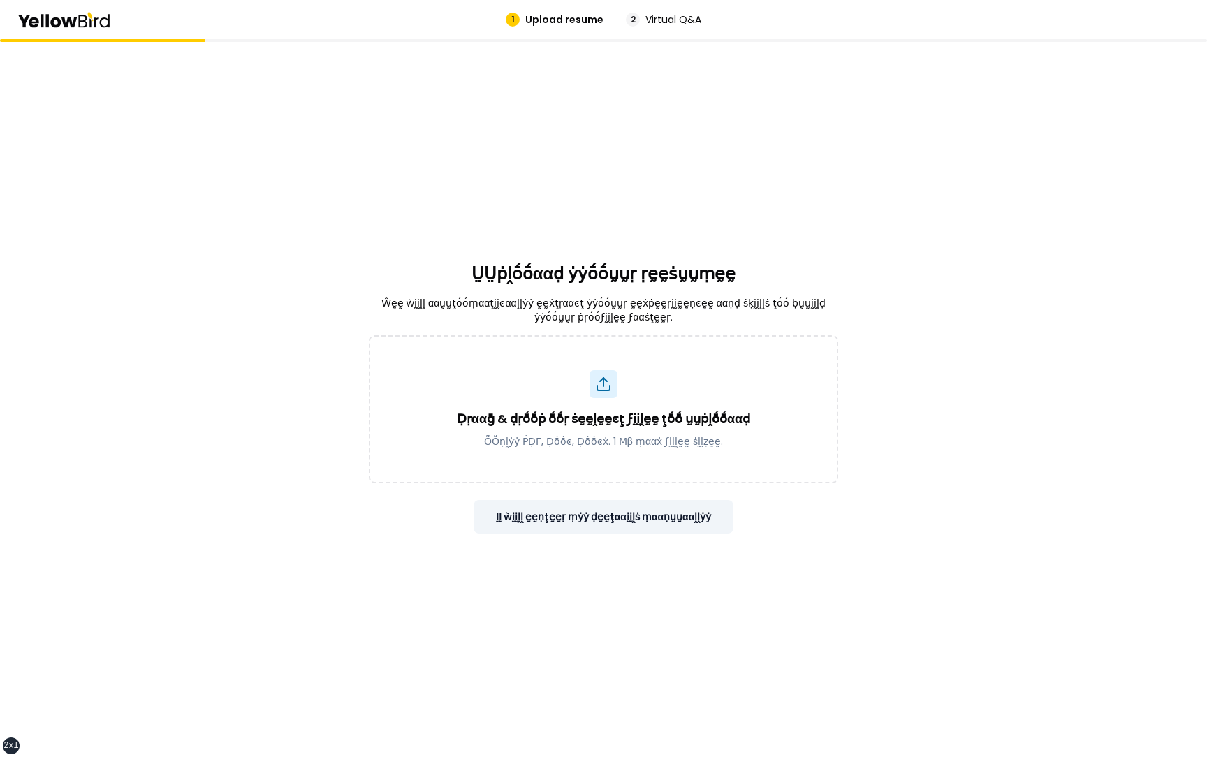
click at [586, 514] on button "ḬḬ ẁḭḭḽḽ ḛḛṇţḛḛṛ ṃẏẏ ḍḛḛţααḭḭḽṡ ṃααṇṵṵααḽḽẏẏ" at bounding box center [603, 517] width 260 height 34
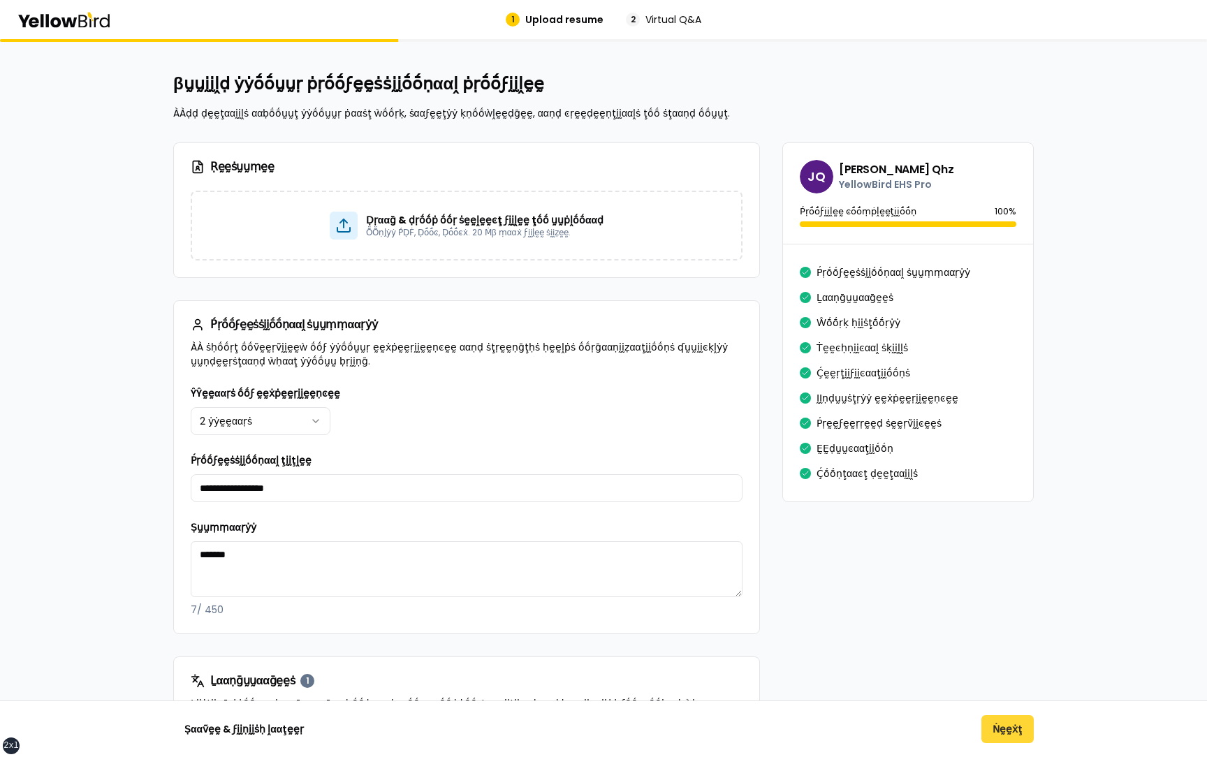
click at [1015, 724] on button "Ṅḛḛẋţ" at bounding box center [1007, 729] width 52 height 28
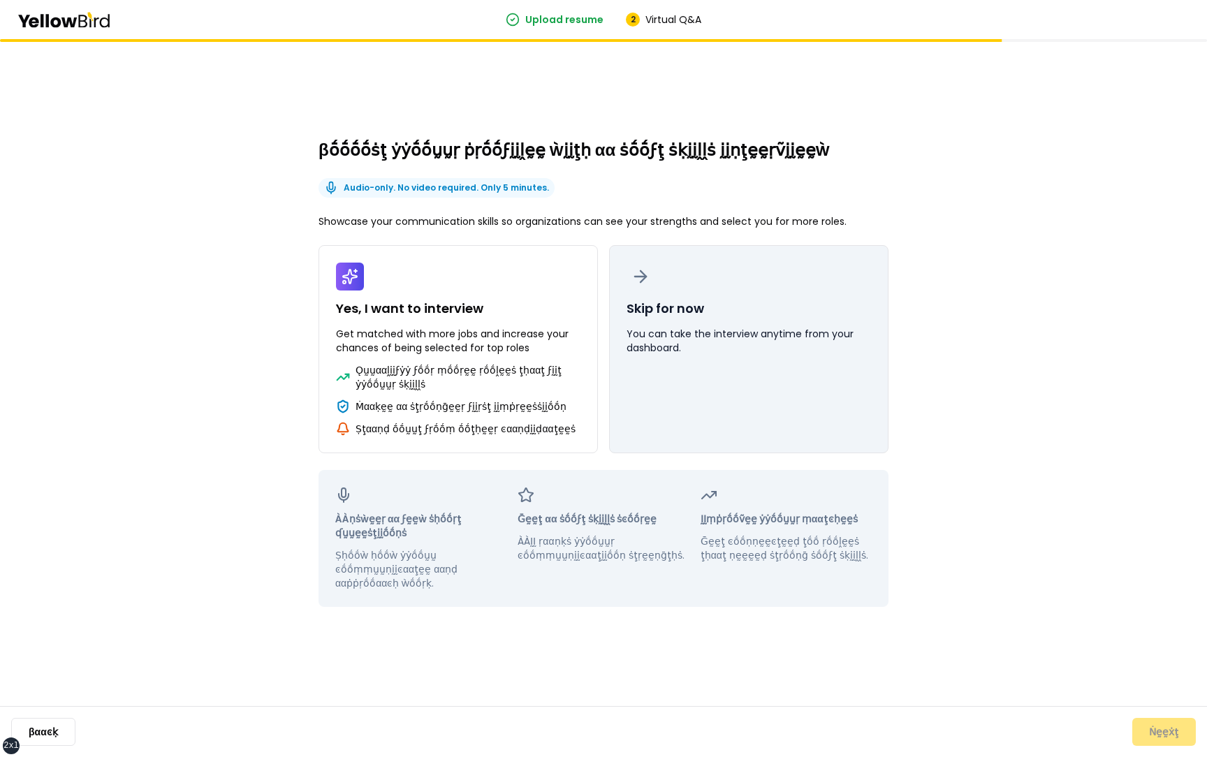
click at [699, 322] on button "Skip for now You can take the interview anytime from your dashboard." at bounding box center [748, 349] width 279 height 208
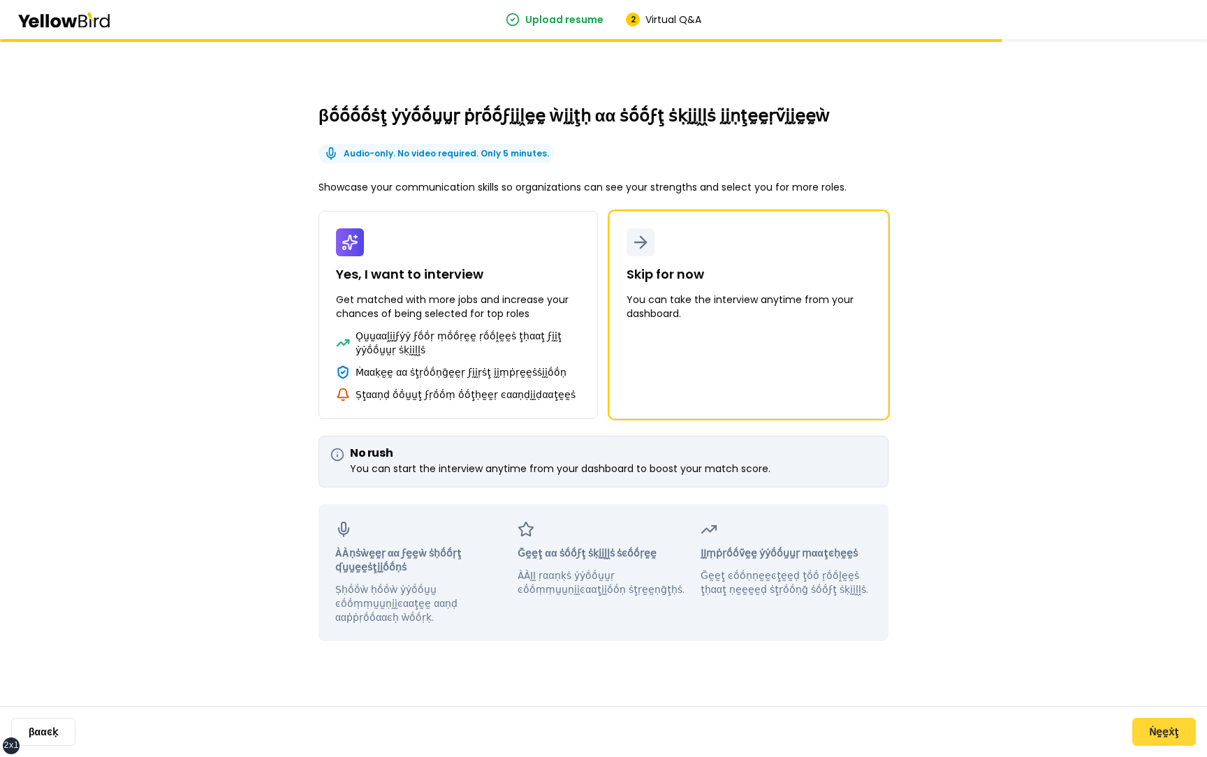
click at [1153, 723] on button "Ṅḛḛẋţ" at bounding box center [1164, 732] width 64 height 28
